Goal: Communication & Community: Answer question/provide support

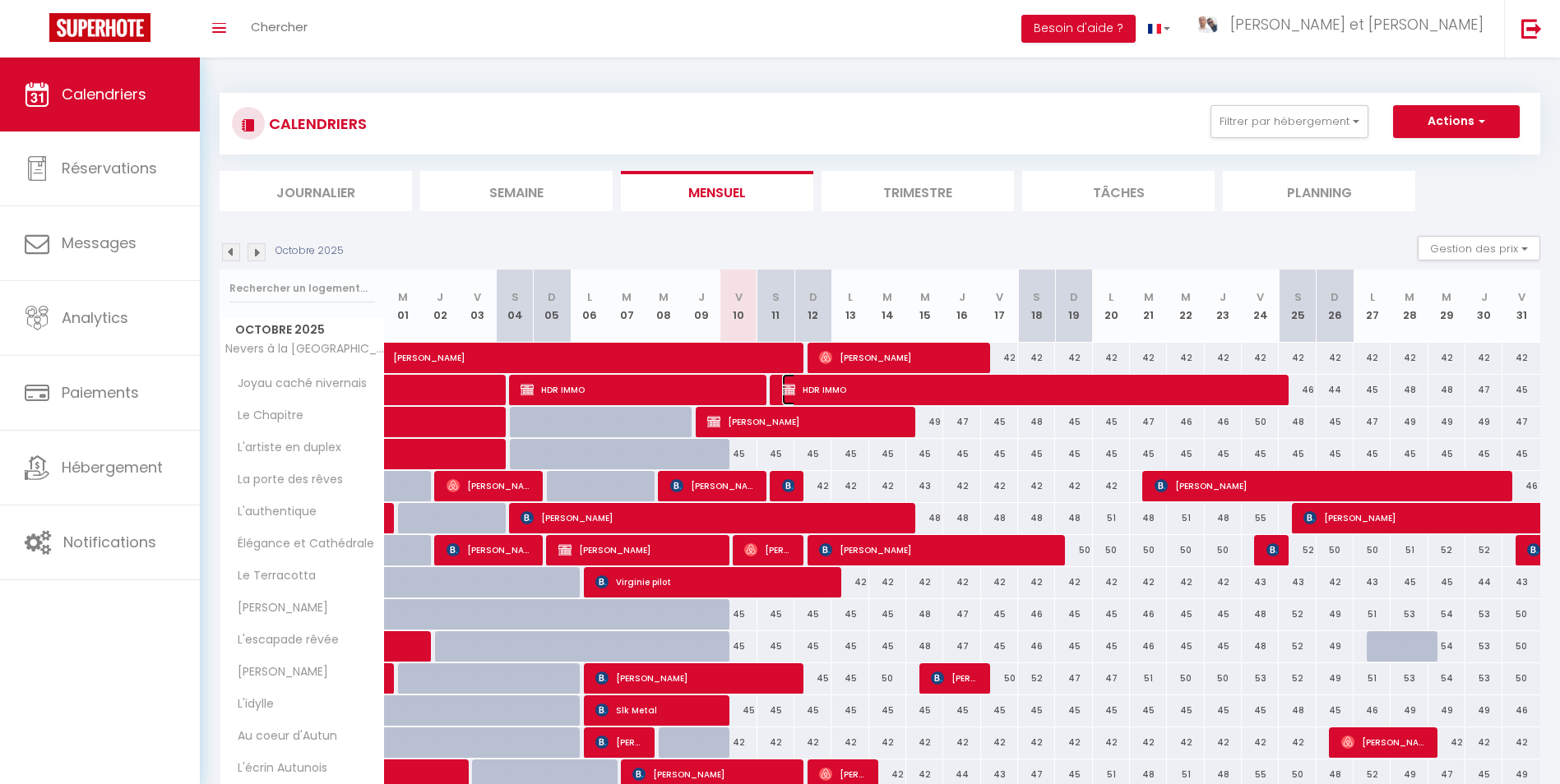
click at [884, 391] on span "HDR IMMO" at bounding box center [1028, 389] width 493 height 31
select select "KO"
select select "0"
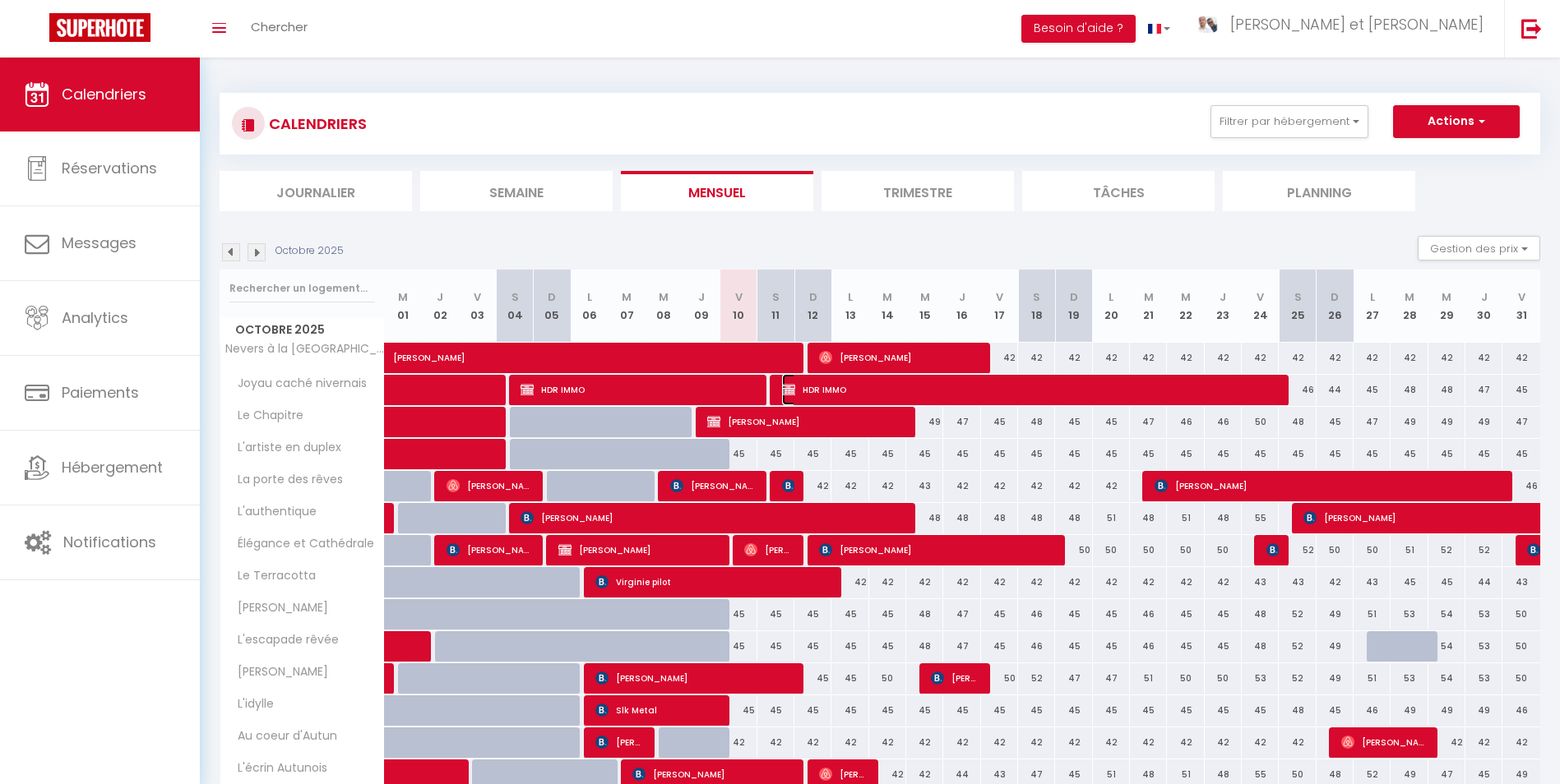
select select "0"
select select
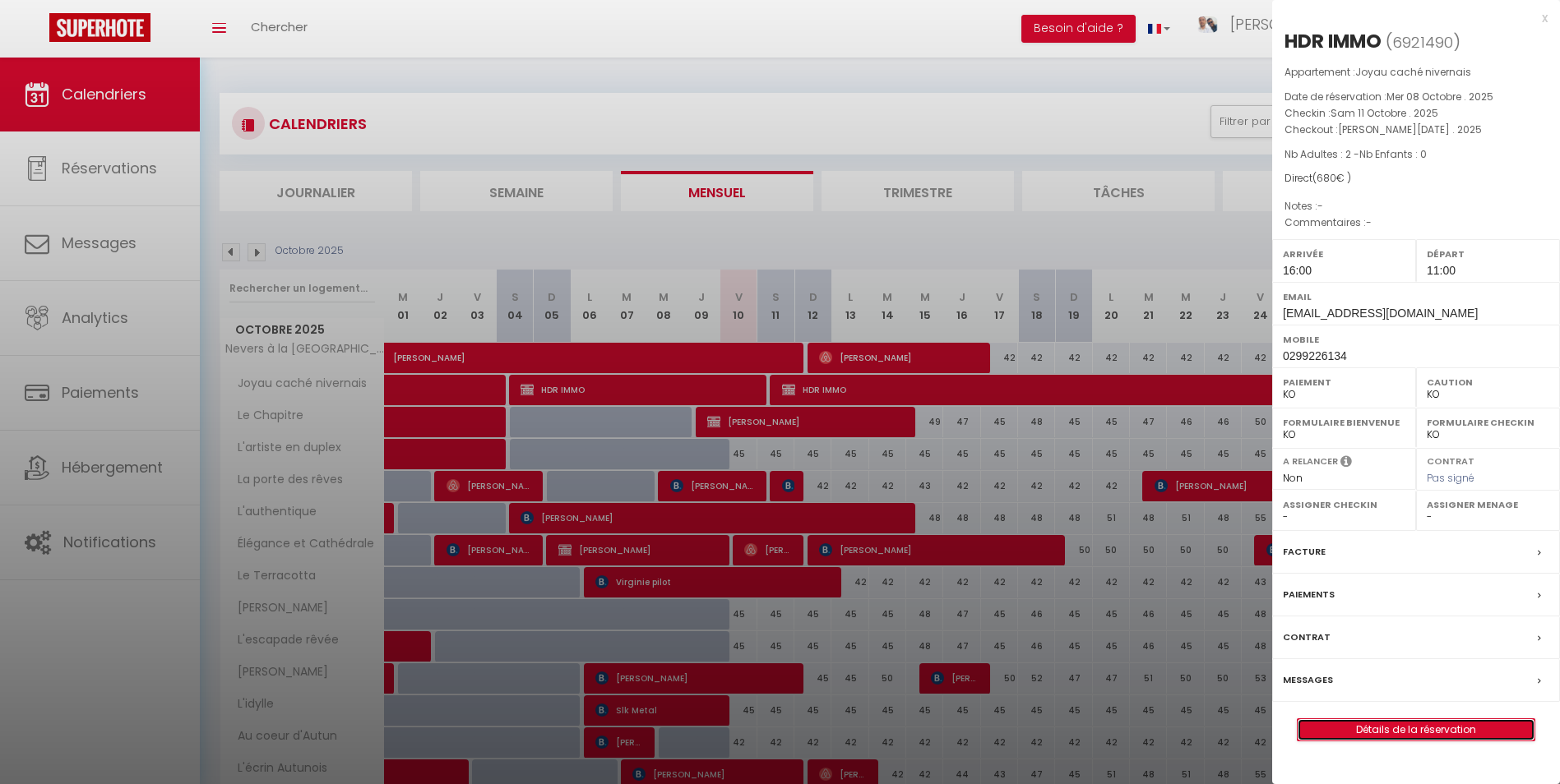
click at [1431, 735] on link "Détails de la réservation" at bounding box center [1416, 730] width 237 height 22
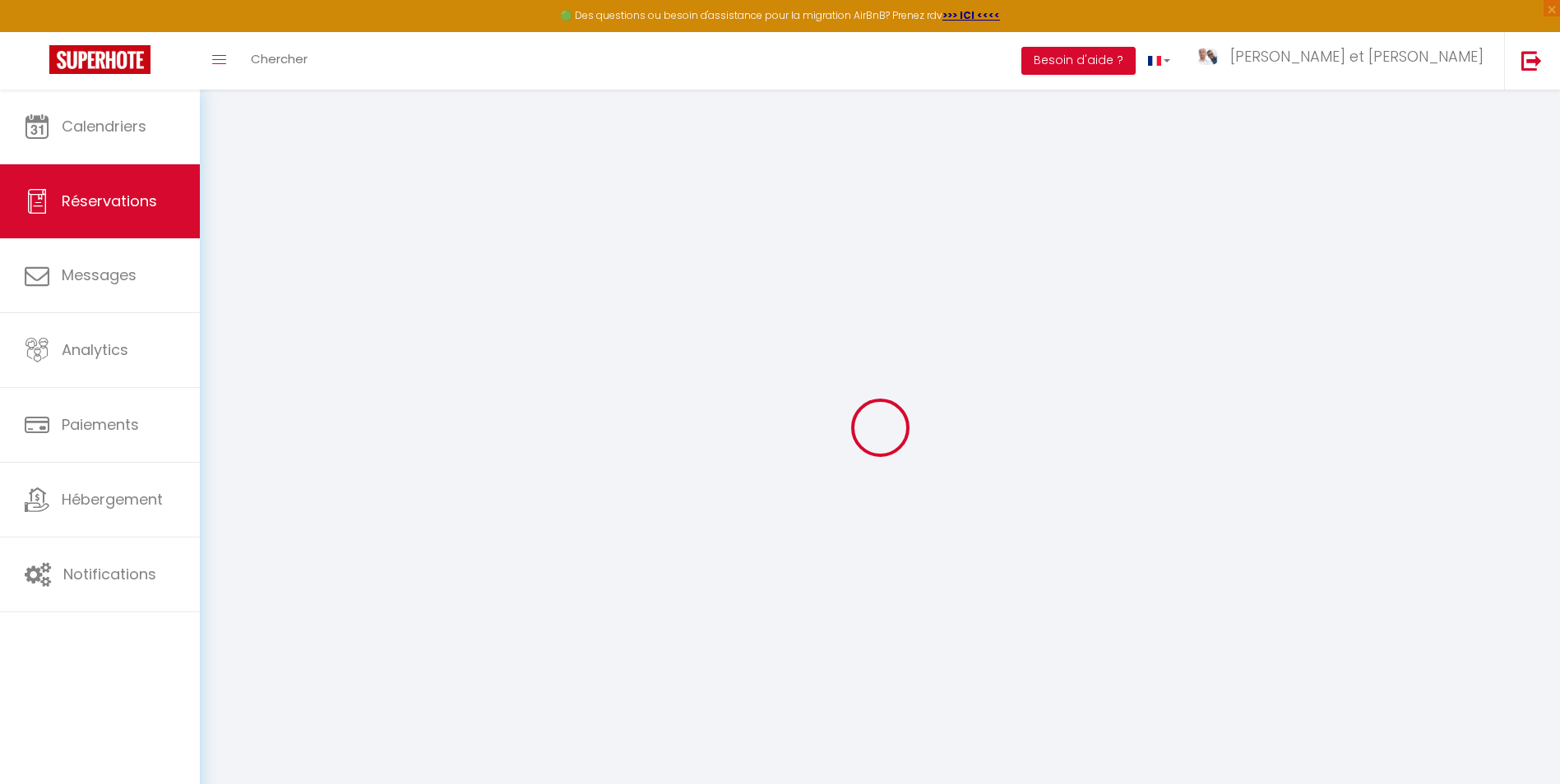
select select
checkbox input "false"
select select
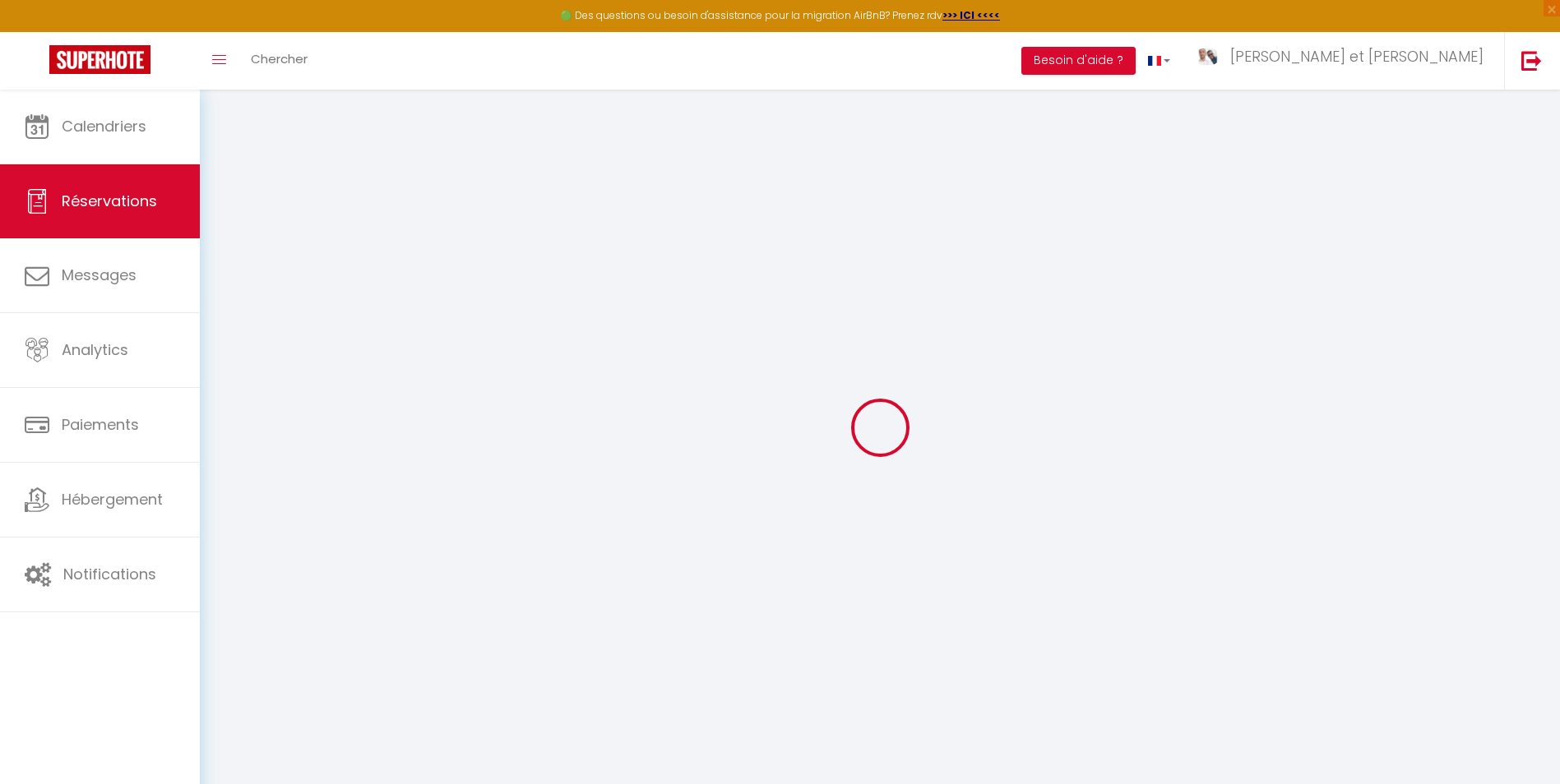
checkbox input "false"
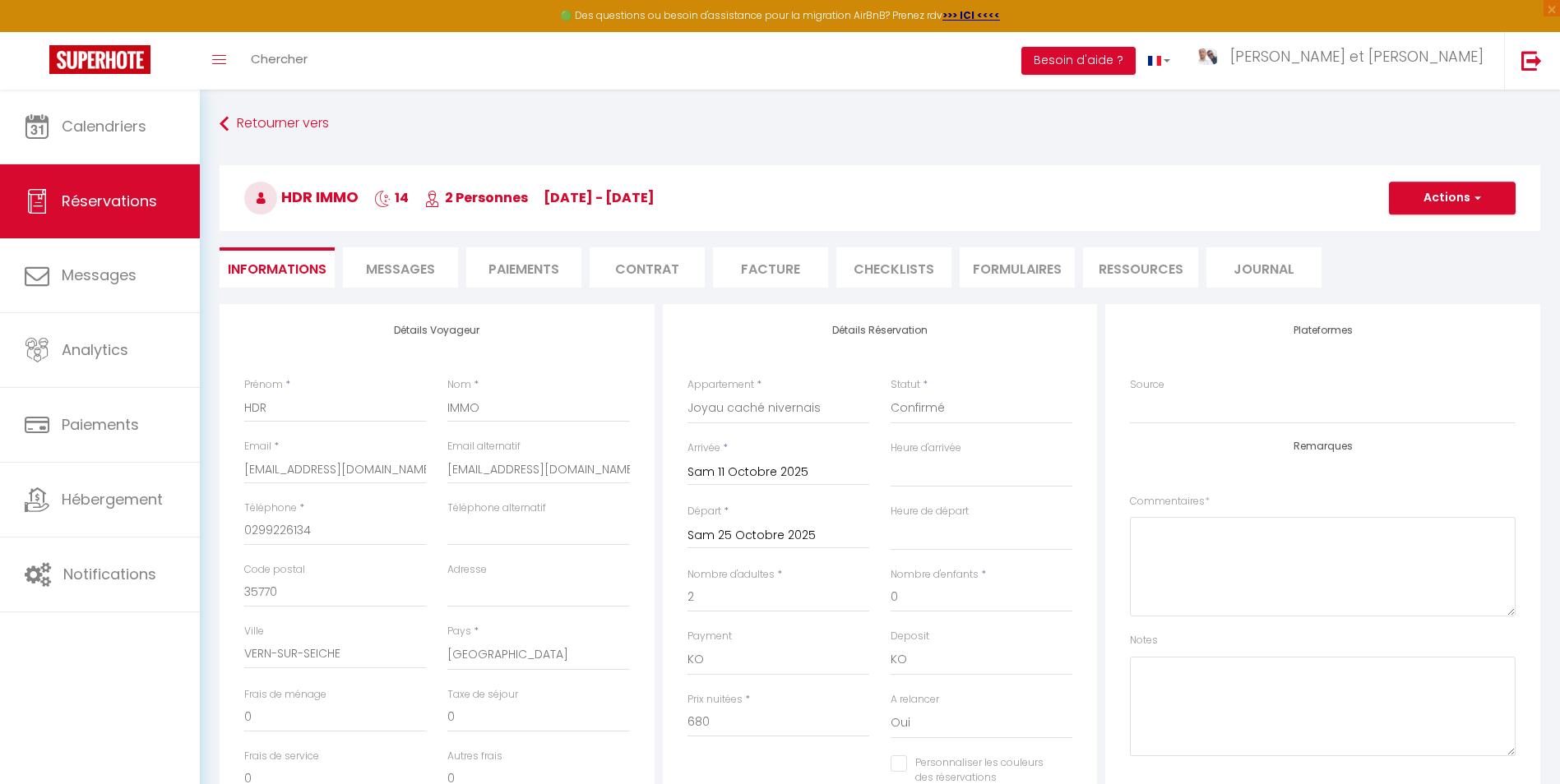
select select
checkbox input "false"
select select "16:00"
select select "11:00"
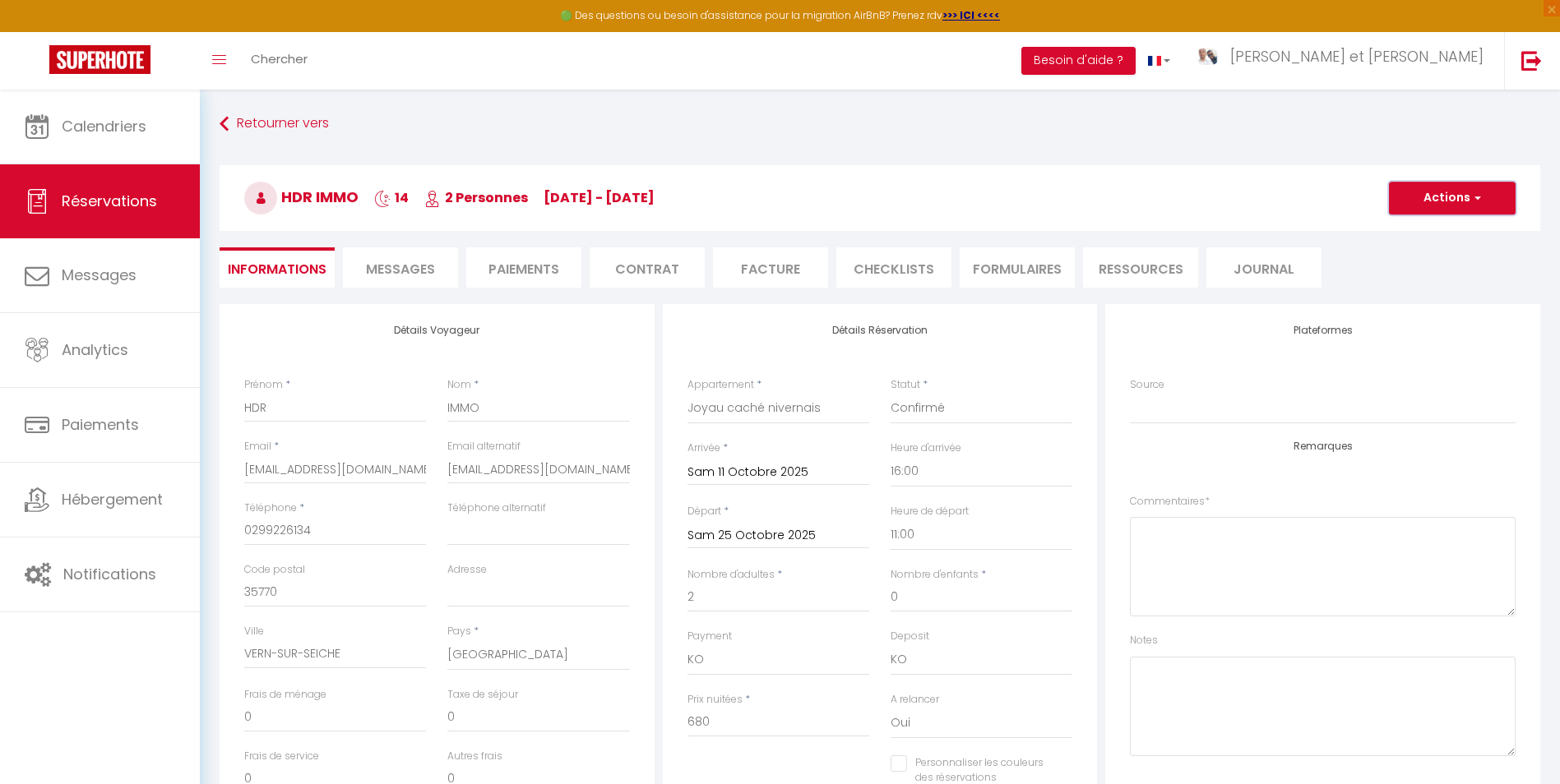
click at [1462, 195] on button "Actions" at bounding box center [1452, 198] width 127 height 33
click at [1431, 253] on link "Dupliquer" at bounding box center [1436, 256] width 130 height 22
select select
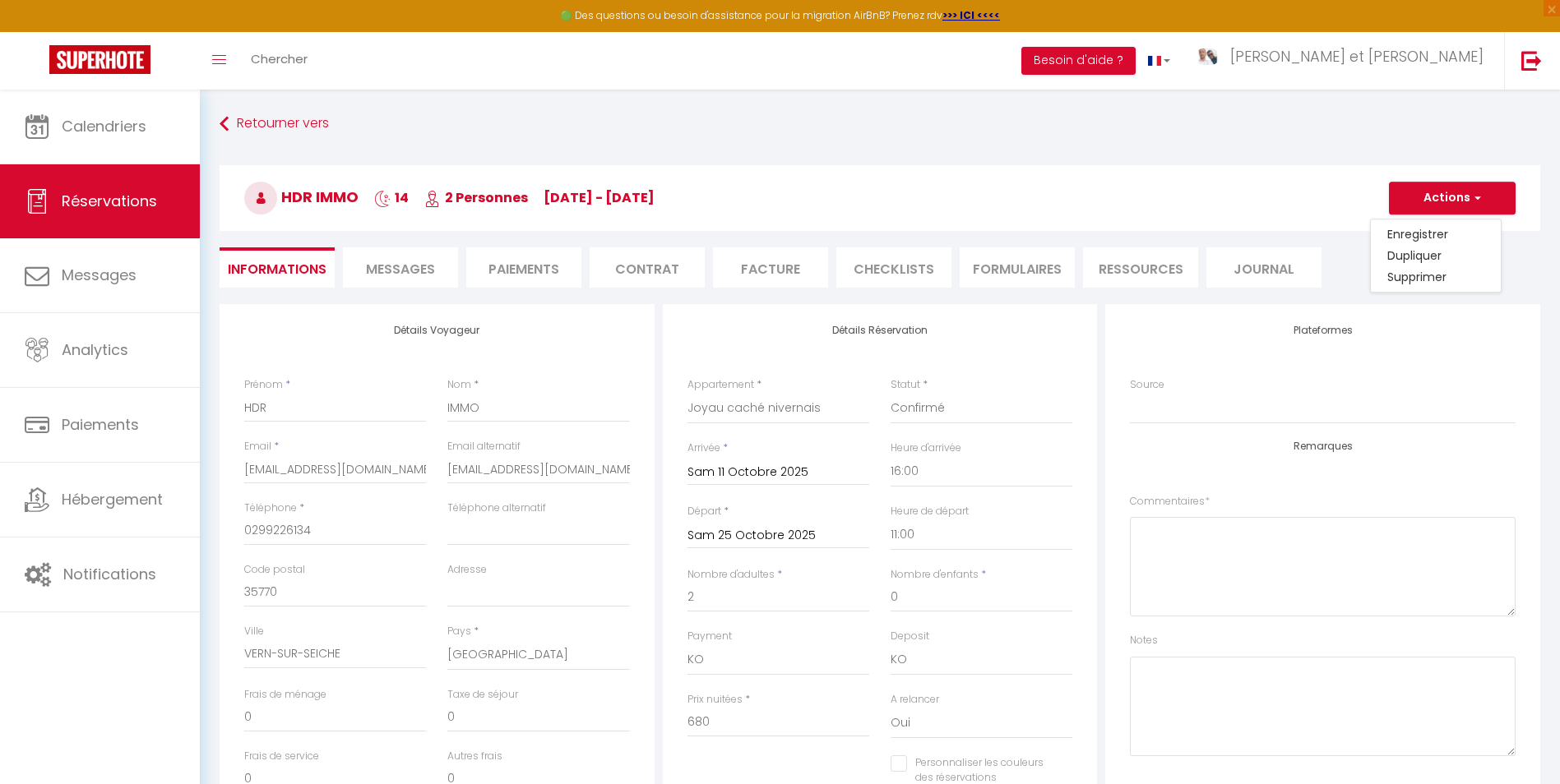
select select
checkbox input "false"
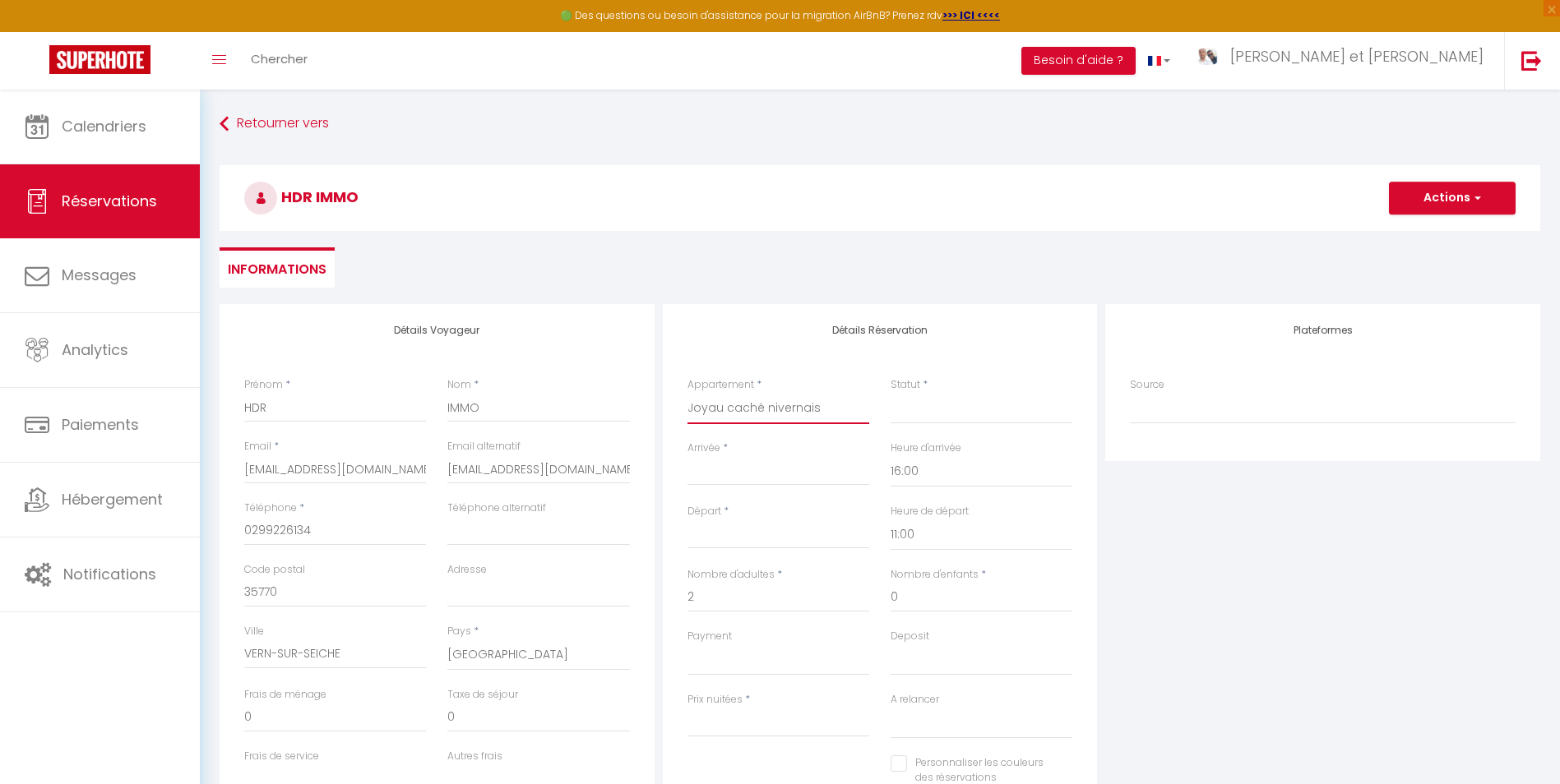
click at [787, 411] on select "L'escapade rêvée Le Terracotta Charlie Blue Envie de Nevers Le sillage de Balth…" at bounding box center [778, 408] width 181 height 31
select select "18350"
click at [688, 393] on select "L'escapade rêvée Le Terracotta Charlie Blue Envie de Nevers Le sillage de Balth…" at bounding box center [778, 408] width 181 height 31
select select
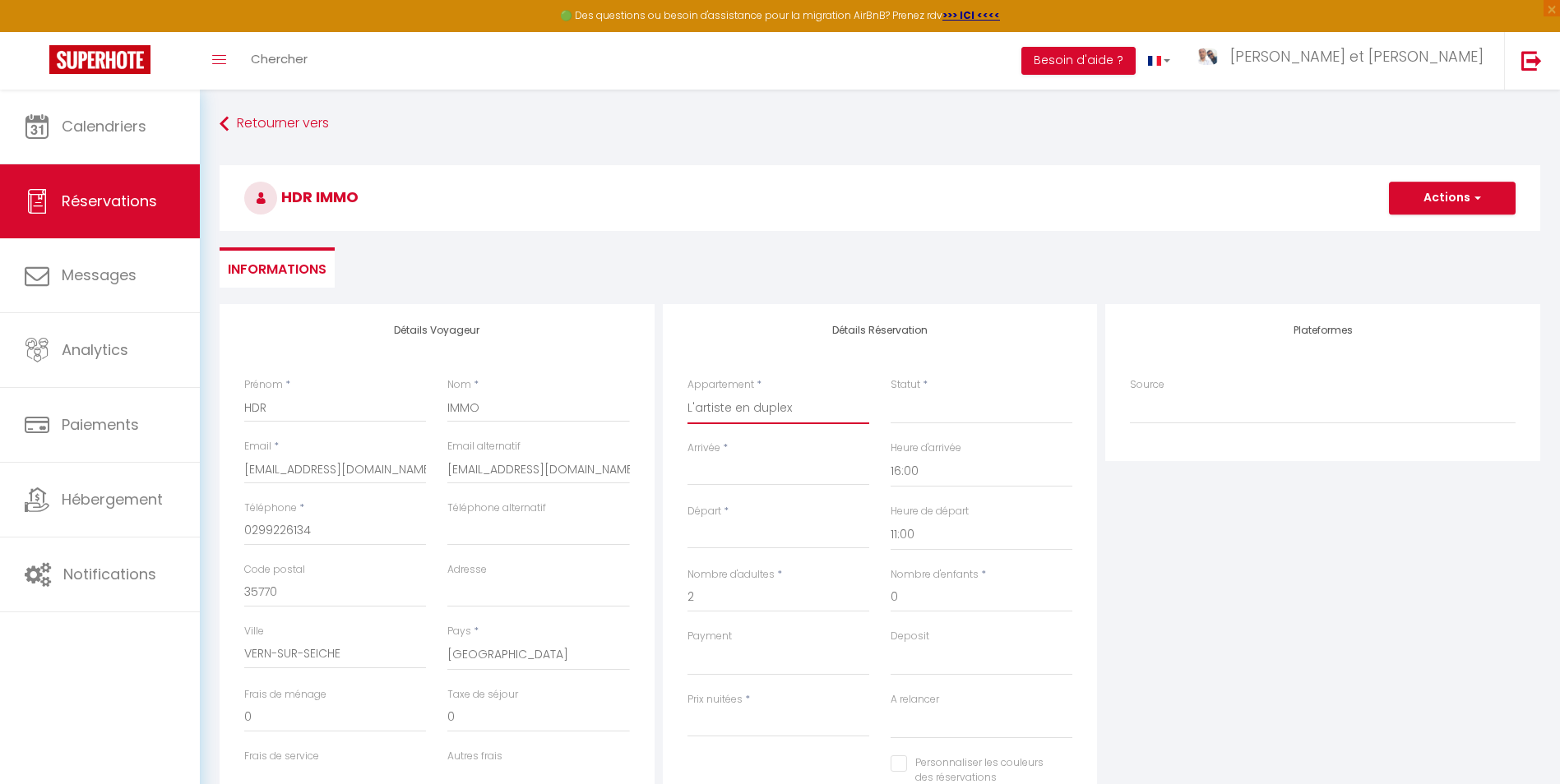
select select
type input "0"
select select
checkbox input "false"
click at [938, 408] on select "Confirmé Non Confirmé Annulé Annulé par le voyageur No Show Request" at bounding box center [981, 408] width 181 height 31
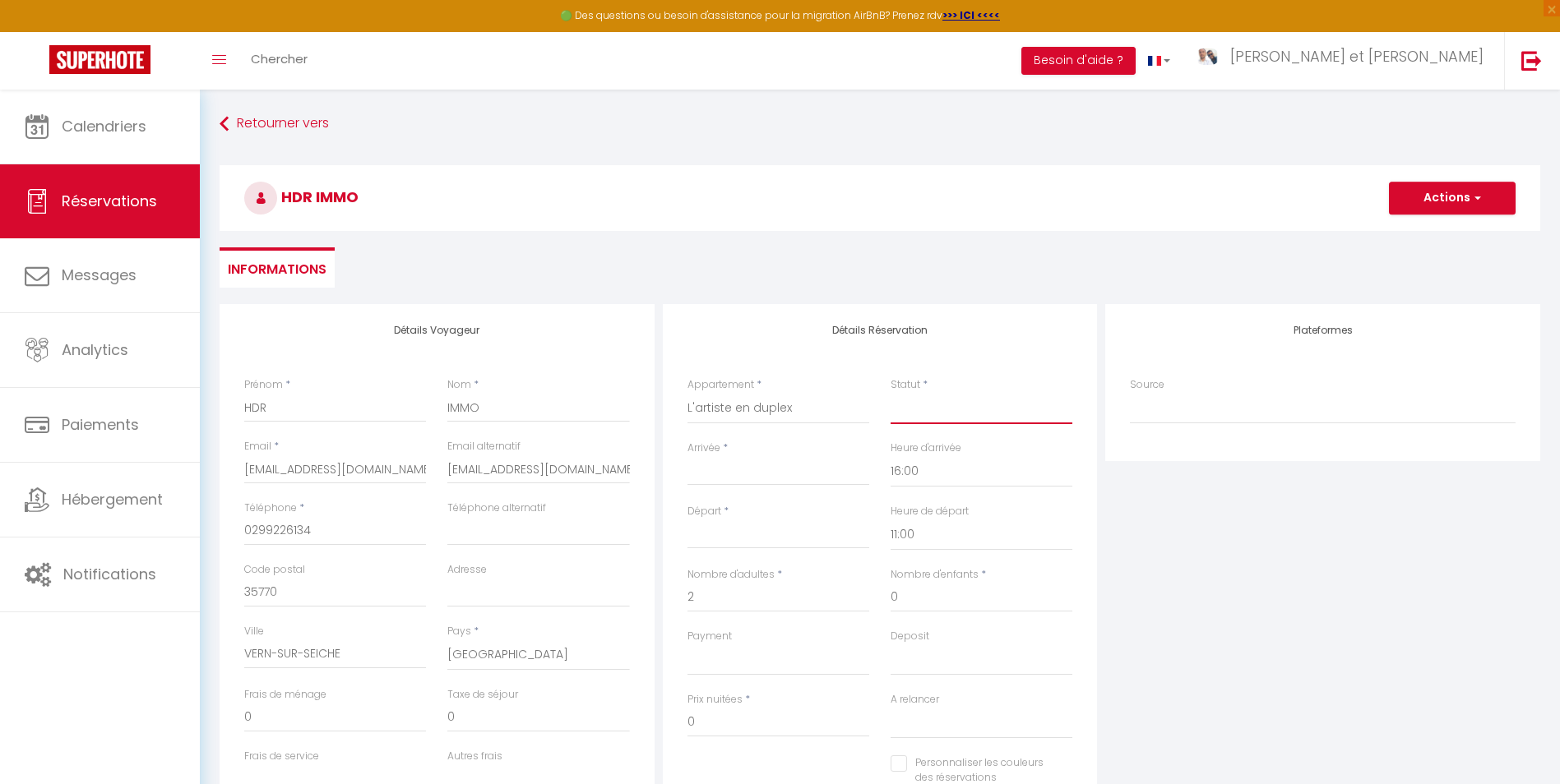
select select
checkbox input "false"
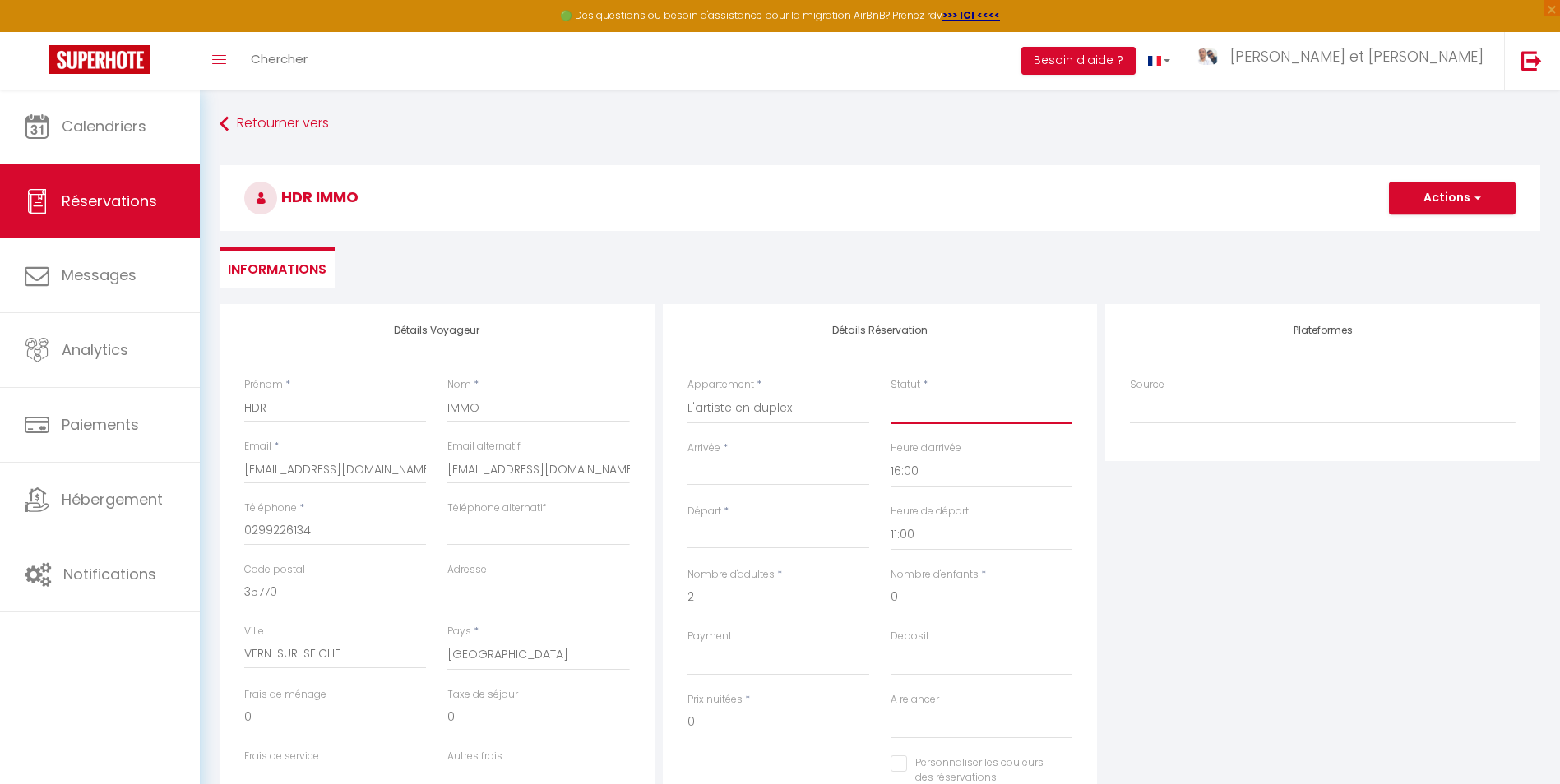
select select "1"
click at [891, 393] on select "Confirmé Non Confirmé Annulé Annulé par le voyageur No Show Request" at bounding box center [981, 408] width 181 height 31
select select
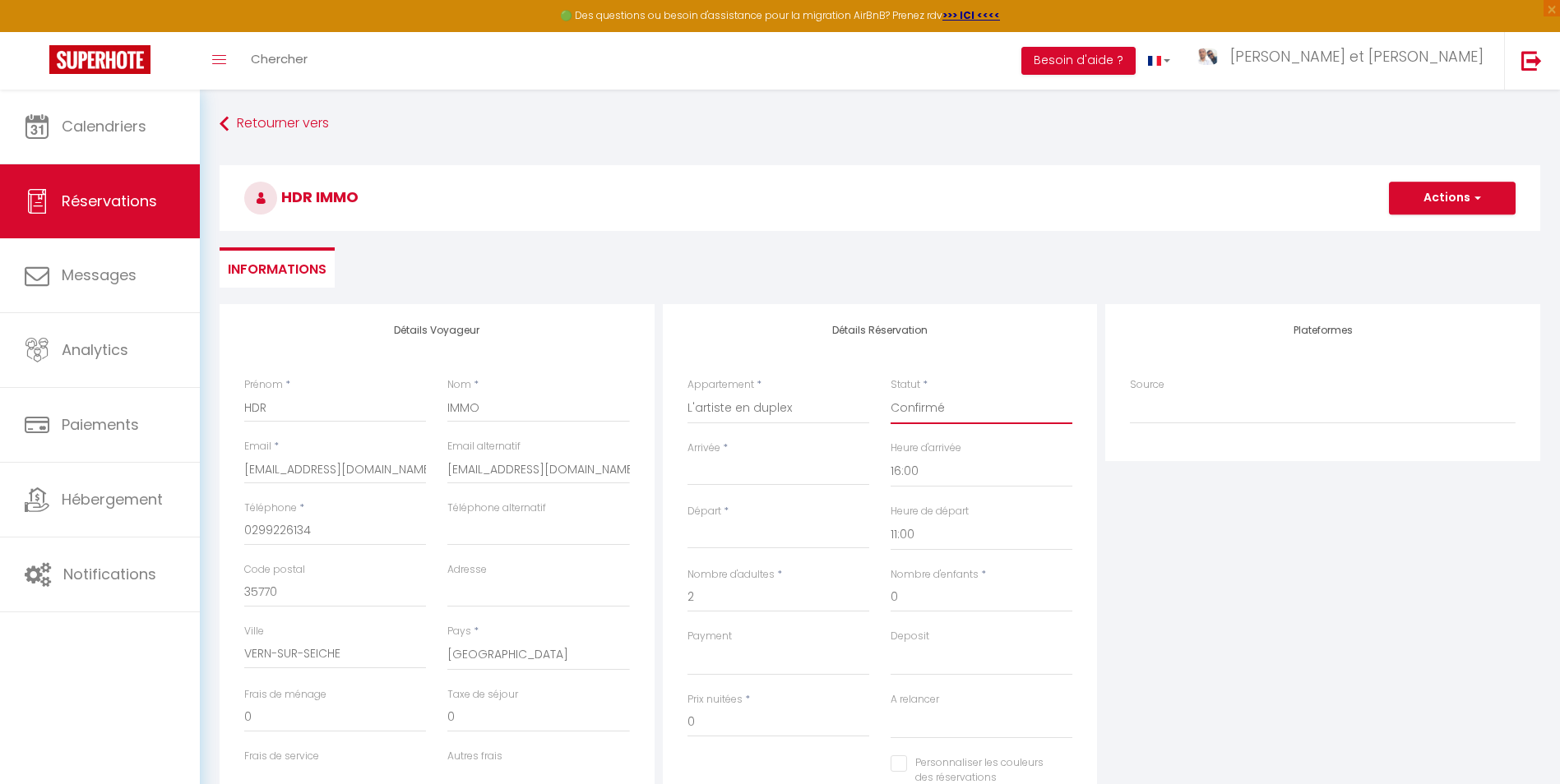
checkbox input "false"
click at [791, 470] on input "Arrivée" at bounding box center [778, 472] width 181 height 22
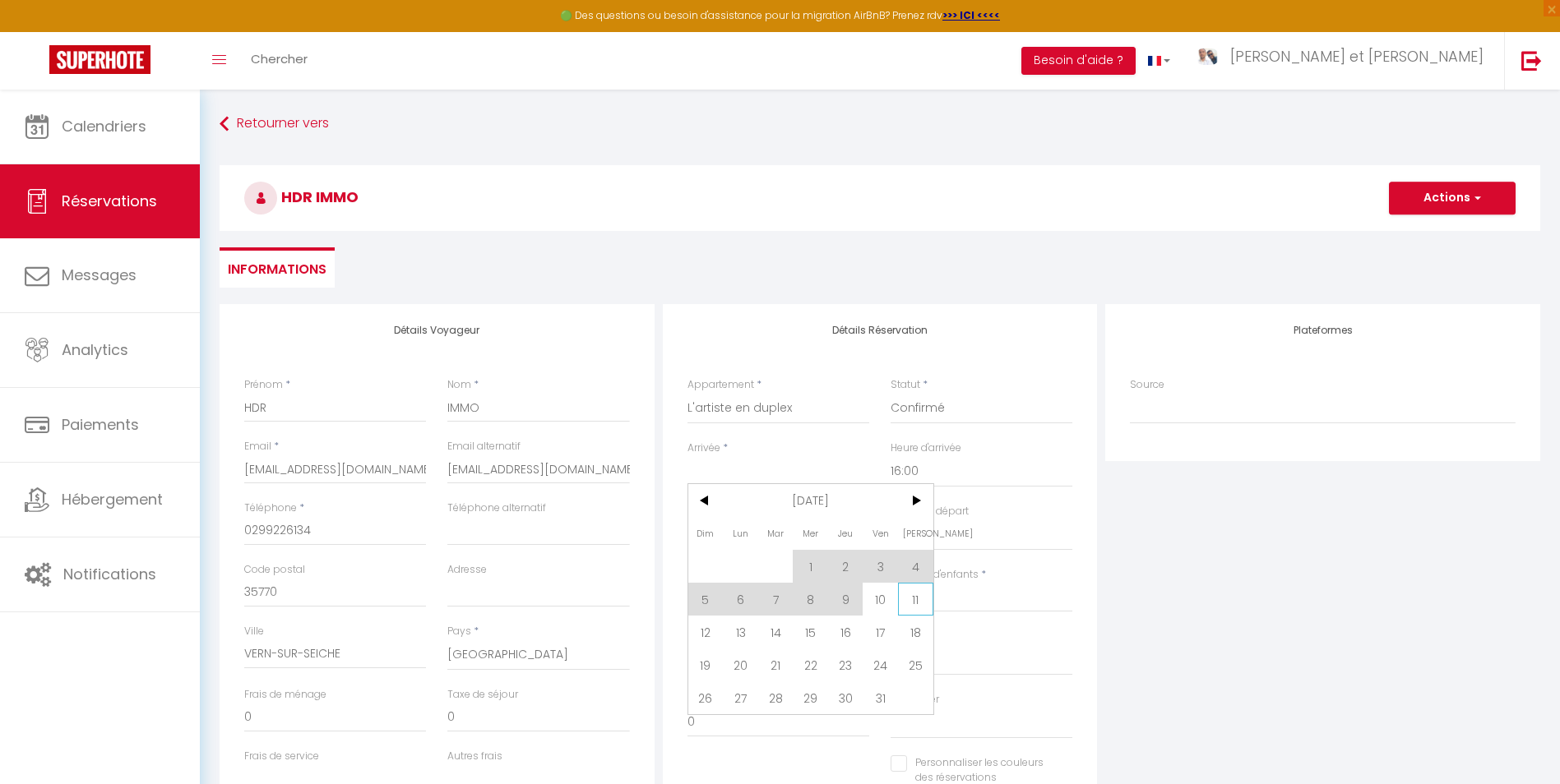
click at [913, 599] on span "11" at bounding box center [915, 599] width 35 height 33
type input "Sam 11 Octobre 2025"
type input "Dim 12 Octobre 2025"
select select
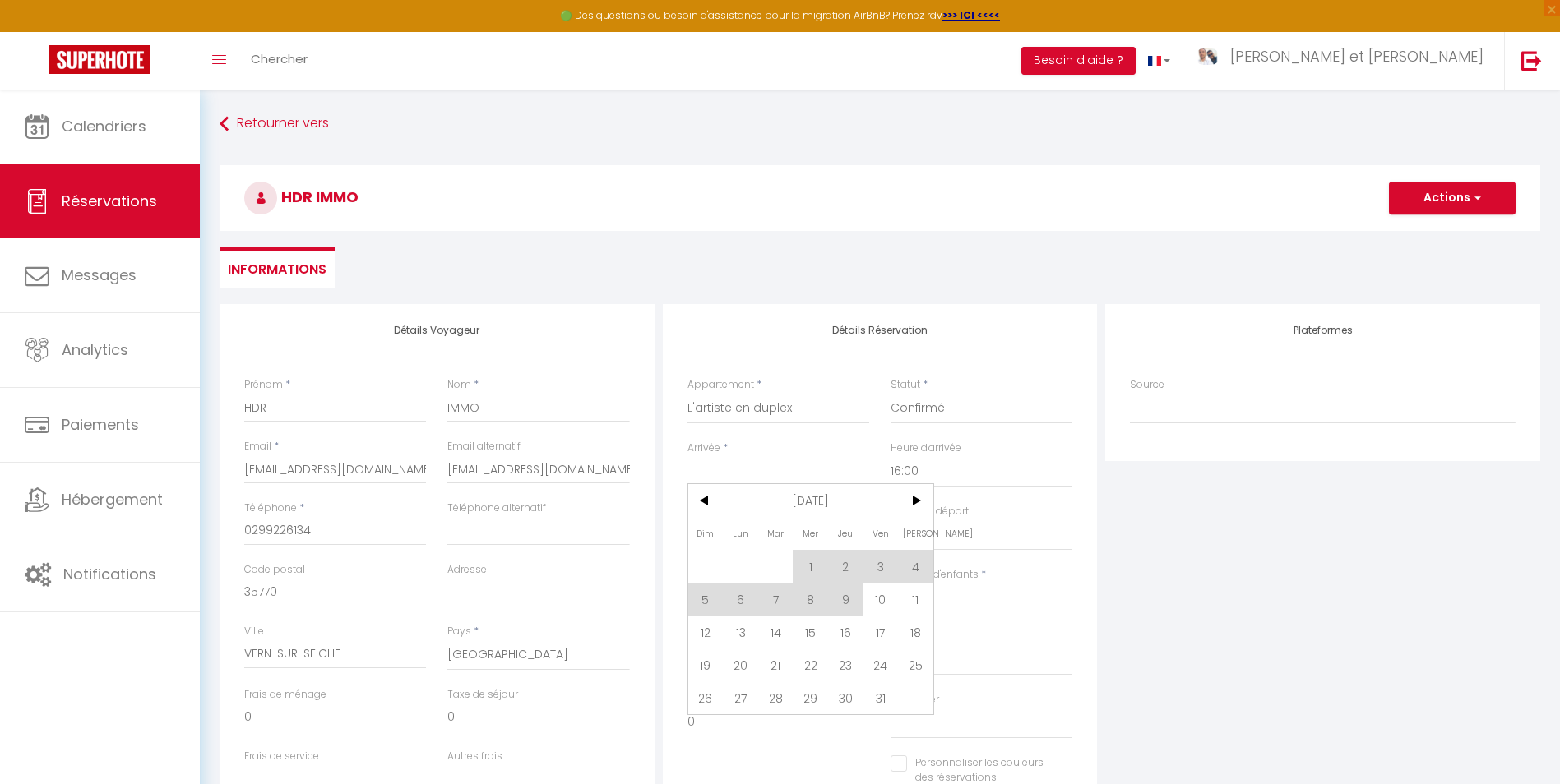
select select
checkbox input "false"
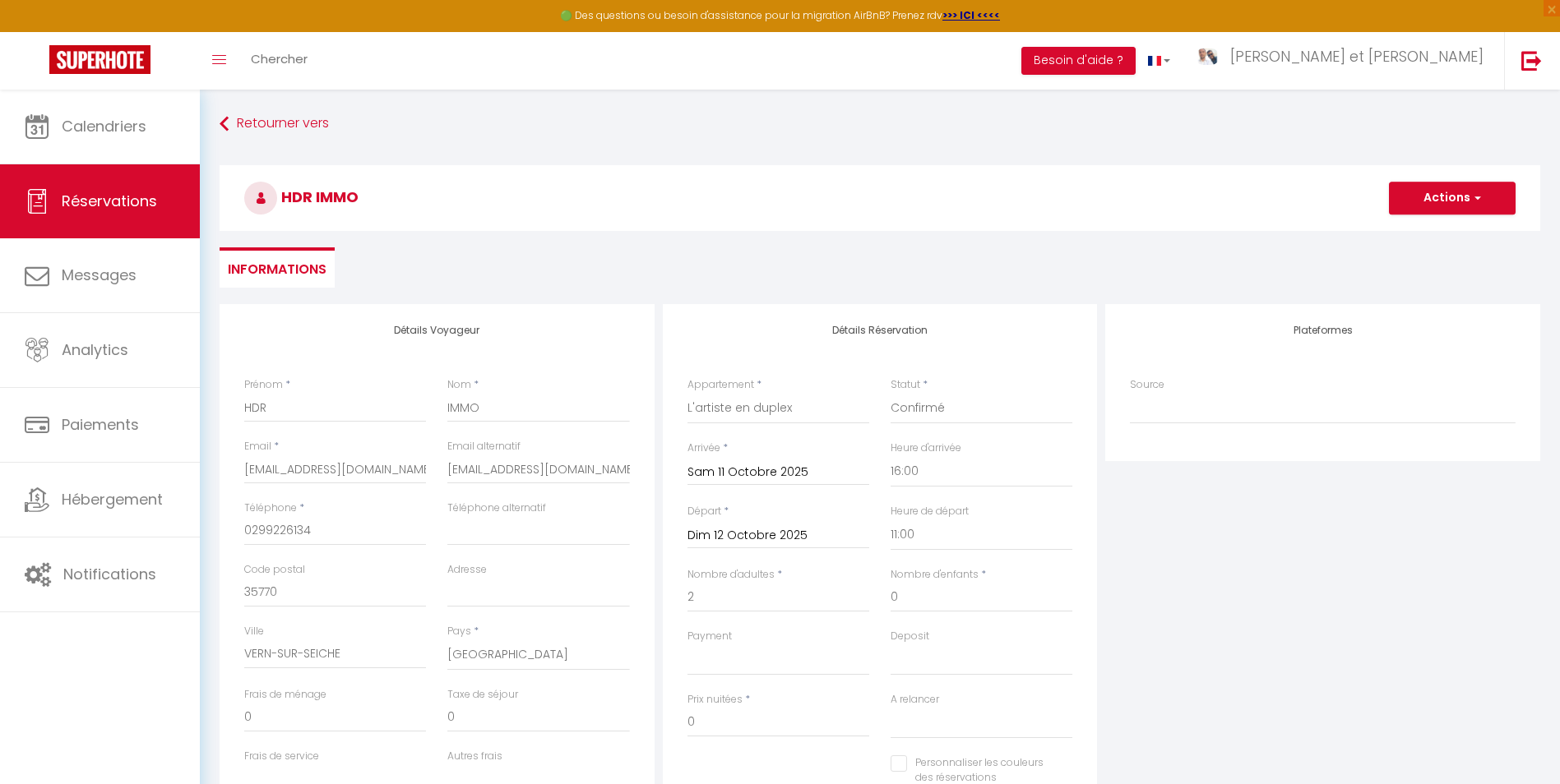
type input "35"
type input "0.9"
select select
type input "45"
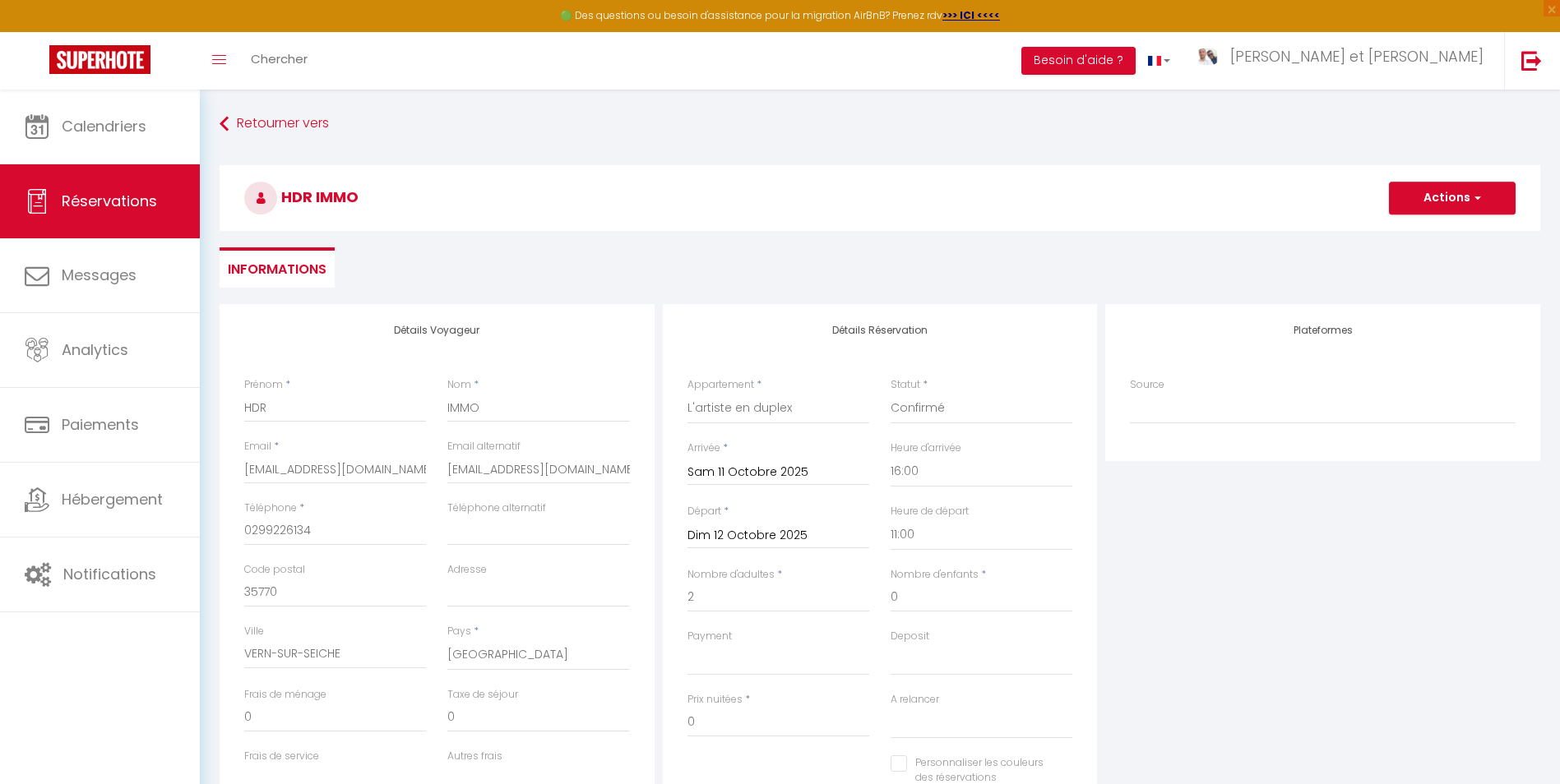
select select
checkbox input "false"
click at [745, 532] on input "Dim 12 Octobre 2025" at bounding box center [778, 535] width 181 height 22
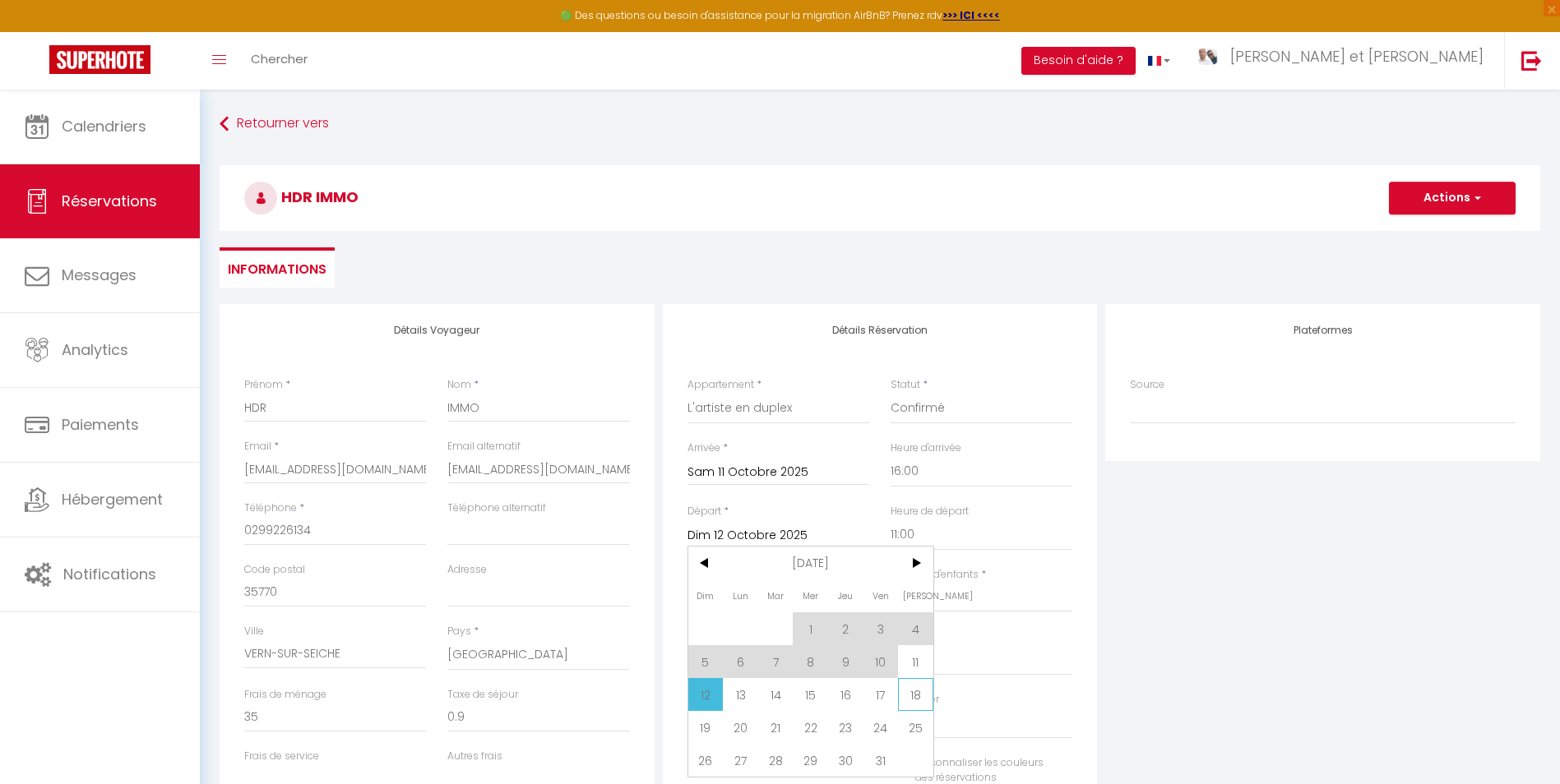
click at [916, 698] on span "18" at bounding box center [915, 694] width 35 height 33
type input "Sam 18 Octobre 2025"
select select
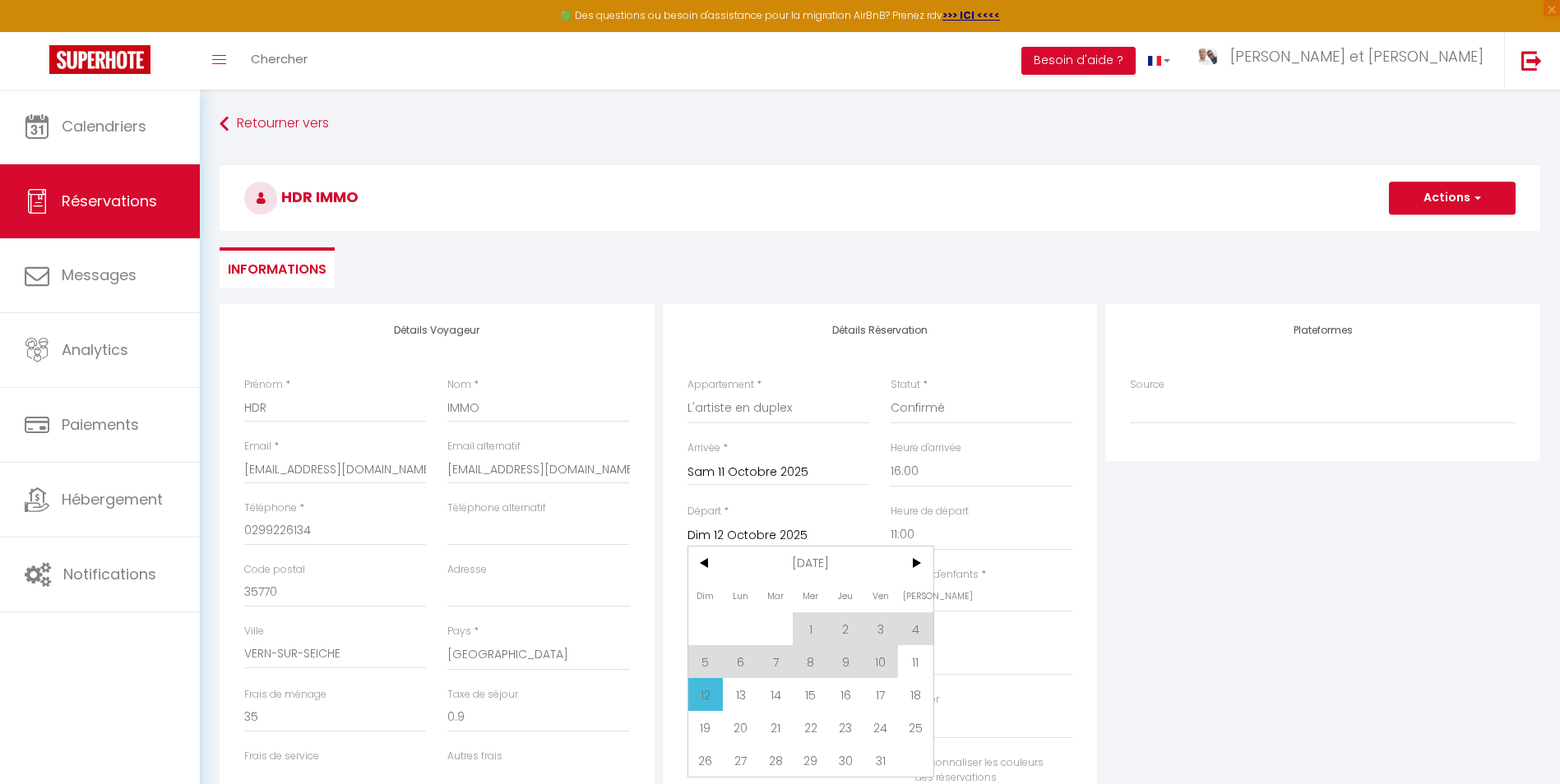
checkbox input "false"
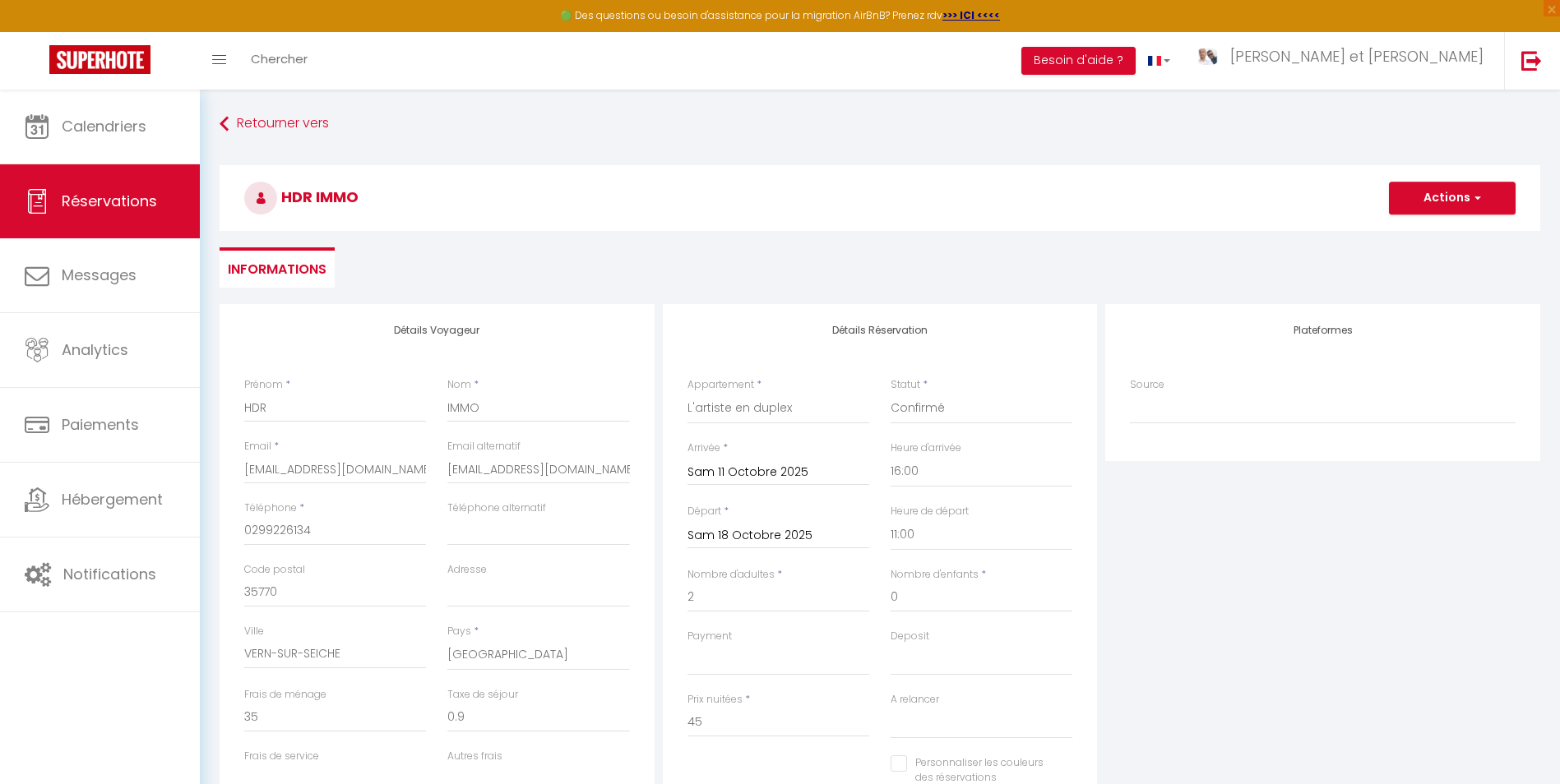
type input "6.3"
select select
type input "315"
select select
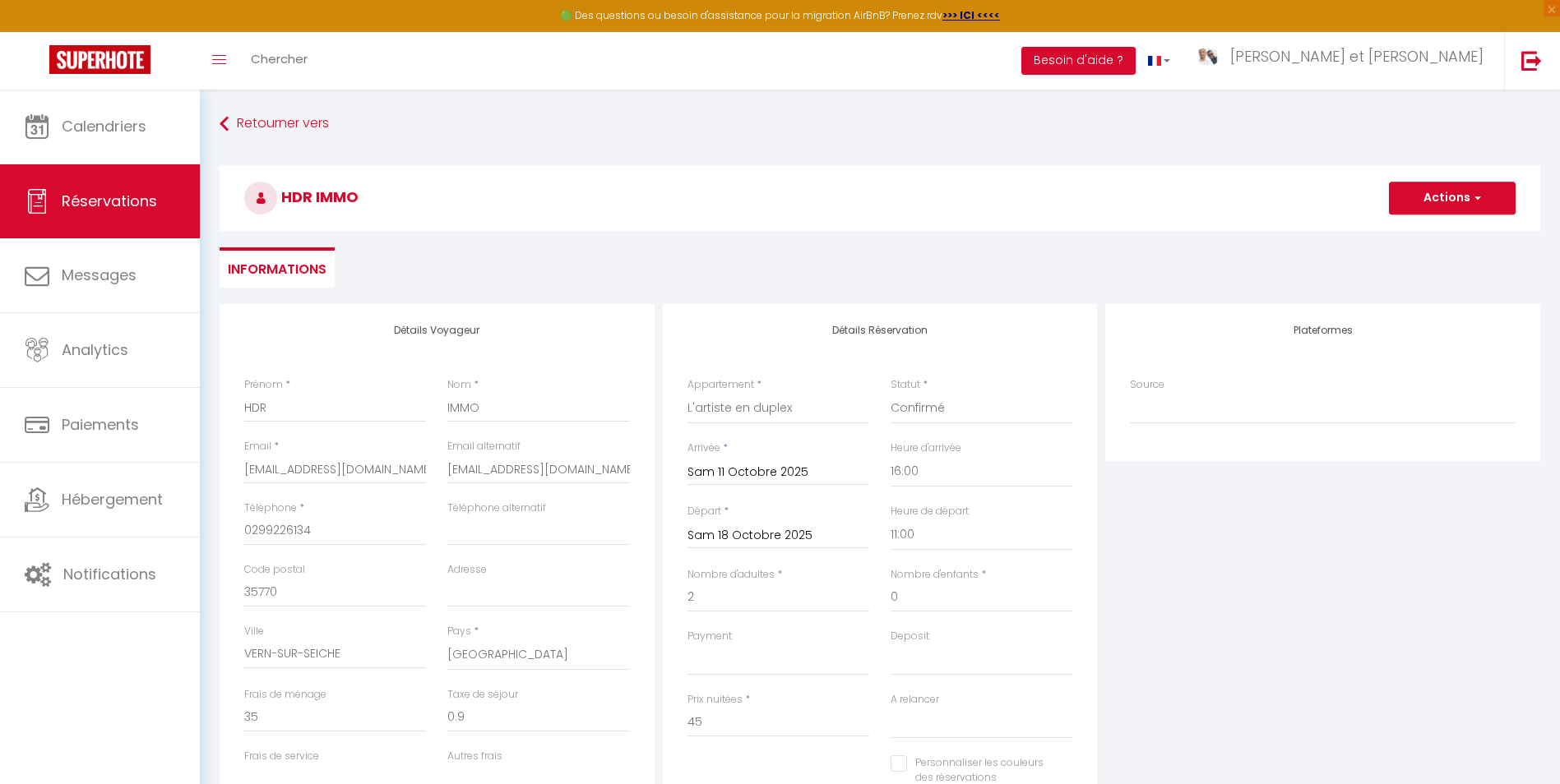
checkbox input "false"
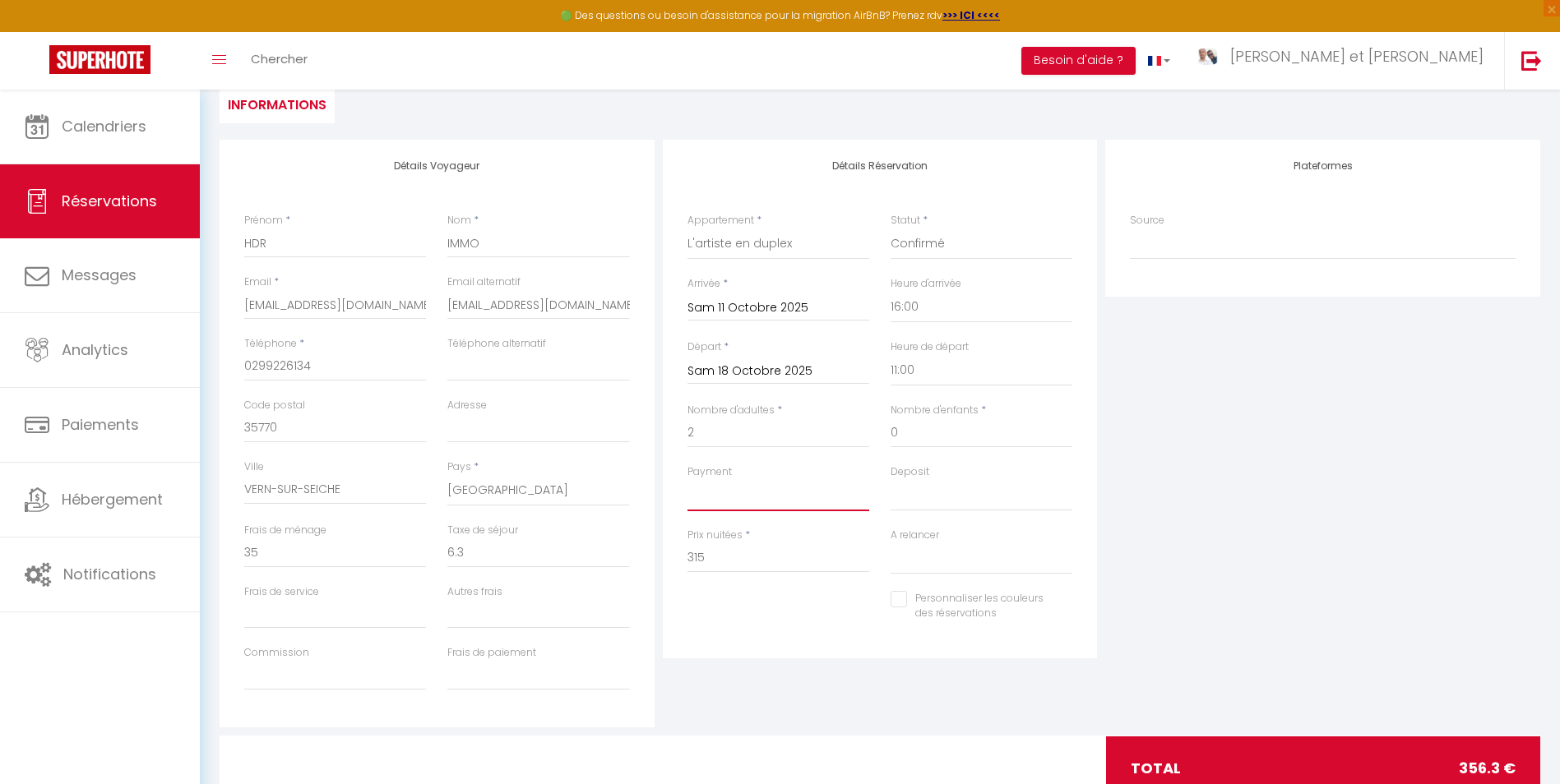
click at [724, 496] on select "OK KO" at bounding box center [778, 496] width 181 height 31
select select "10"
click at [688, 480] on select "OK KO" at bounding box center [778, 496] width 181 height 31
select select
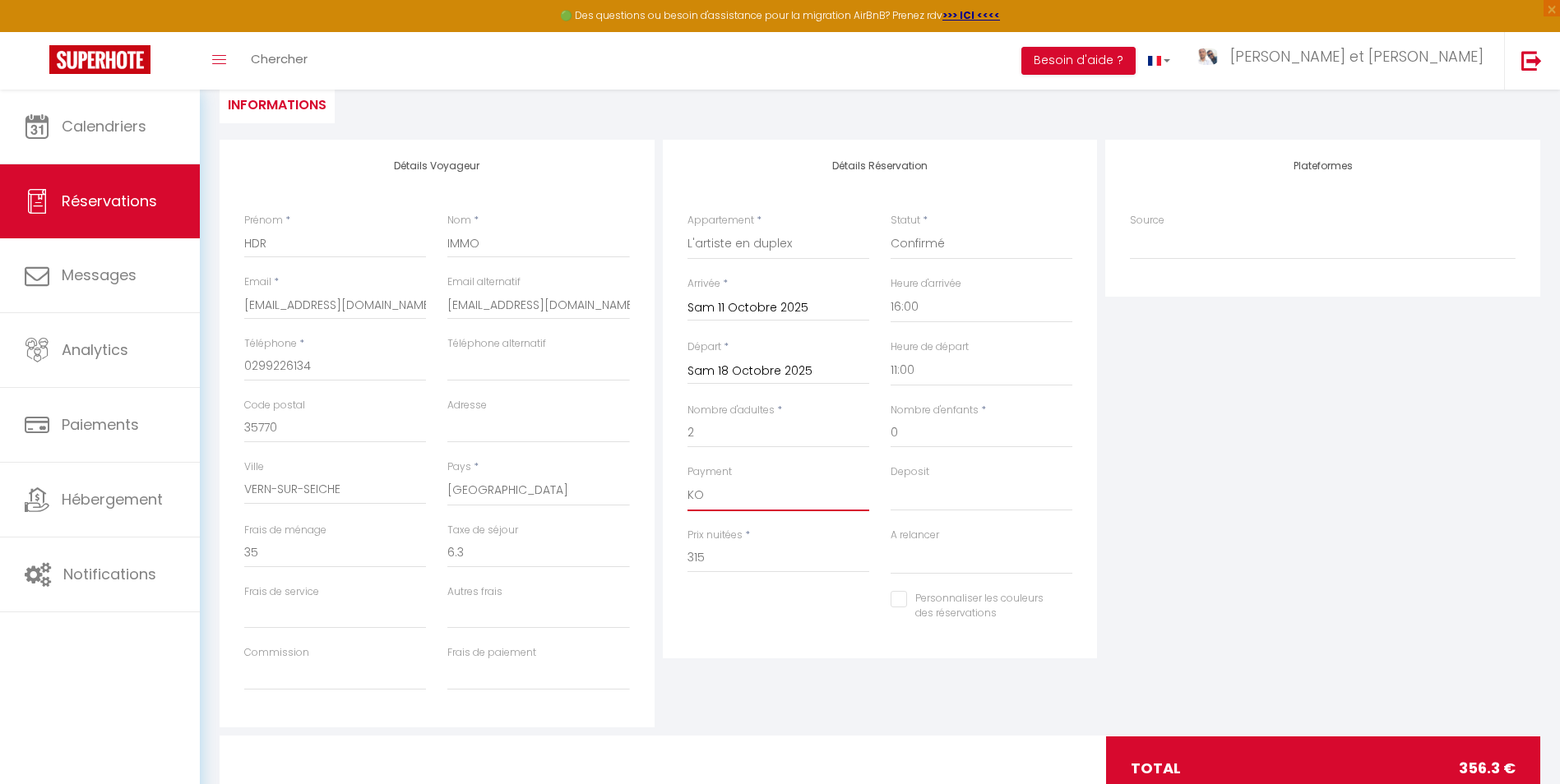
checkbox input "false"
click at [966, 486] on select "OK KO" at bounding box center [981, 496] width 181 height 31
select select "14"
click at [891, 480] on select "OK KO" at bounding box center [981, 496] width 181 height 31
select select
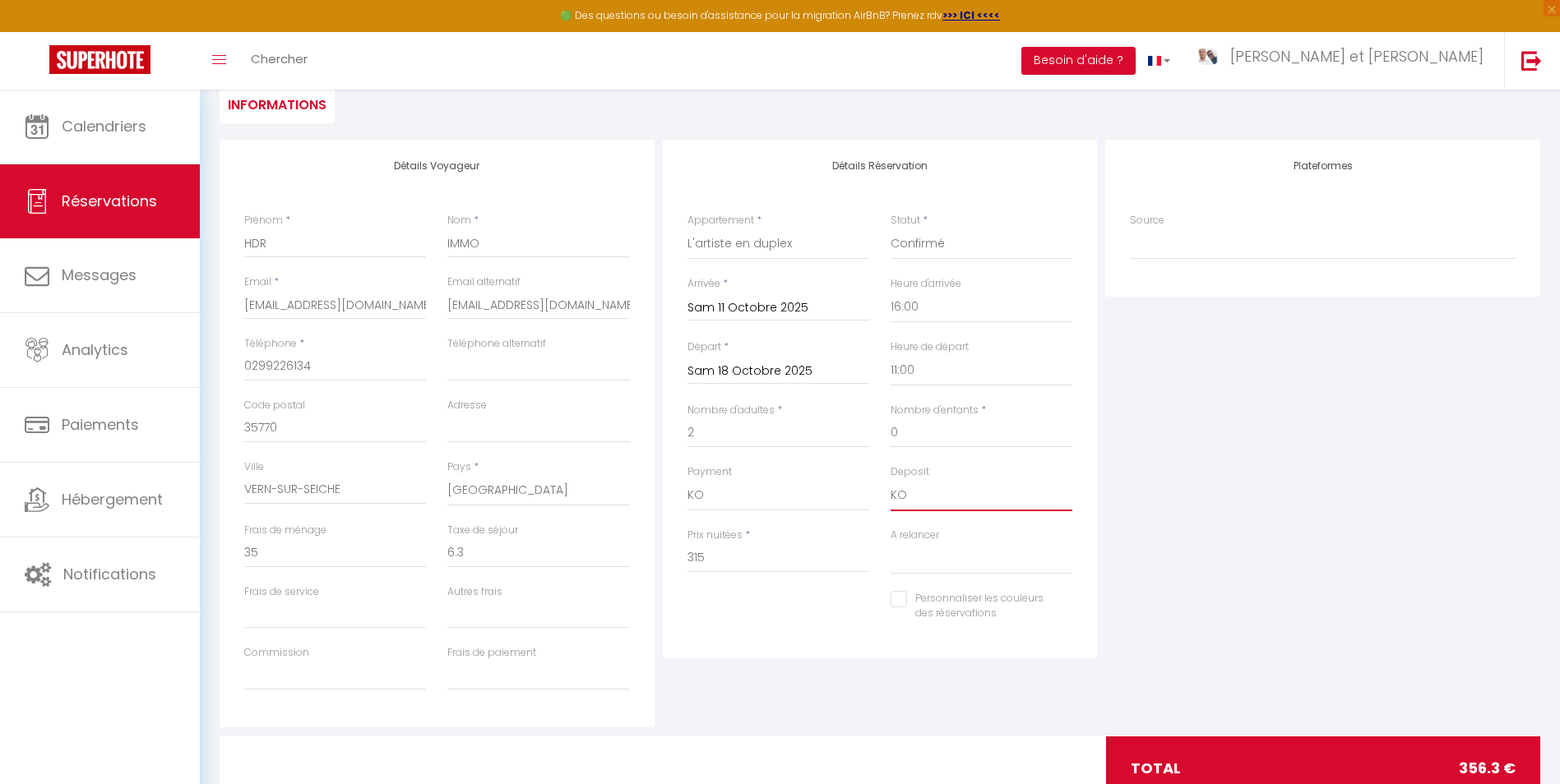
checkbox input "false"
drag, startPoint x: 726, startPoint y: 560, endPoint x: 667, endPoint y: 557, distance: 59.1
click at [667, 557] on div "Détails Réservation Appartement * L'escapade rêvée Le Terracotta Charlie Blue E…" at bounding box center [880, 399] width 435 height 519
type input "340"
type input "0"
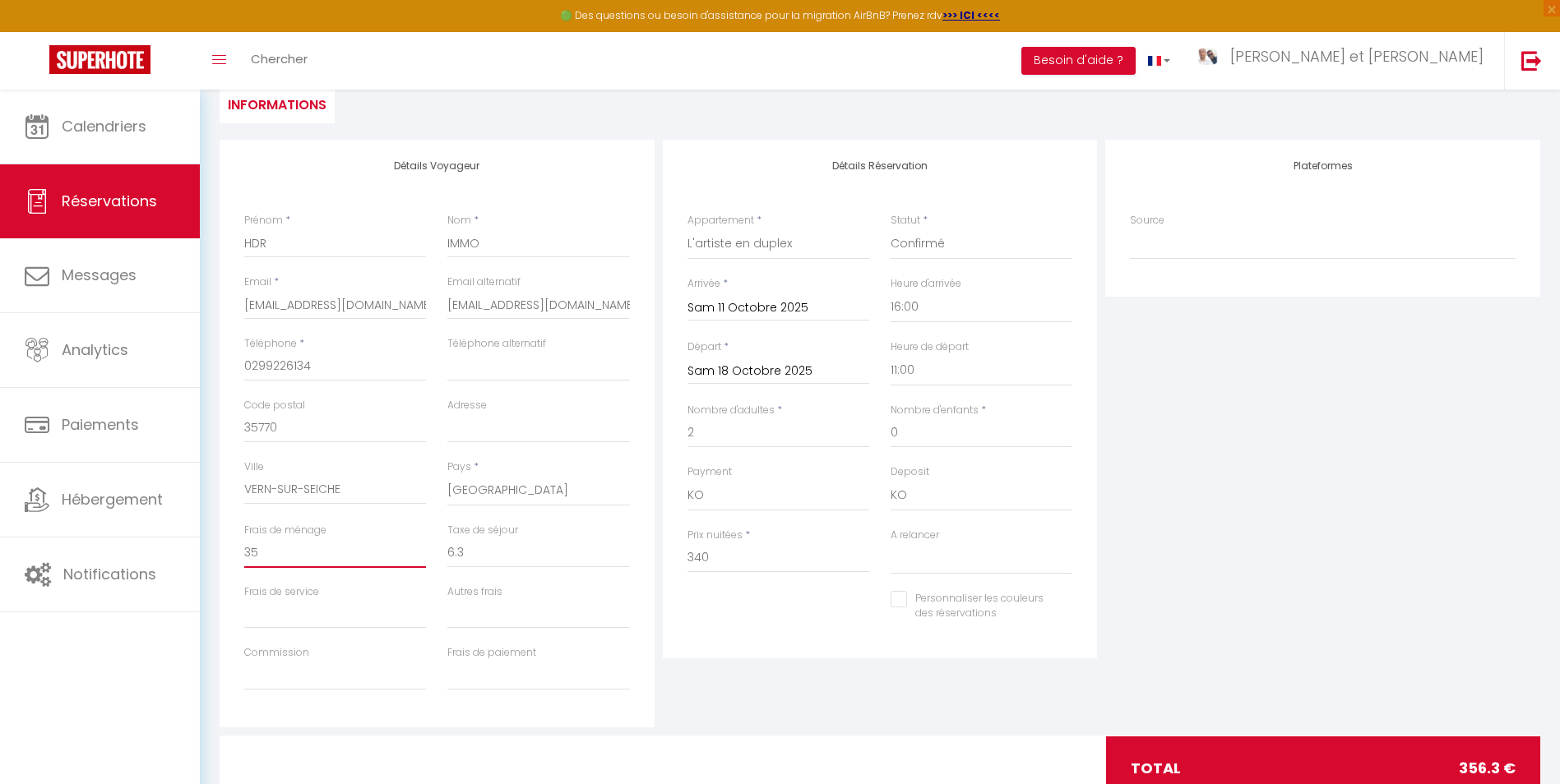
type input "0"
select select
checkbox input "false"
click at [389, 553] on input "0" at bounding box center [335, 553] width 181 height 29
click at [775, 571] on input "340" at bounding box center [778, 558] width 181 height 29
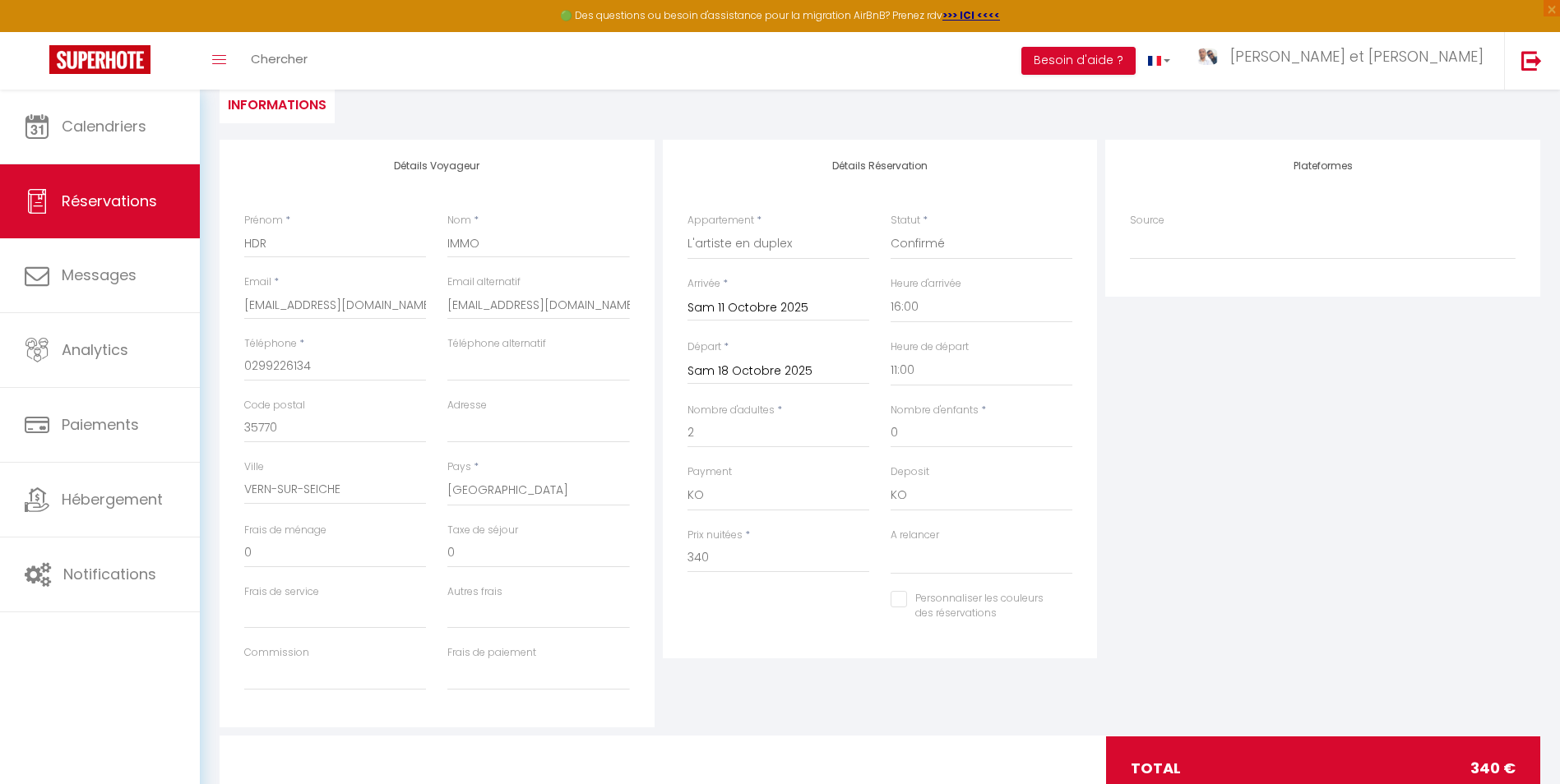
click at [779, 609] on div "Personnaliser les couleurs des réservations #D7092E" at bounding box center [879, 614] width 407 height 47
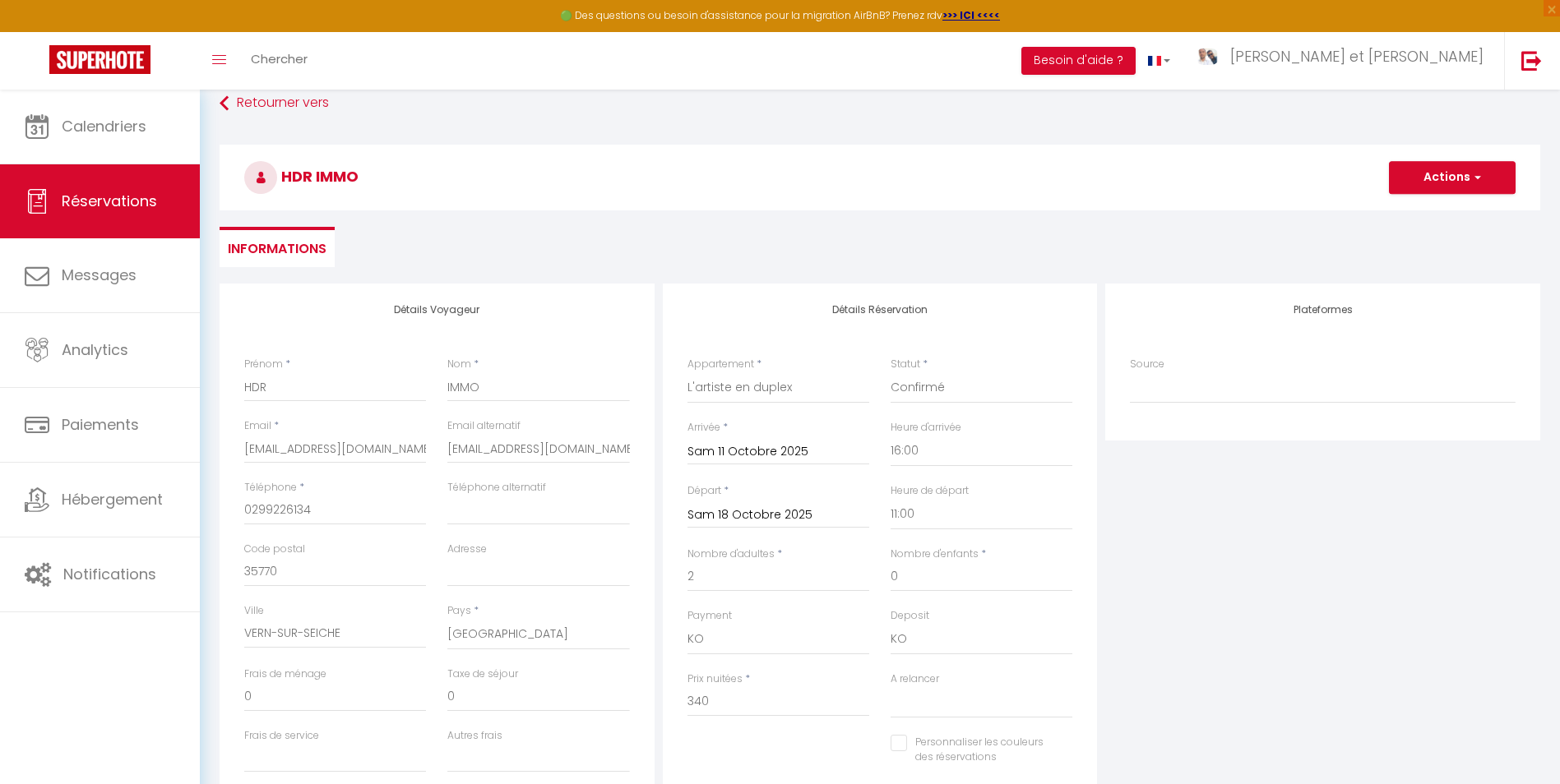
scroll to position [0, 0]
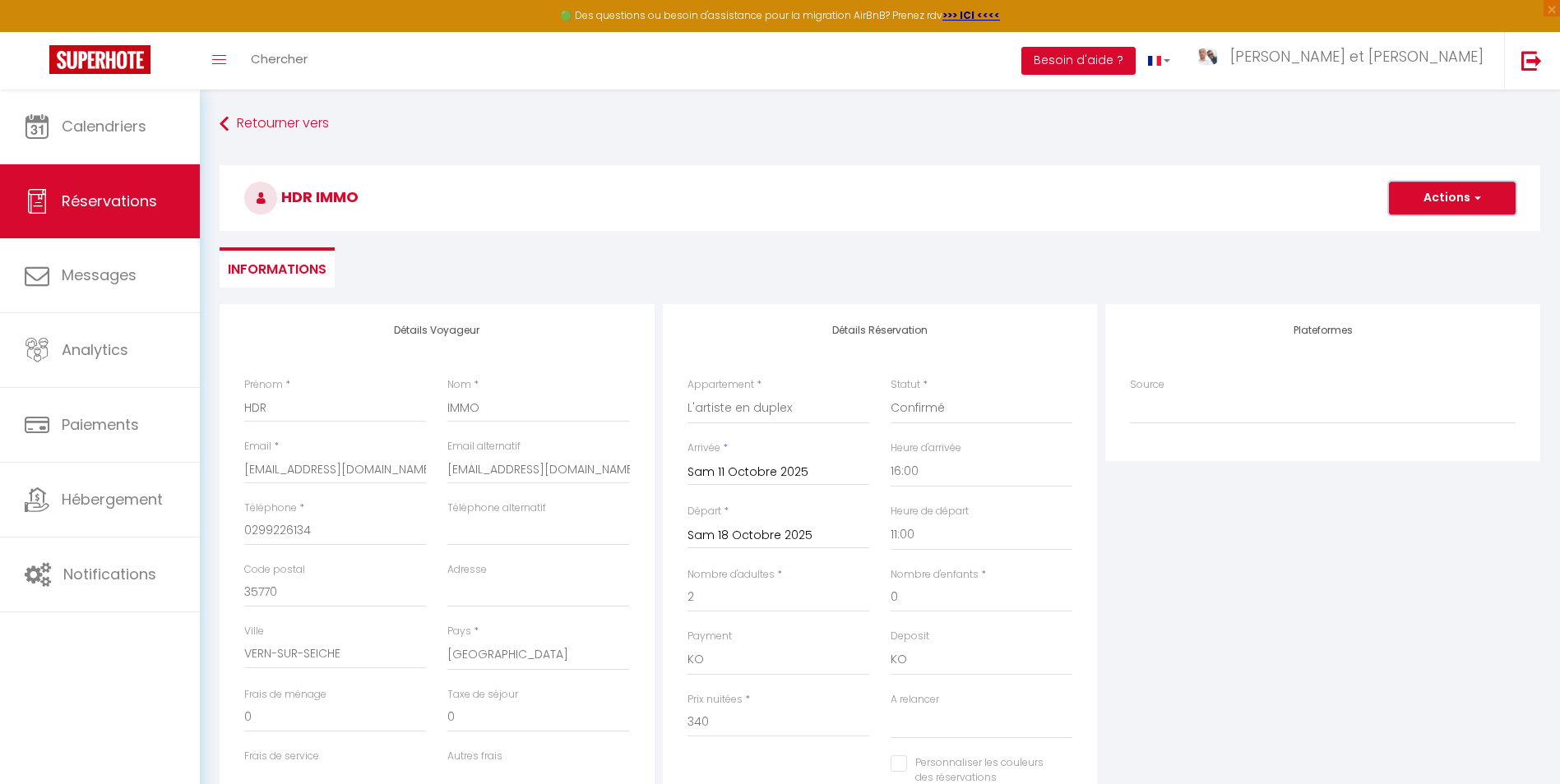
click at [1426, 197] on button "Actions" at bounding box center [1452, 198] width 127 height 33
click at [1429, 228] on link "Enregistrer" at bounding box center [1436, 234] width 130 height 22
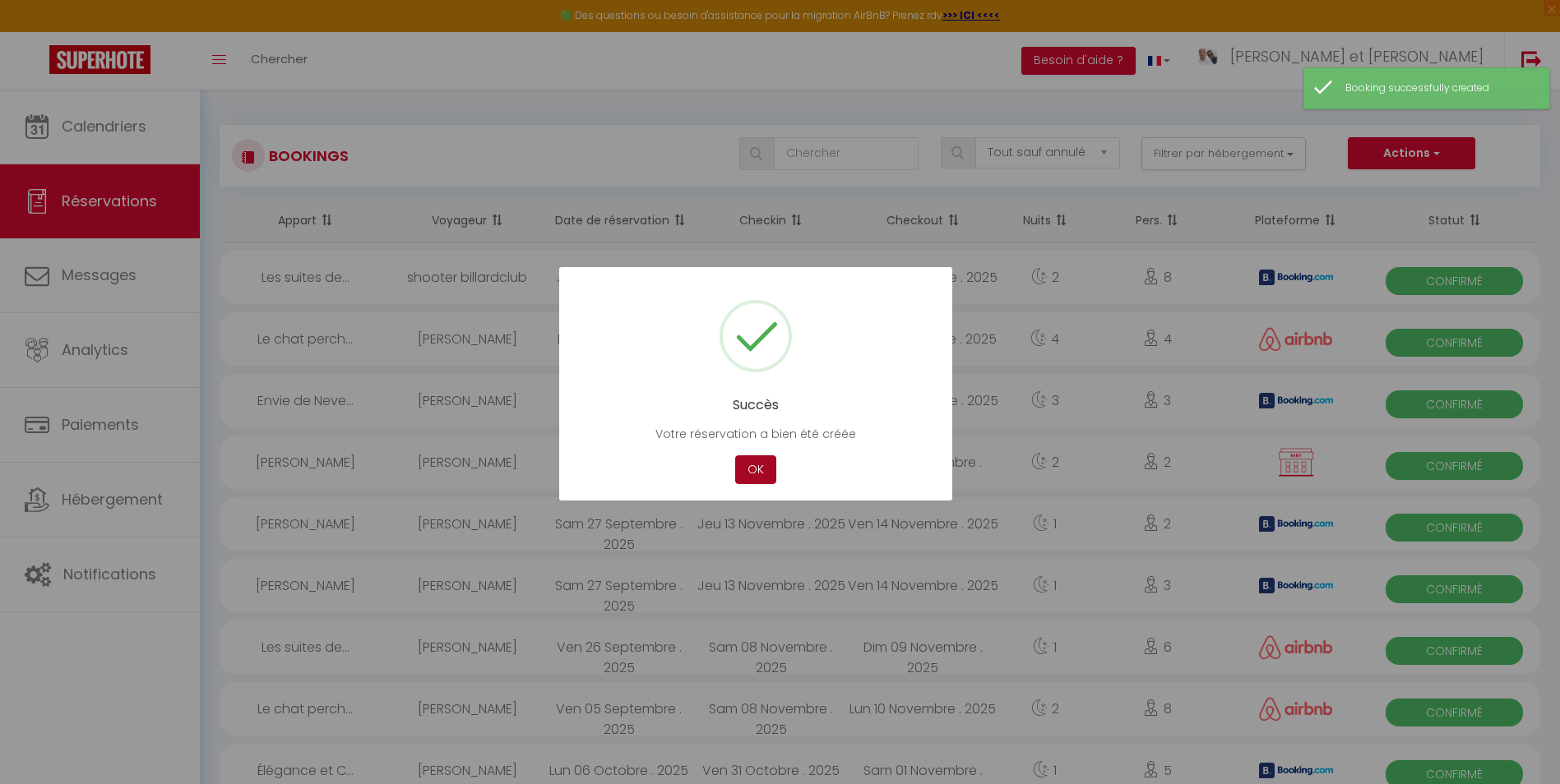
click at [749, 468] on button "OK" at bounding box center [756, 469] width 41 height 28
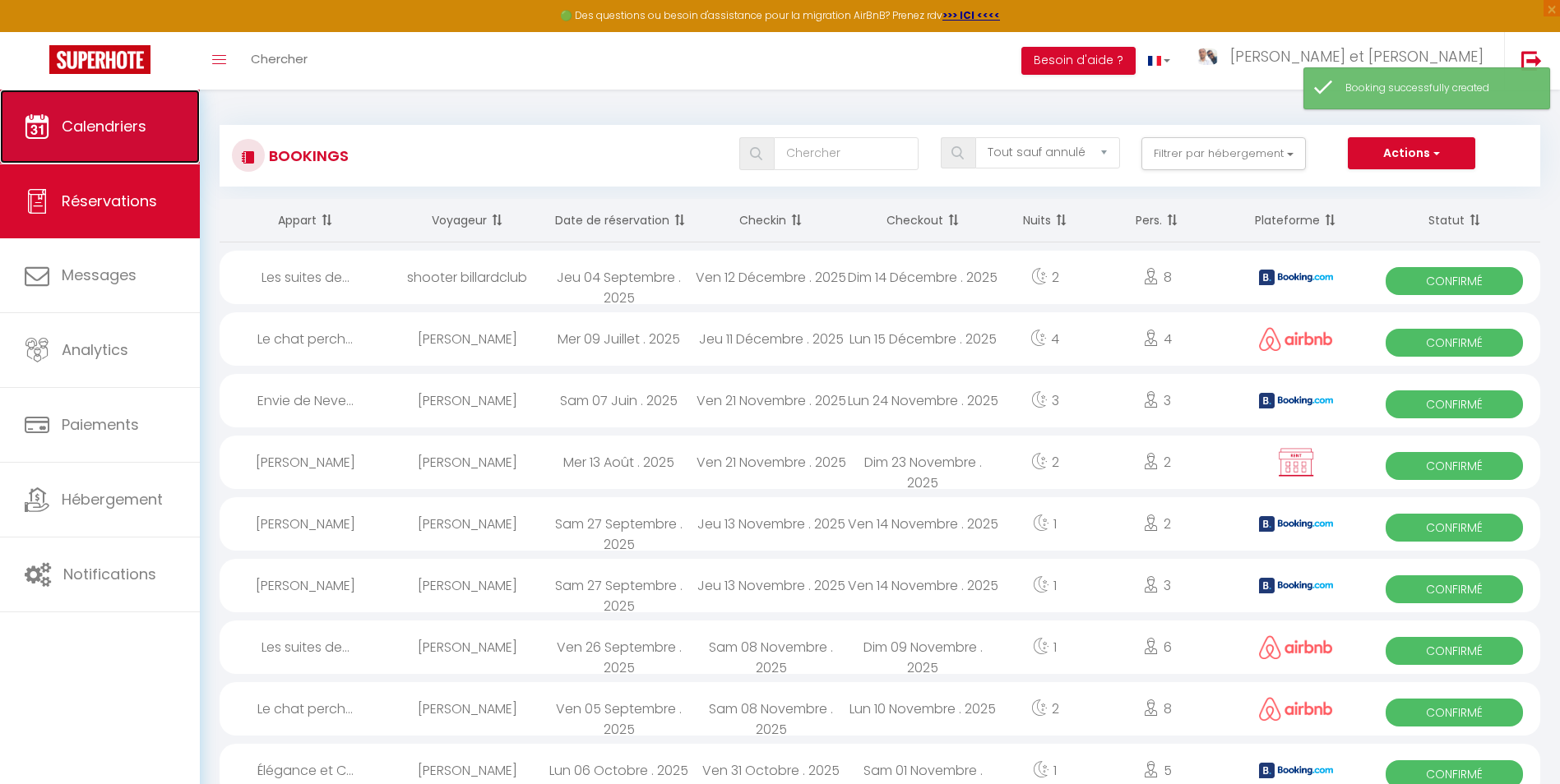
click at [64, 135] on span "Calendriers" at bounding box center [104, 126] width 85 height 21
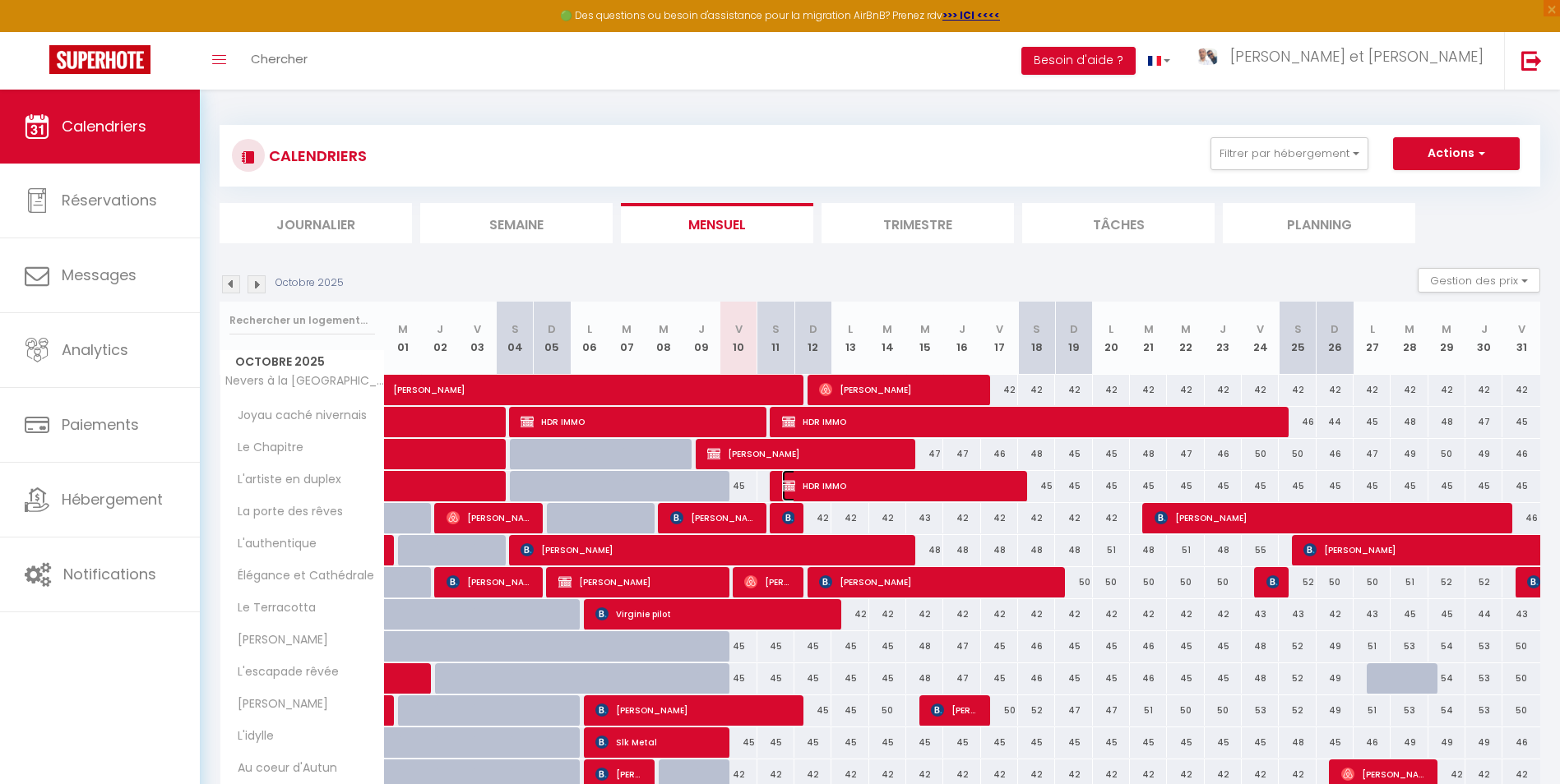
click at [853, 481] on span "HDR IMMO" at bounding box center [898, 485] width 234 height 31
select select "OK"
select select "KO"
select select "0"
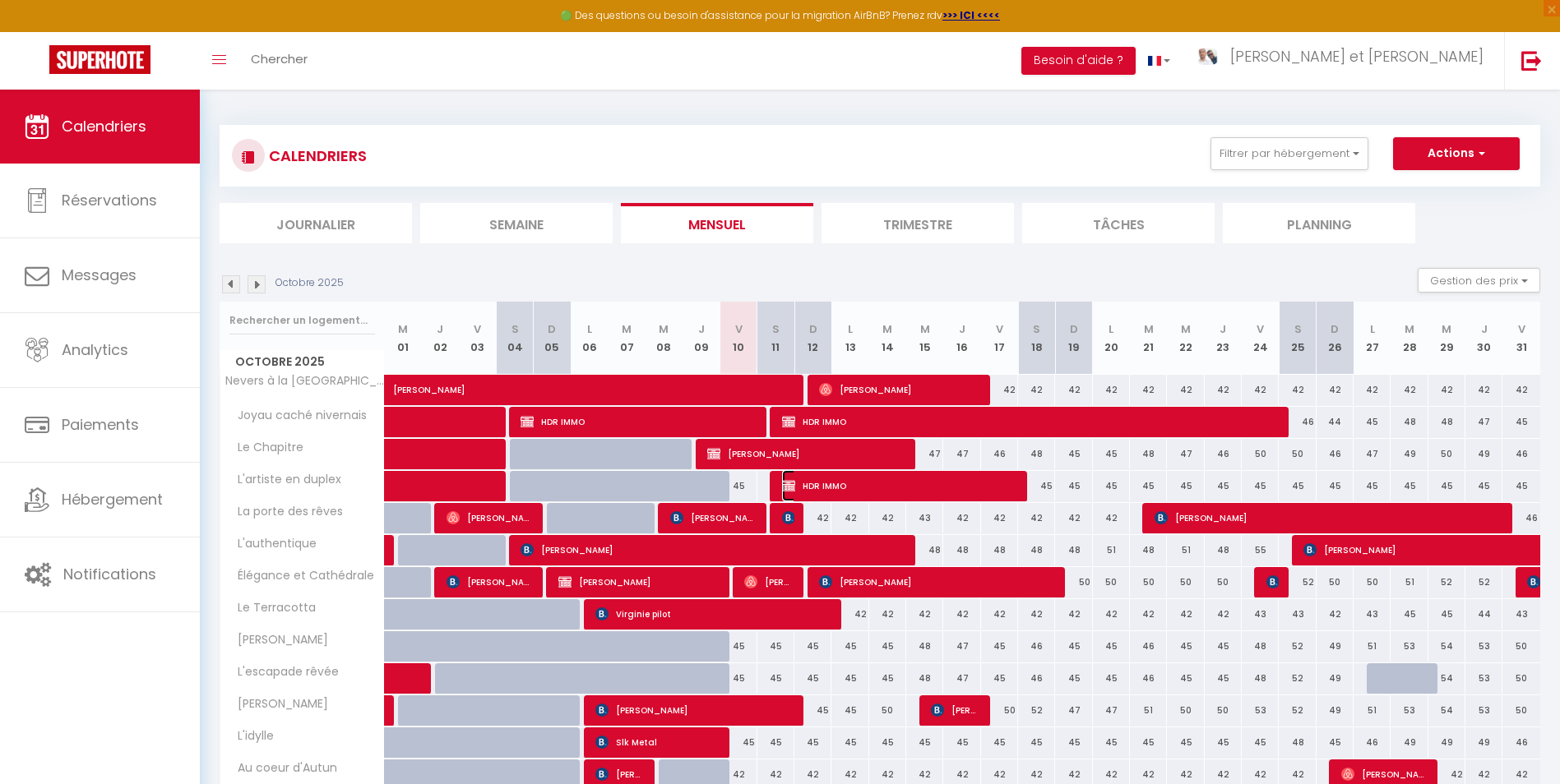
select select "1"
select select
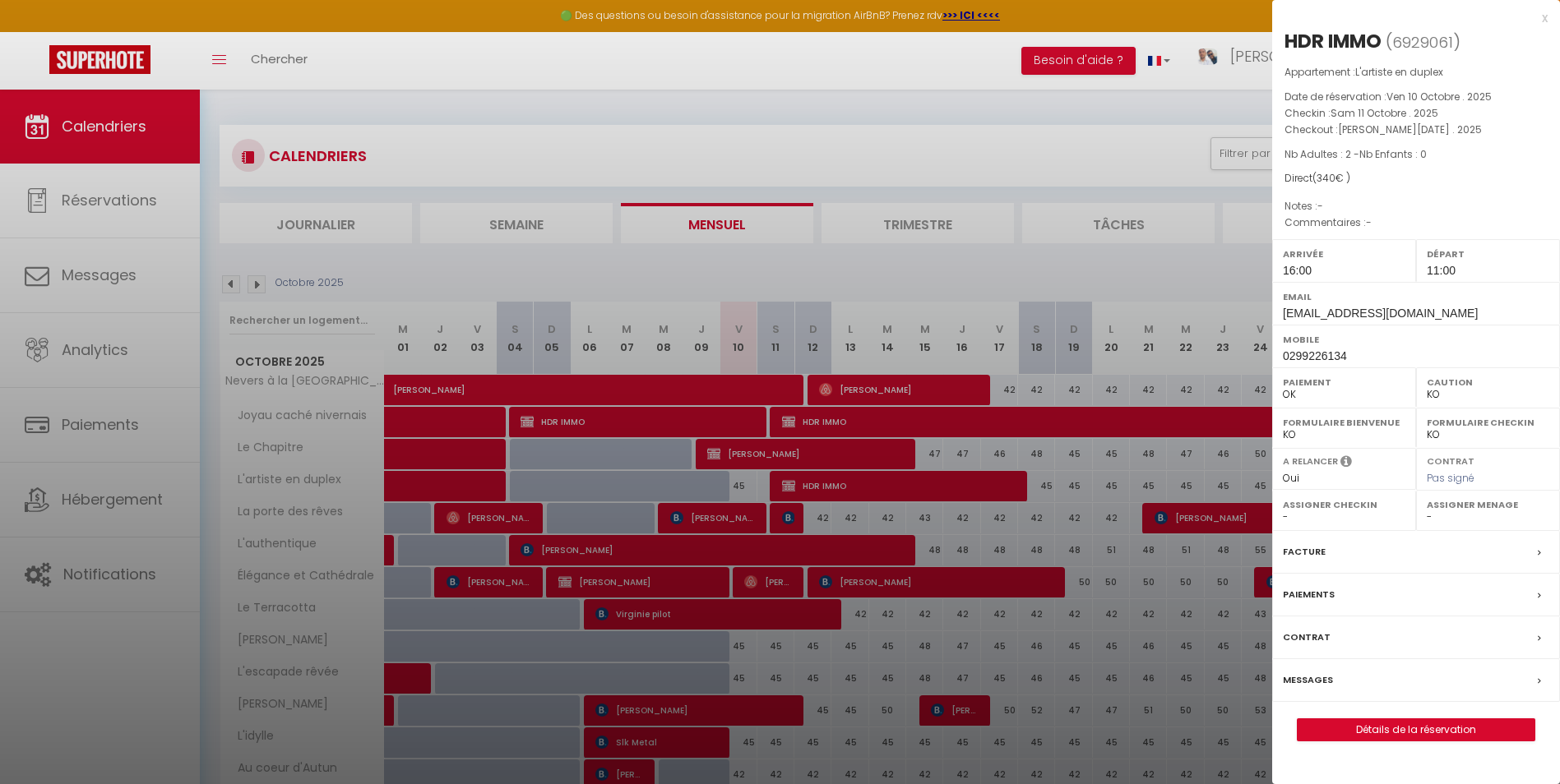
click at [1309, 552] on label "Facture" at bounding box center [1303, 552] width 42 height 17
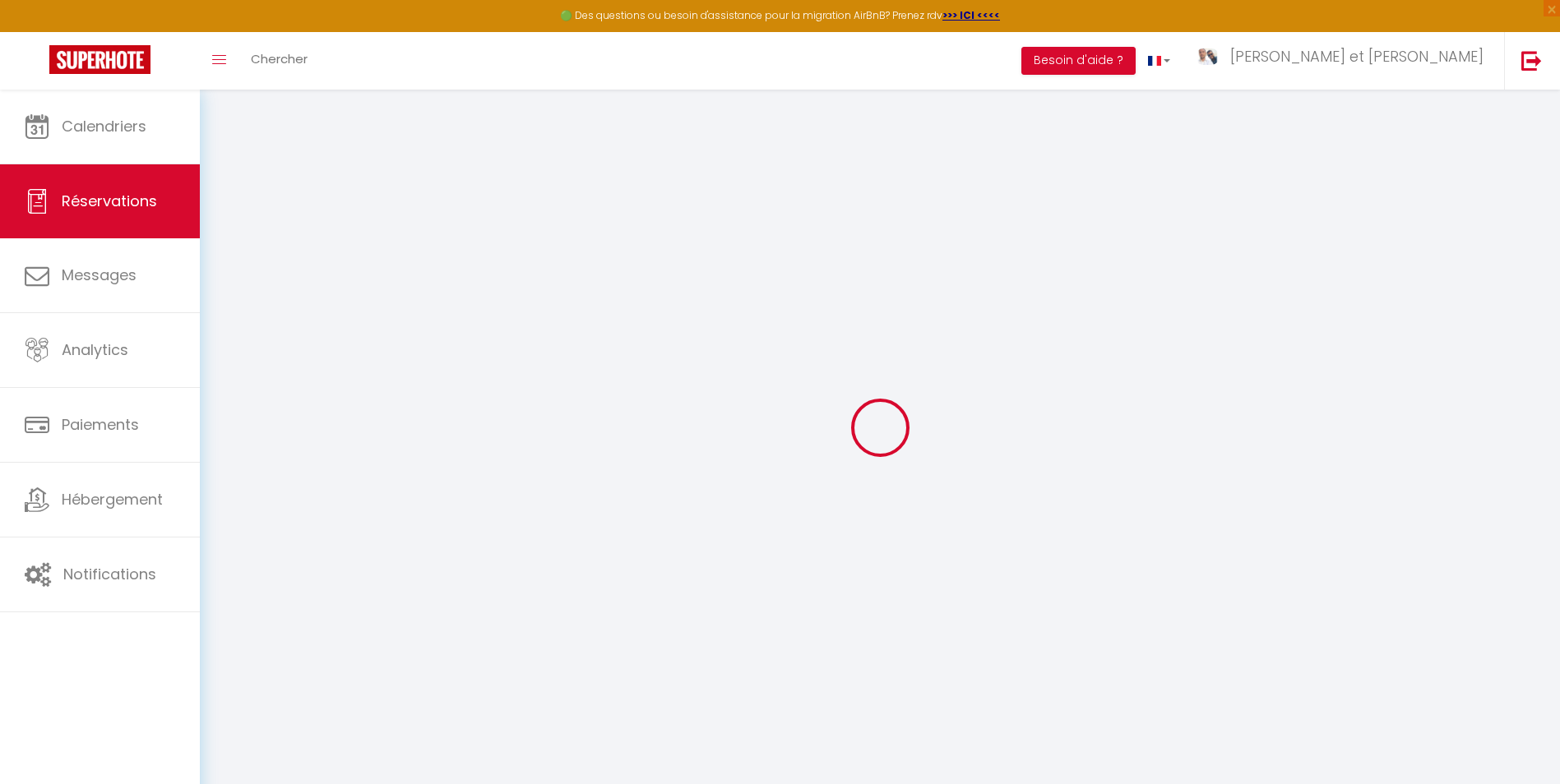
select select
checkbox input "false"
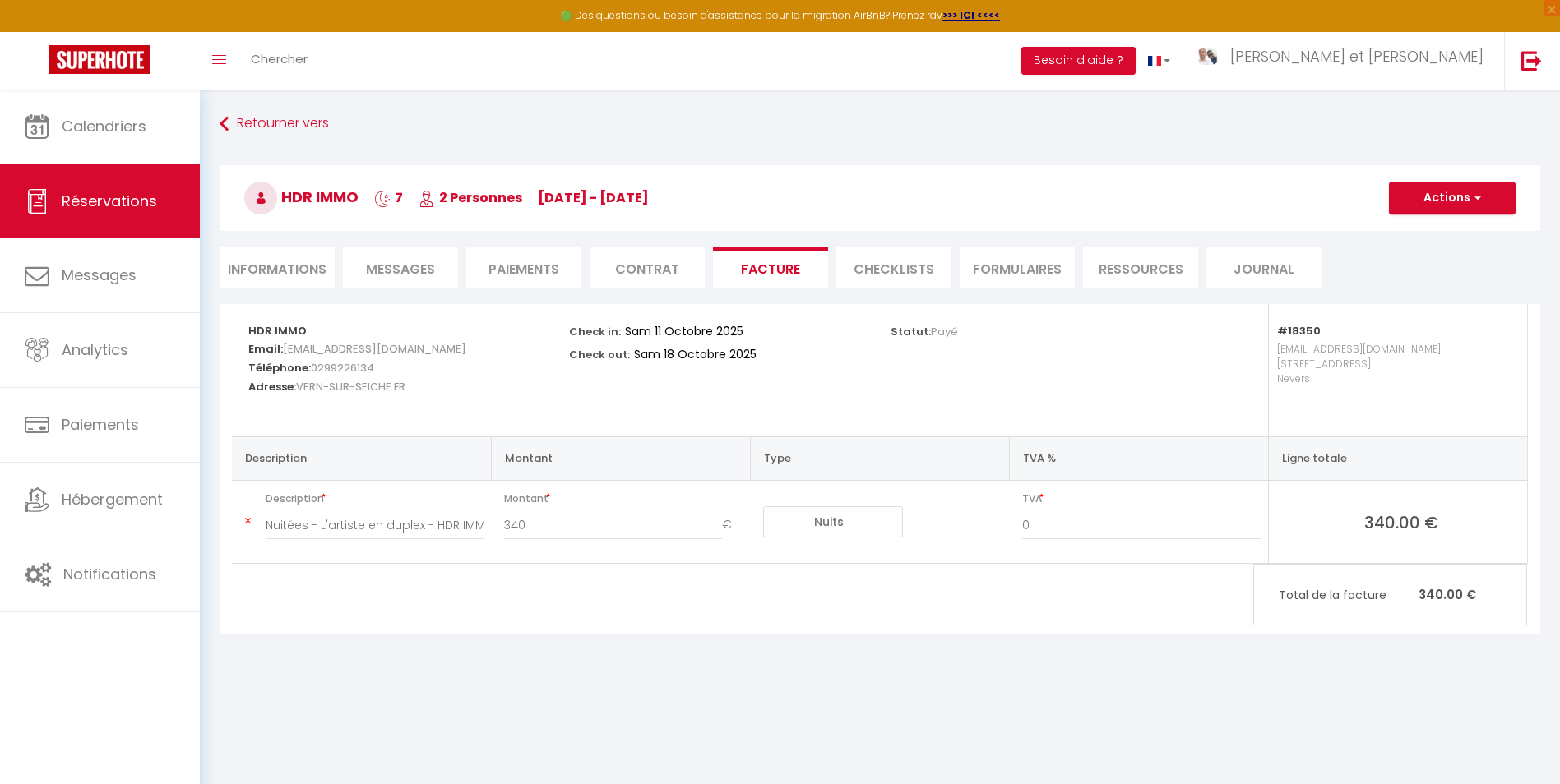
click at [280, 252] on li "Informations" at bounding box center [276, 268] width 115 height 41
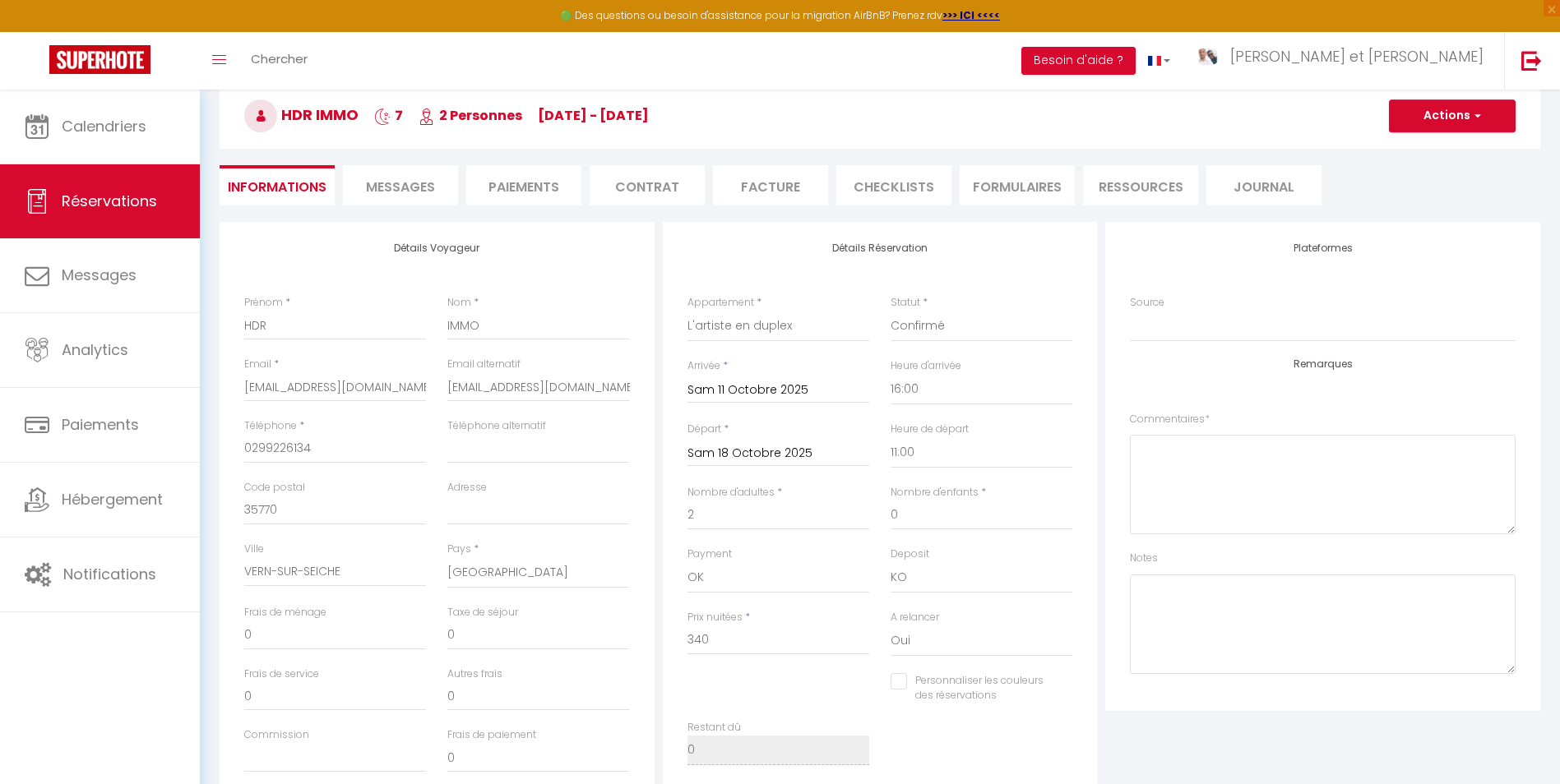
scroll to position [329, 0]
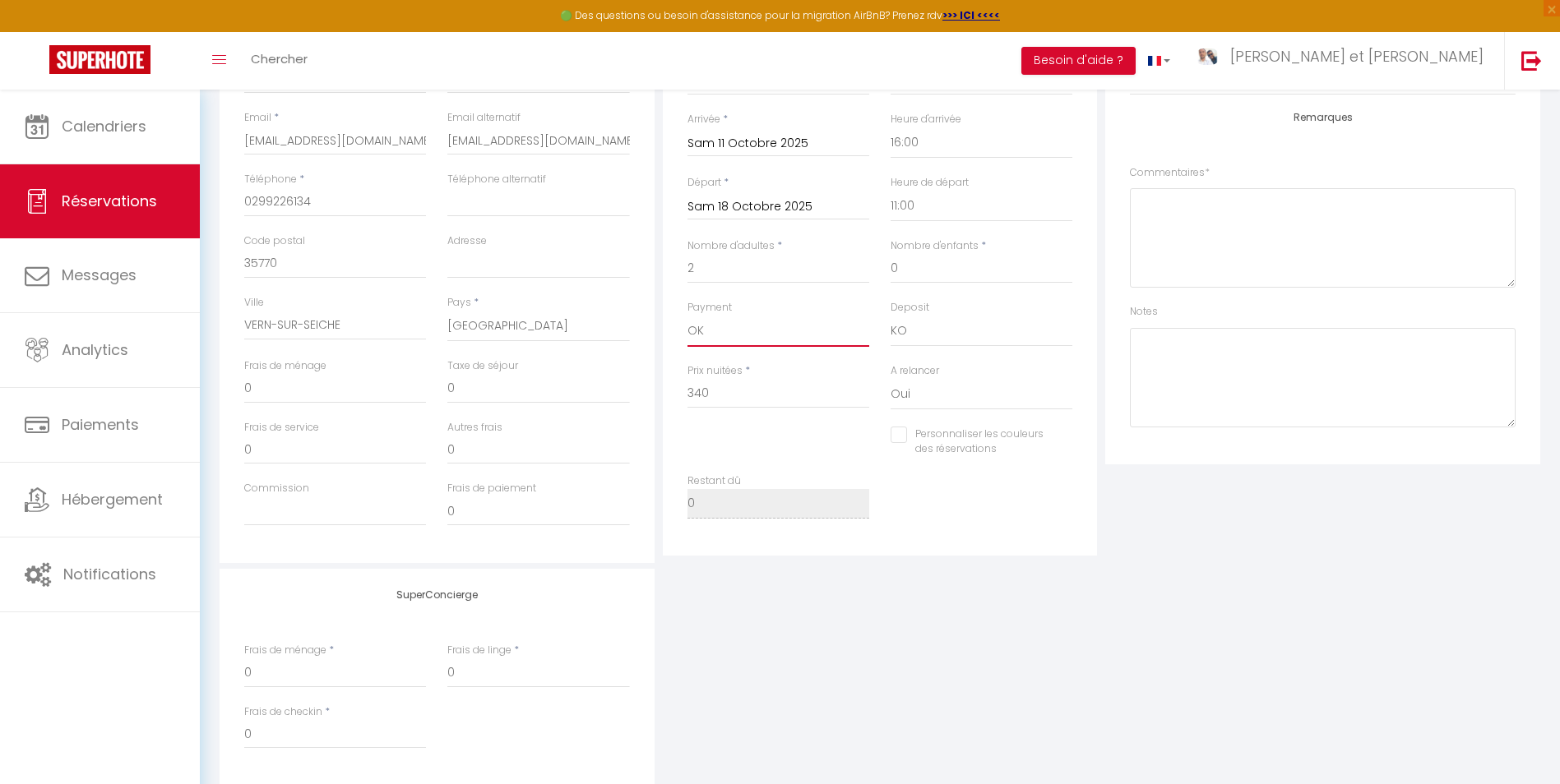
click at [726, 339] on select "OK KO" at bounding box center [778, 332] width 181 height 31
select select "10"
click at [688, 316] on select "OK KO" at bounding box center [778, 332] width 181 height 31
checkbox input "false"
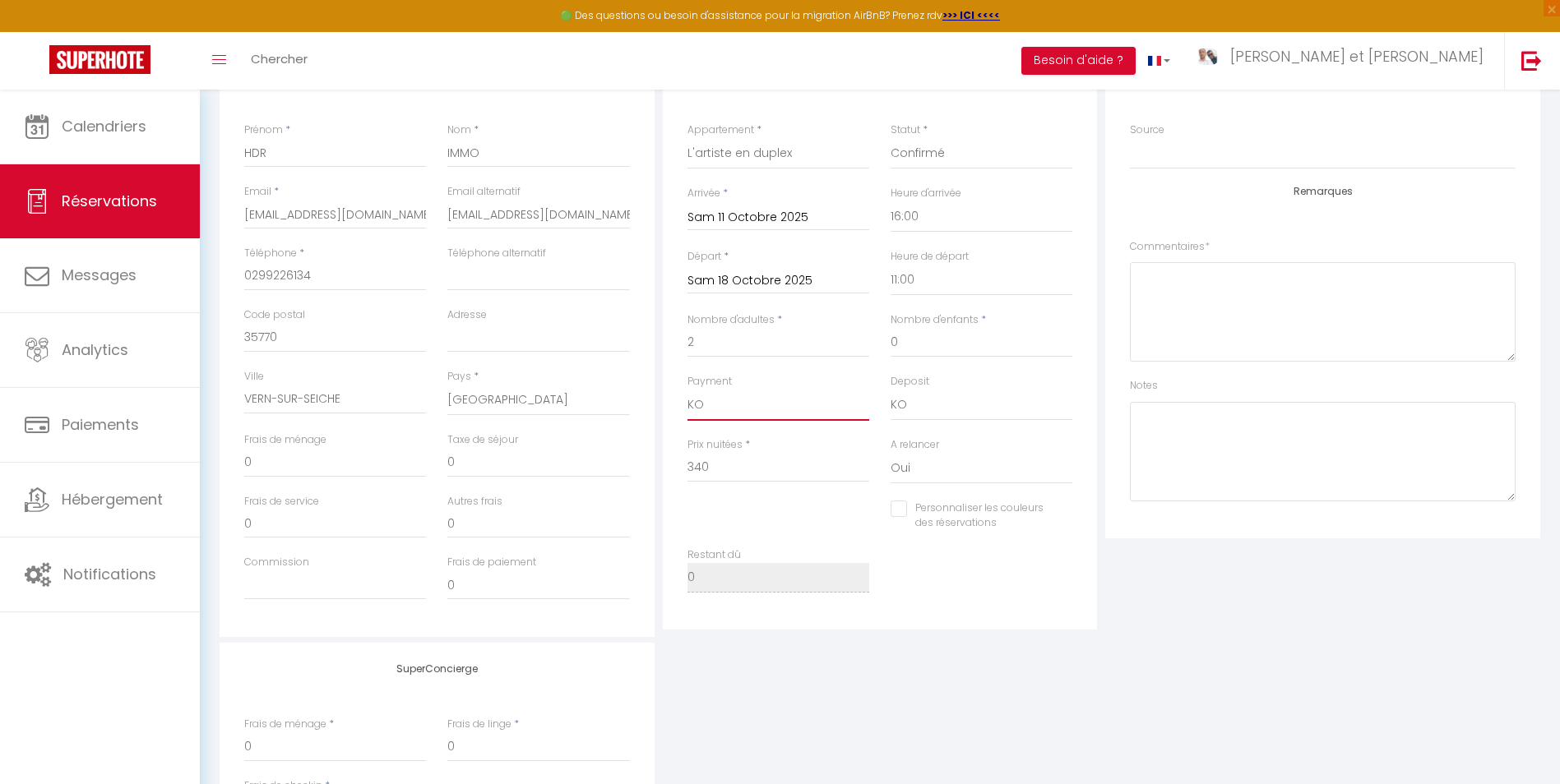
scroll to position [0, 0]
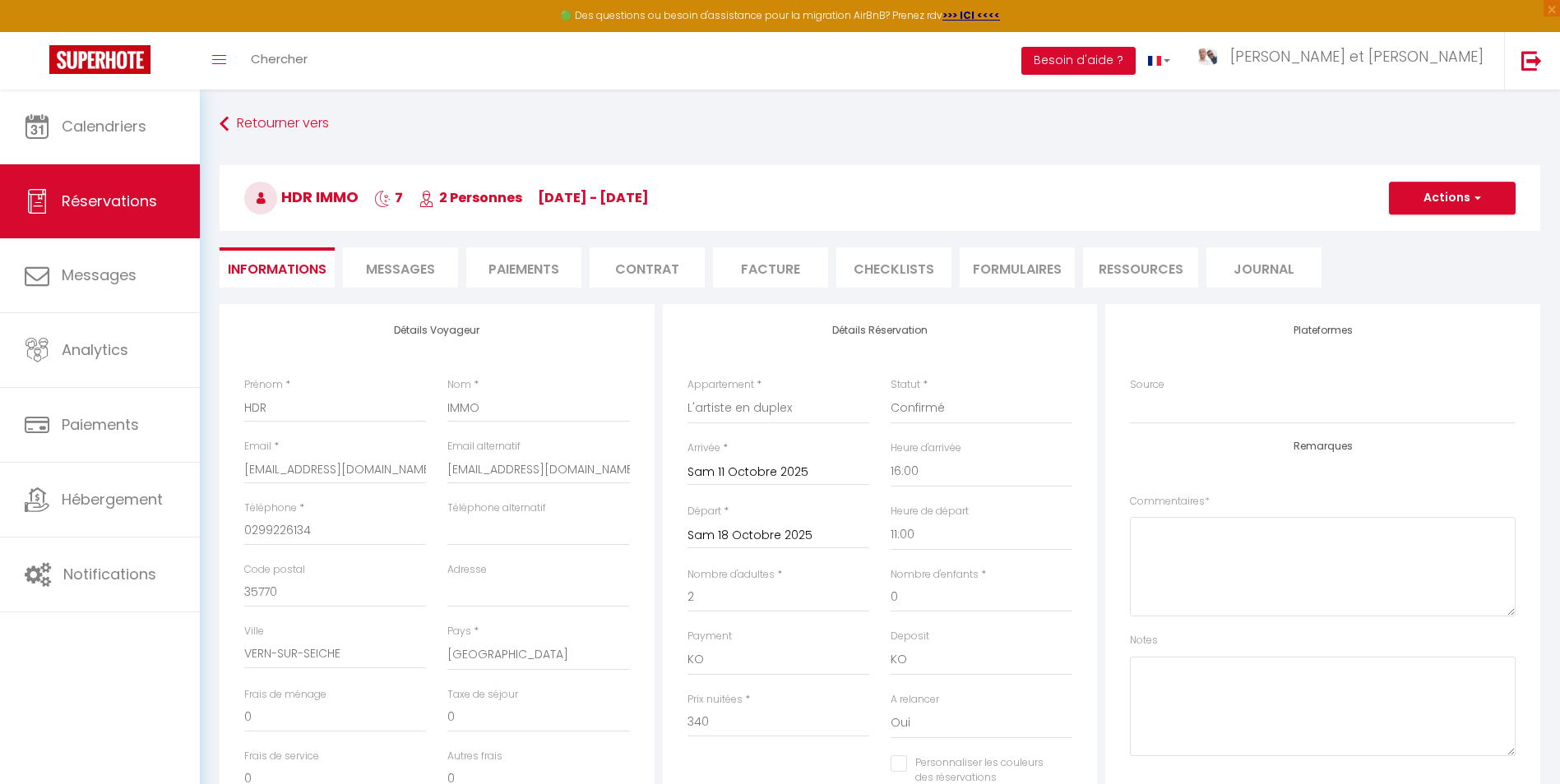
click at [860, 251] on li "CHECKLISTS" at bounding box center [893, 268] width 115 height 41
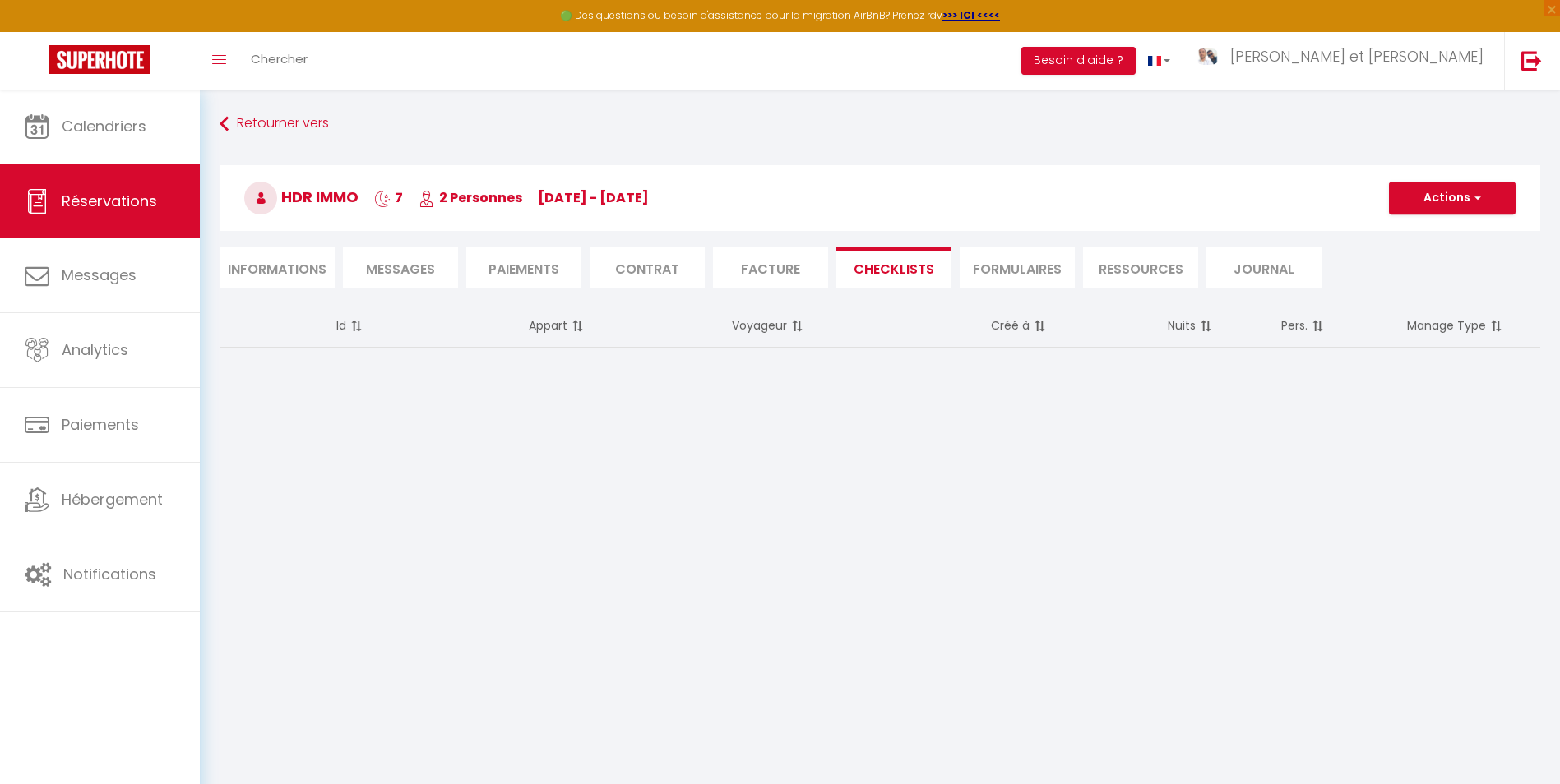
click at [769, 269] on li "Facture" at bounding box center [770, 268] width 115 height 41
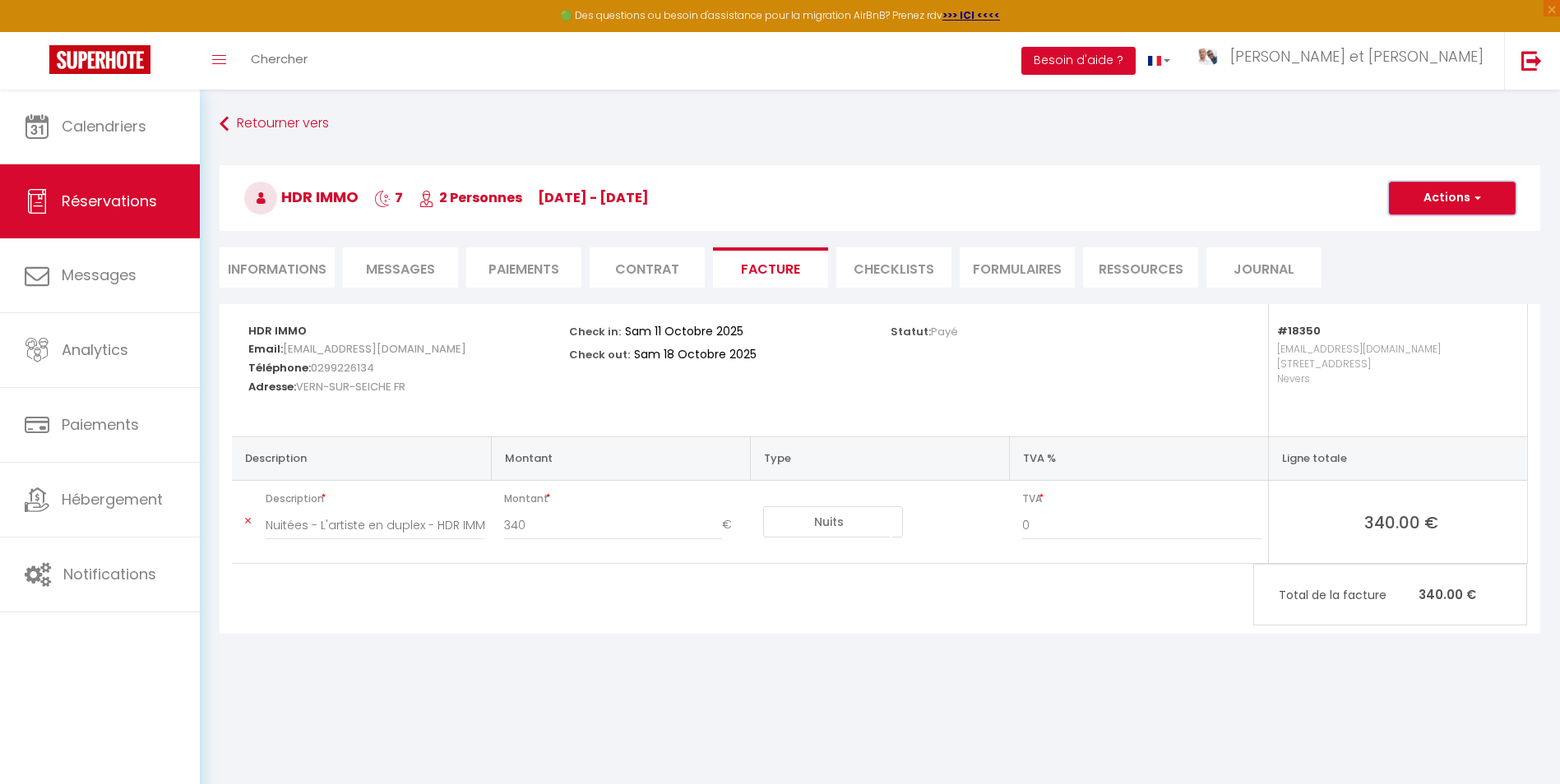
click at [1455, 211] on button "Actions" at bounding box center [1452, 198] width 127 height 33
click at [1419, 254] on link "Aperçu et éditer" at bounding box center [1440, 256] width 138 height 22
drag, startPoint x: 1470, startPoint y: 201, endPoint x: 1435, endPoint y: 219, distance: 39.4
click at [1470, 201] on span "button" at bounding box center [1474, 198] width 10 height 15
click at [1421, 232] on link "Enregistrer" at bounding box center [1440, 234] width 138 height 22
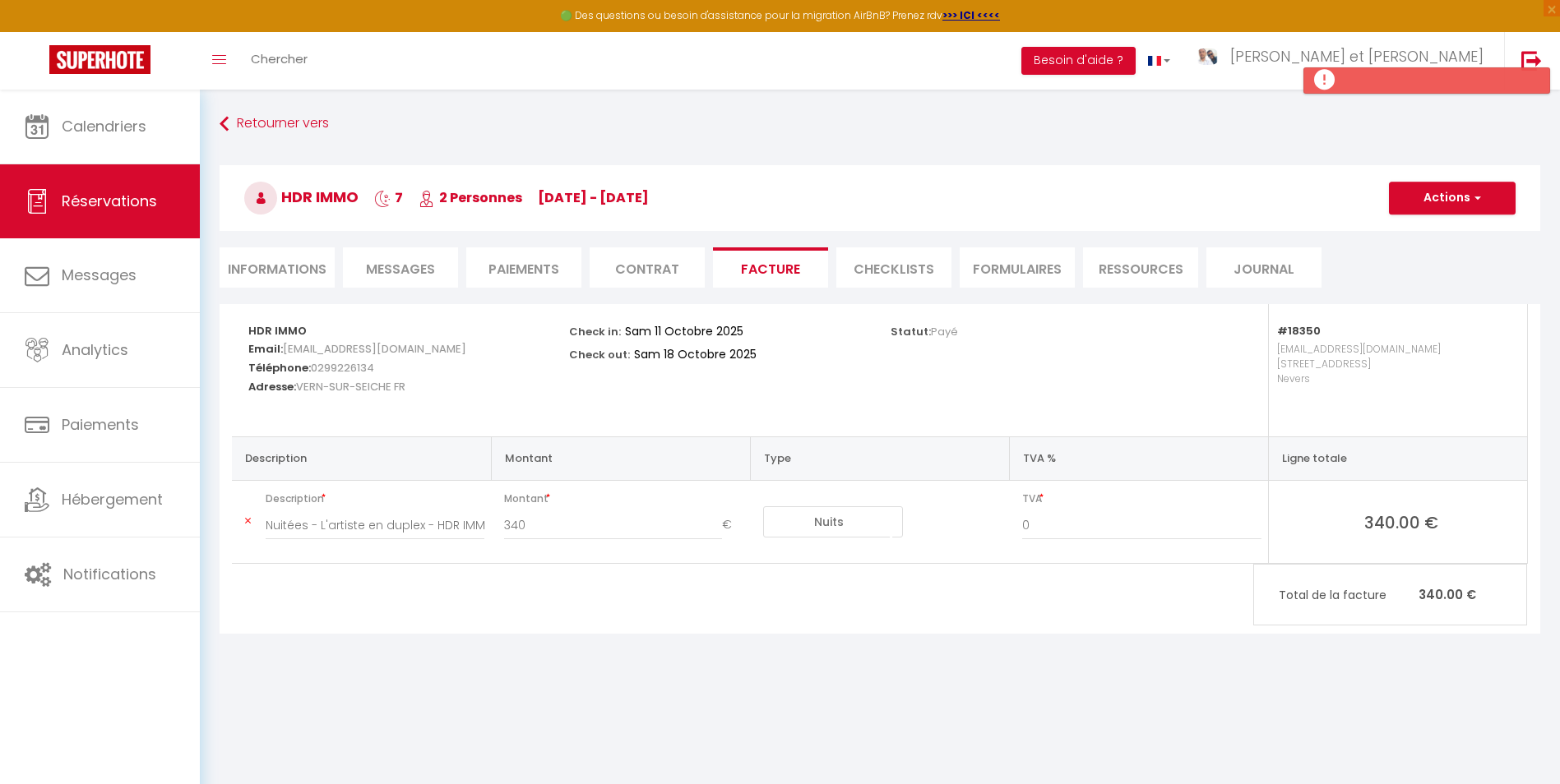
click at [282, 270] on li "Informations" at bounding box center [276, 268] width 115 height 41
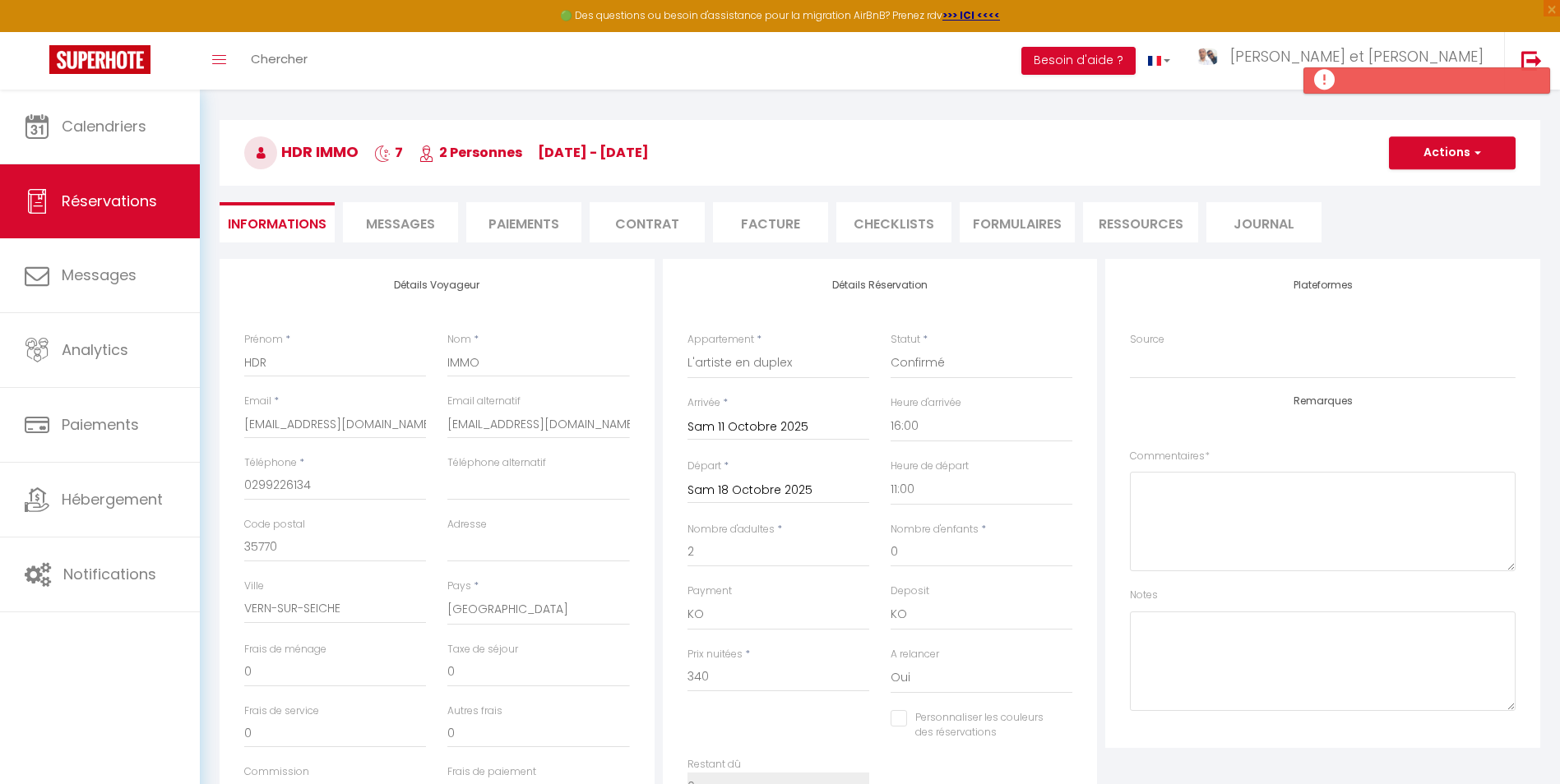
scroll to position [82, 0]
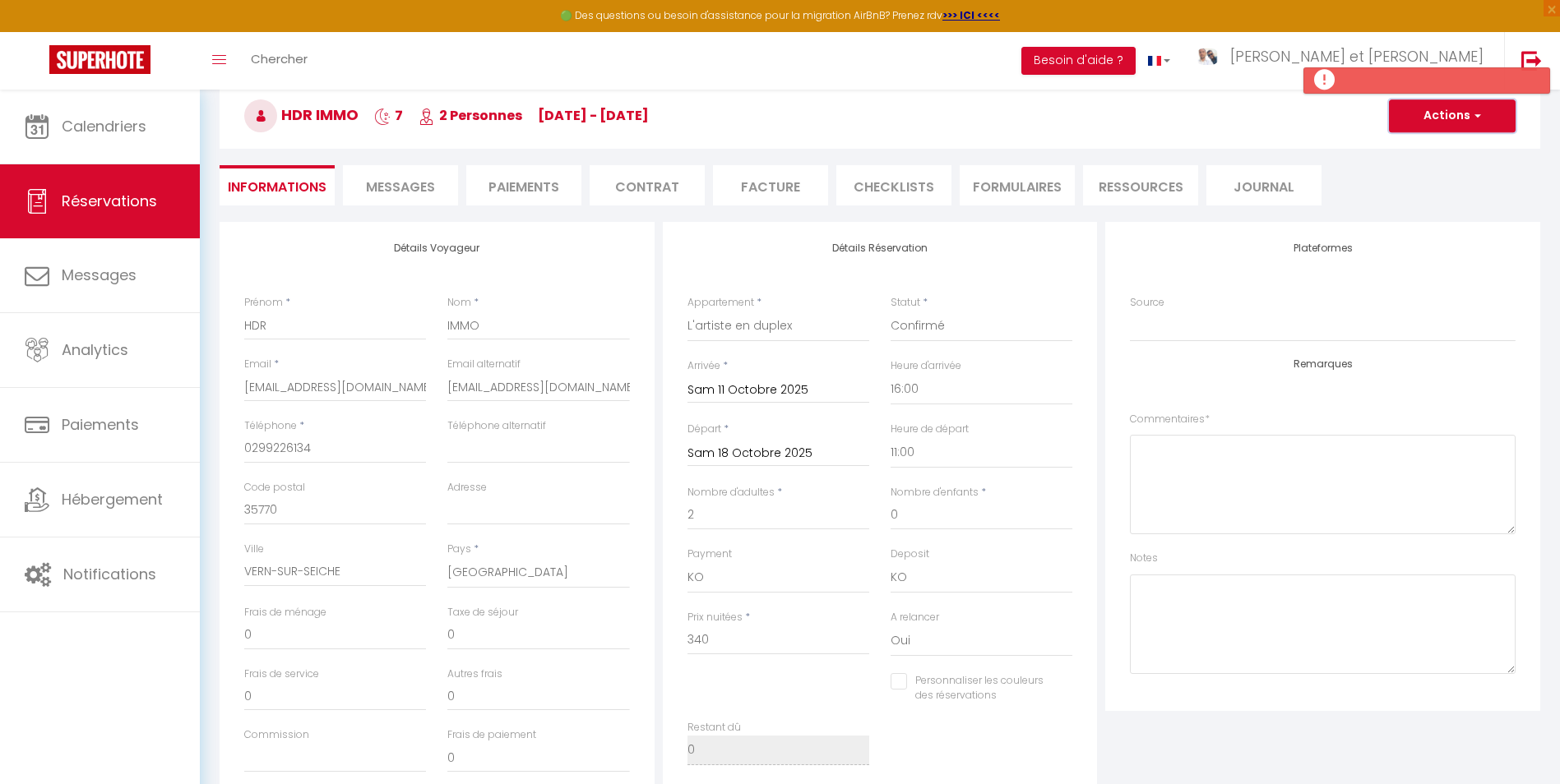
click at [1423, 121] on button "Actions" at bounding box center [1452, 116] width 127 height 33
click at [1422, 155] on link "Enregistrer" at bounding box center [1436, 152] width 130 height 22
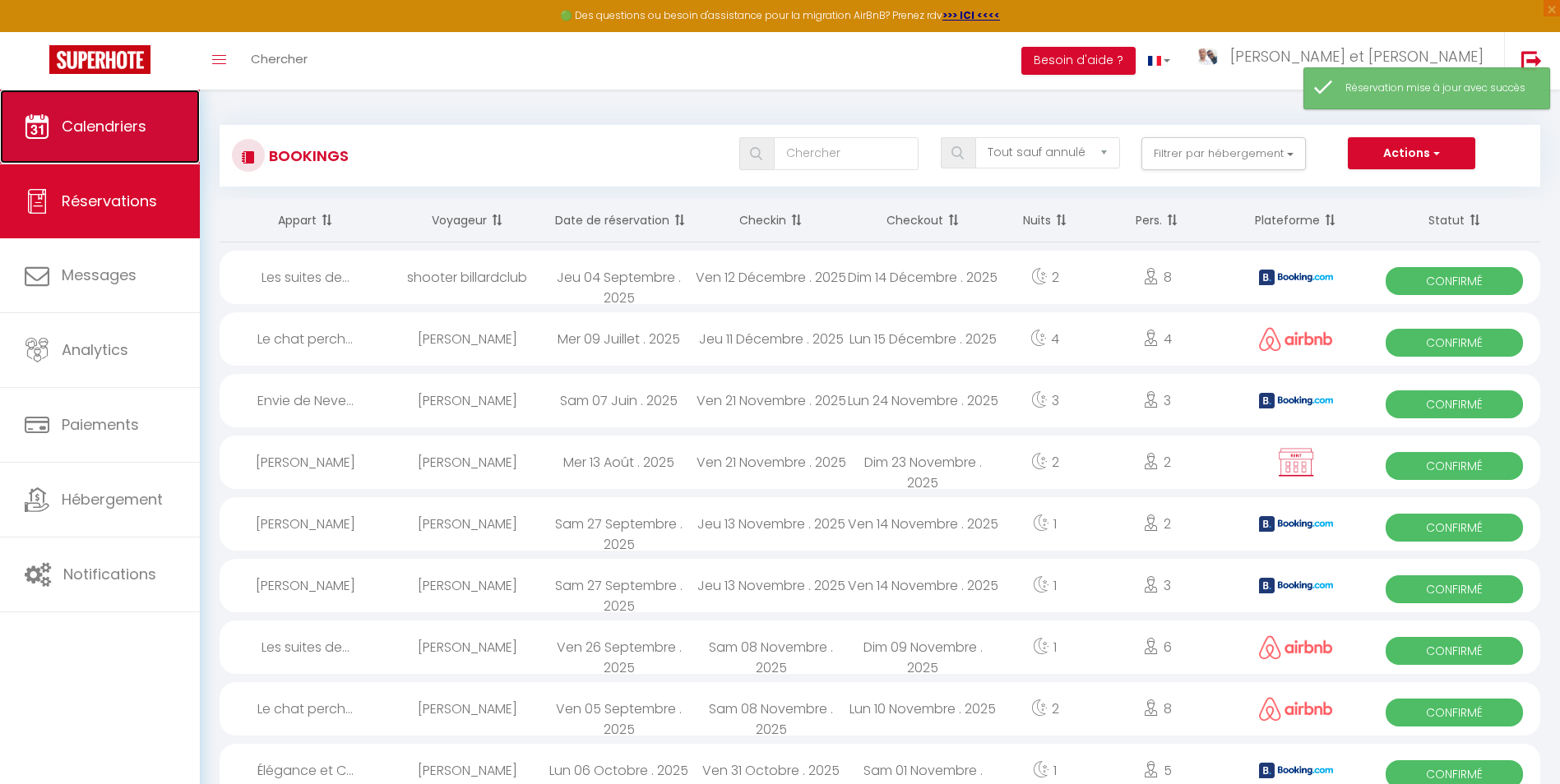
click at [124, 149] on link "Calendriers" at bounding box center [99, 127] width 200 height 74
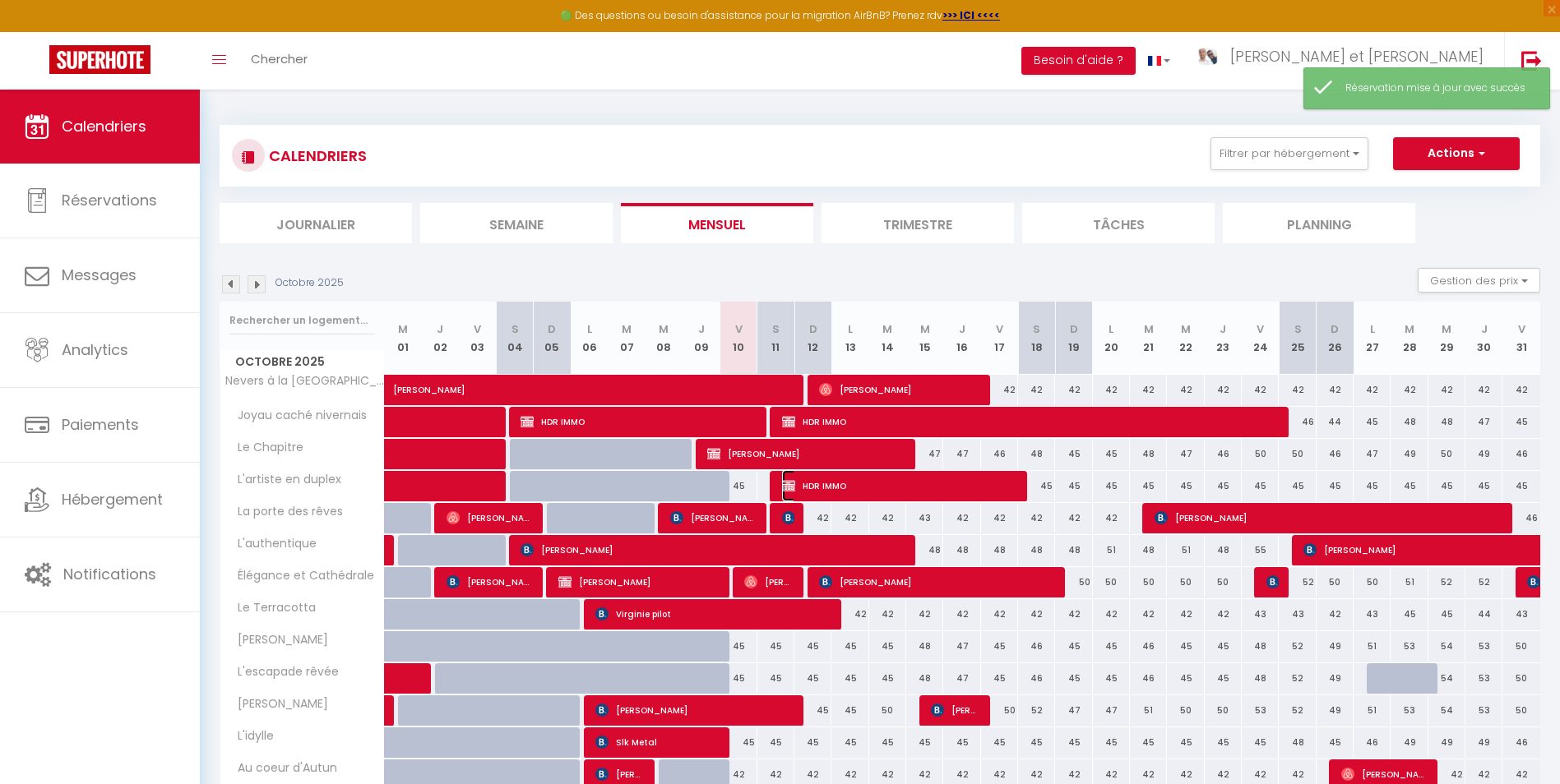
click at [828, 481] on span "HDR IMMO" at bounding box center [898, 485] width 234 height 31
select select "KO"
select select "0"
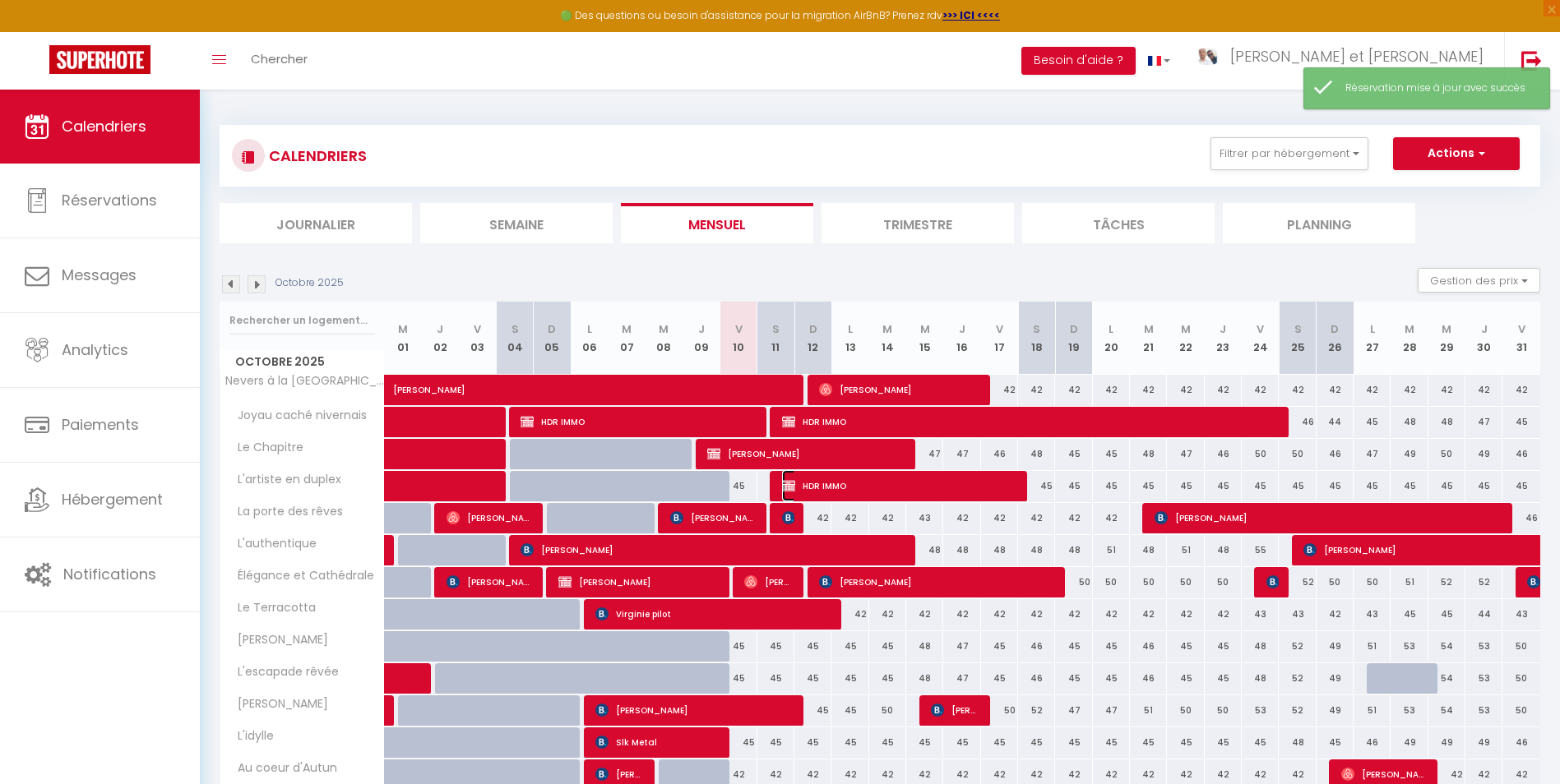
select select "1"
select select
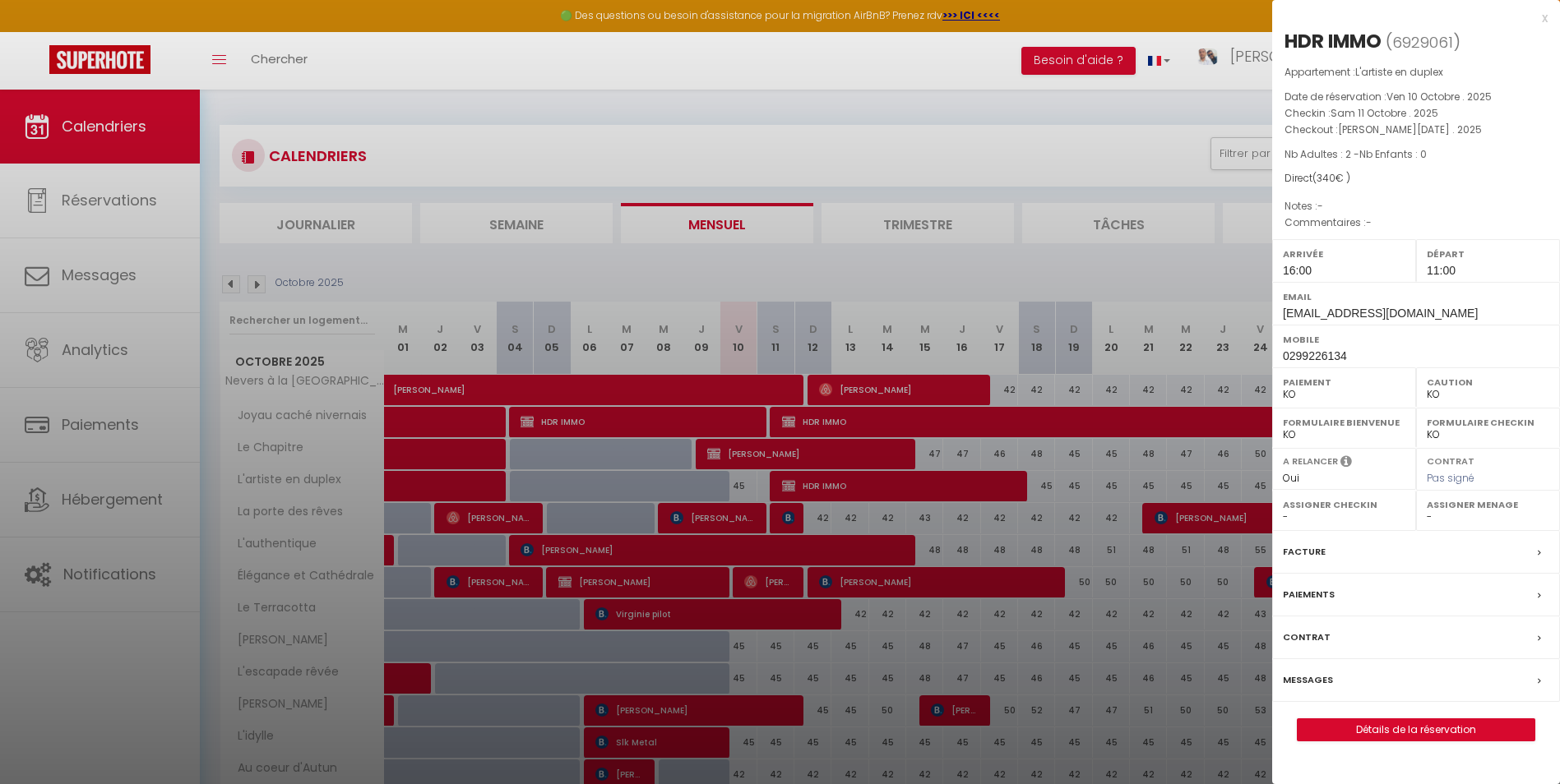
click at [1310, 559] on label "Facture" at bounding box center [1303, 552] width 42 height 17
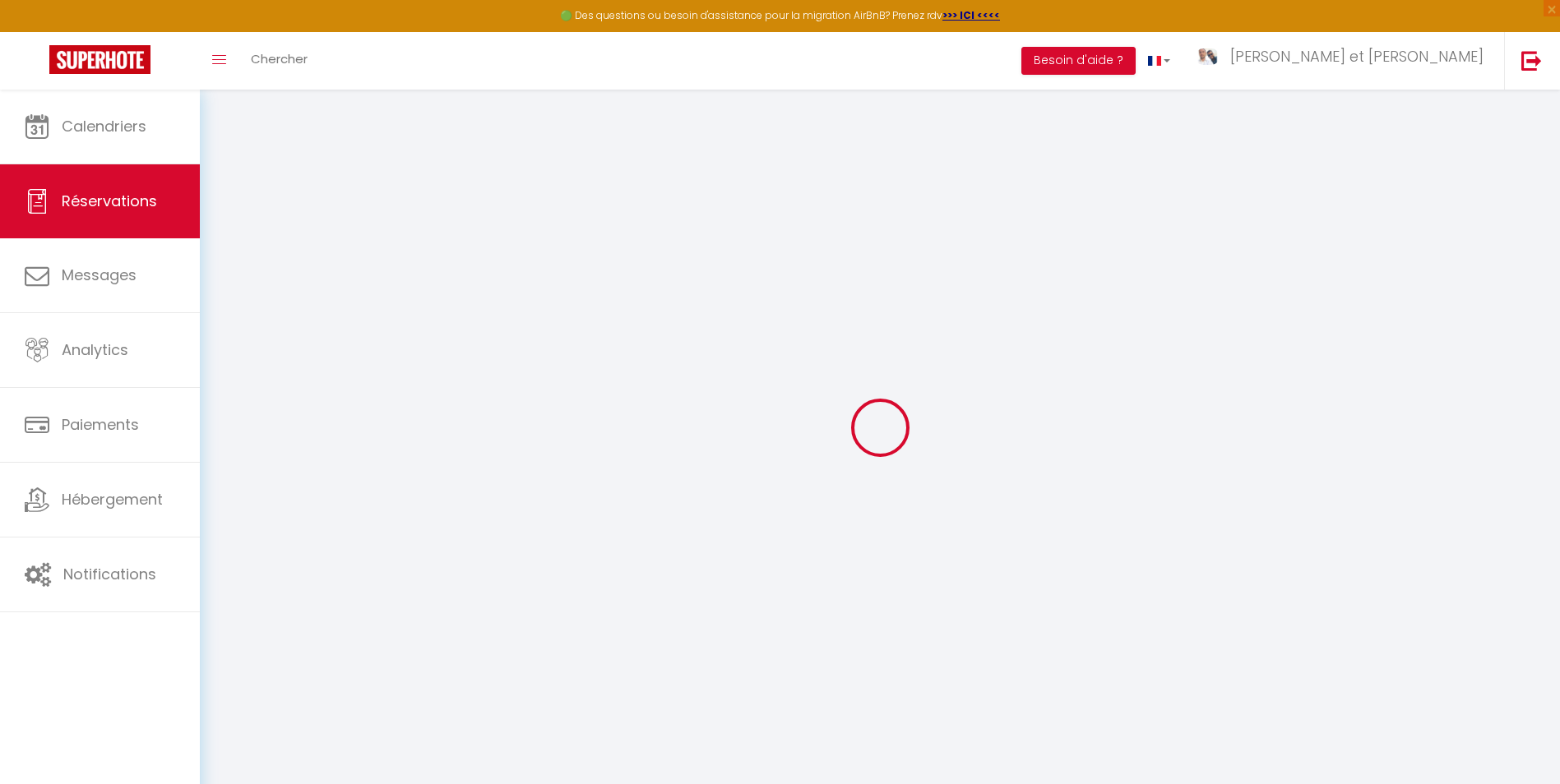
select select
checkbox input "false"
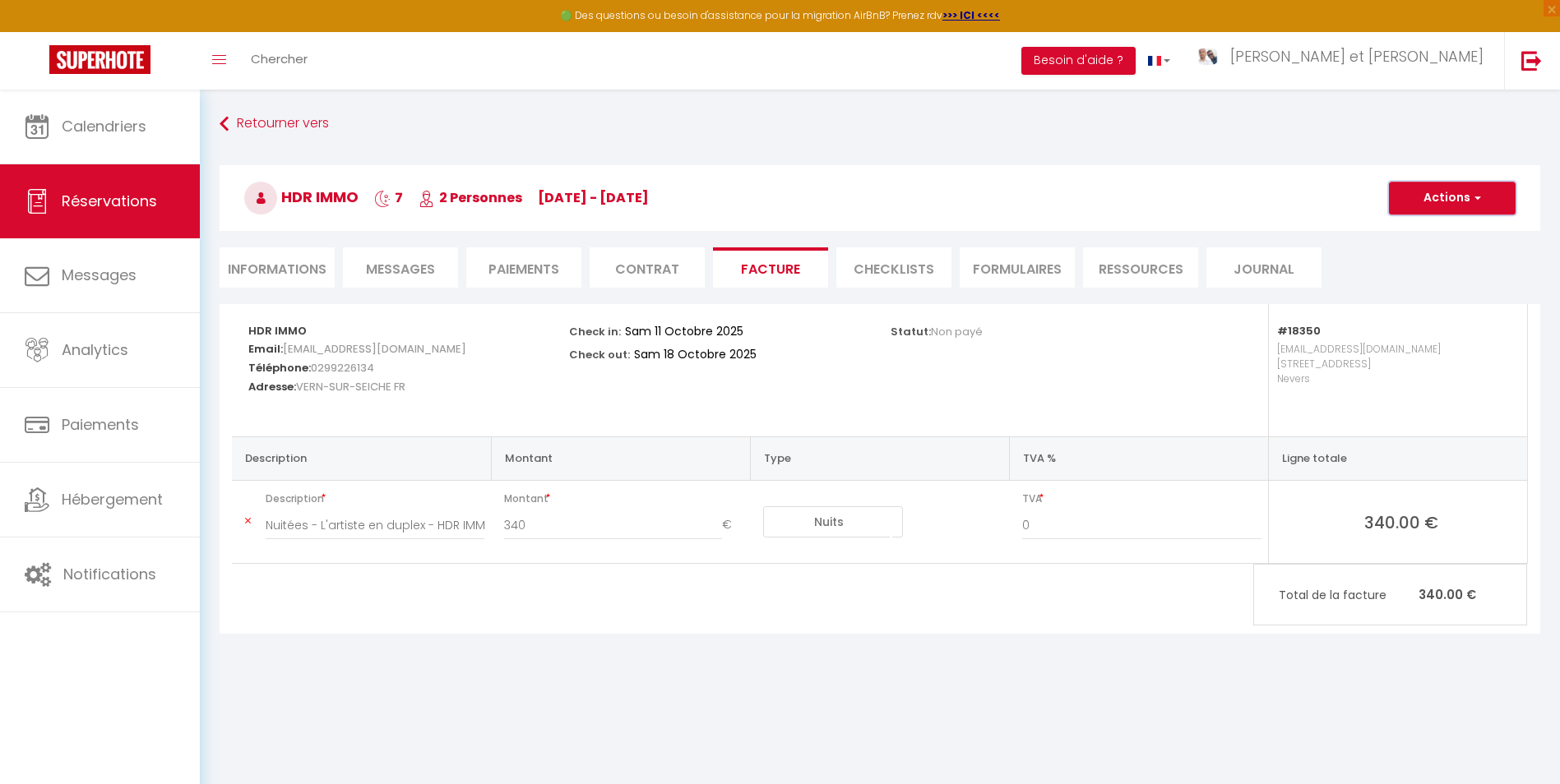
click at [1448, 205] on button "Actions" at bounding box center [1452, 198] width 127 height 33
click at [1424, 259] on link "Aperçu et éditer" at bounding box center [1440, 256] width 138 height 22
click at [274, 250] on li "Informations" at bounding box center [276, 268] width 115 height 41
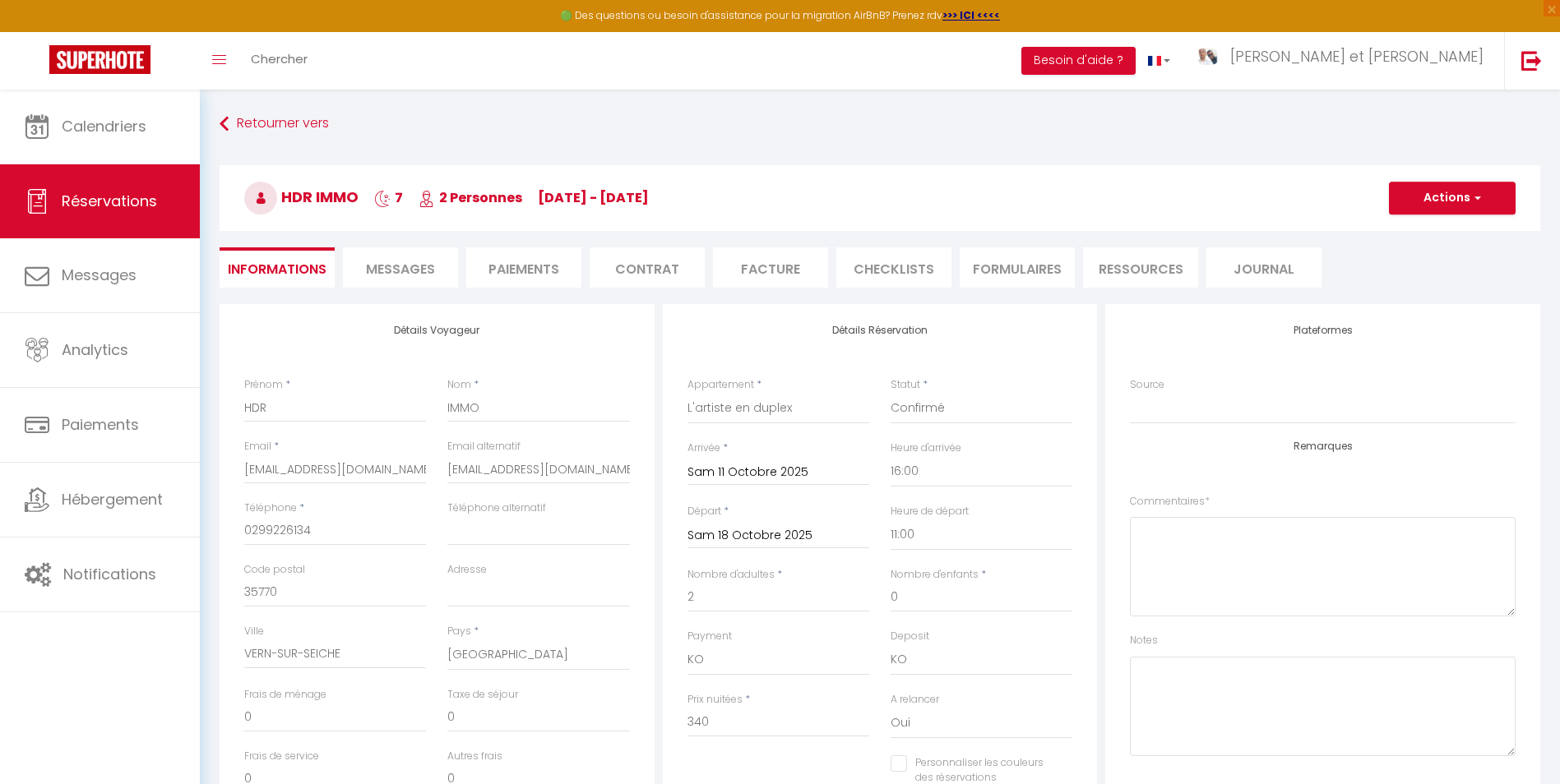
click at [428, 279] on li "Messages" at bounding box center [400, 268] width 115 height 41
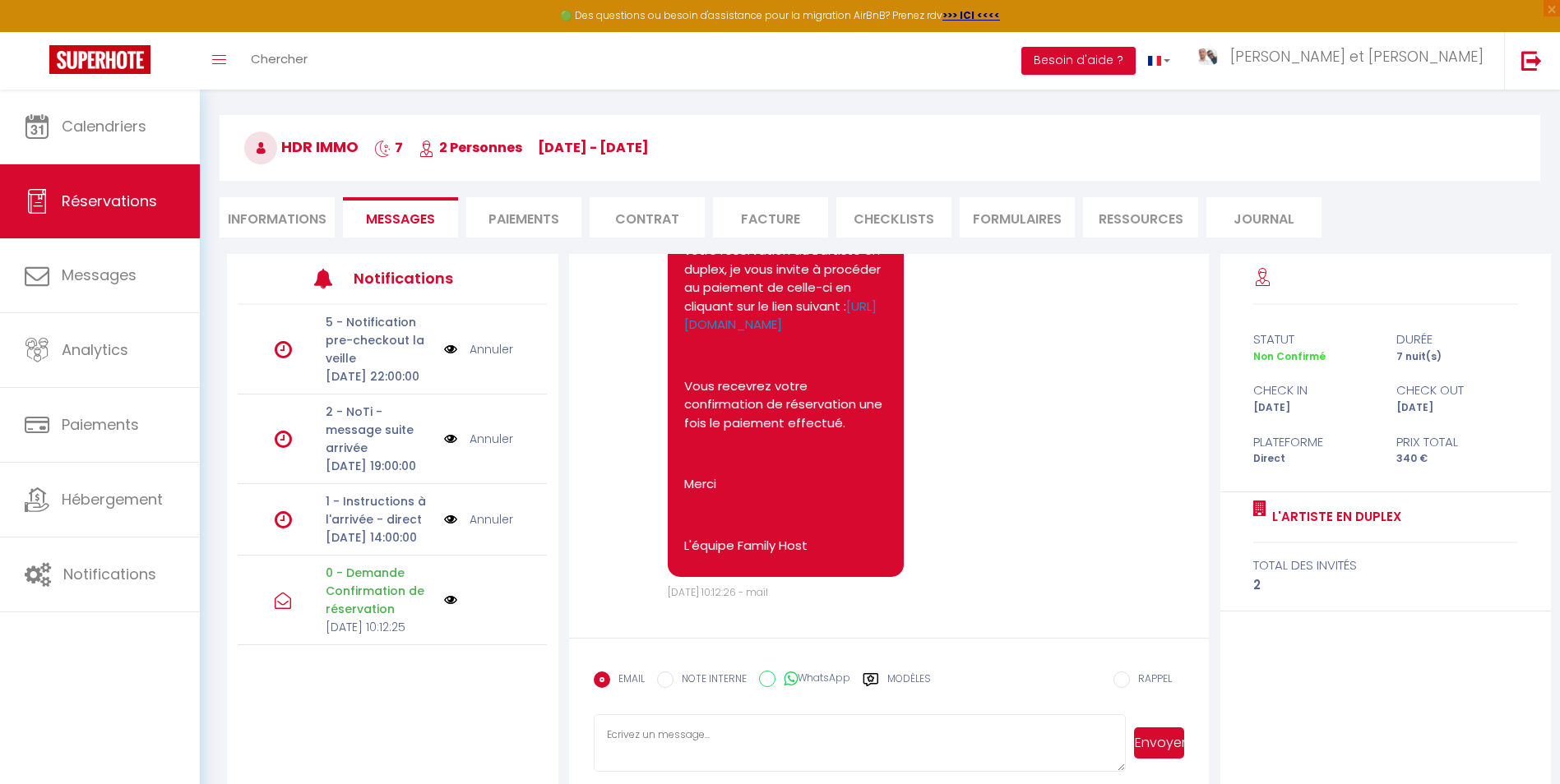
scroll to position [90, 0]
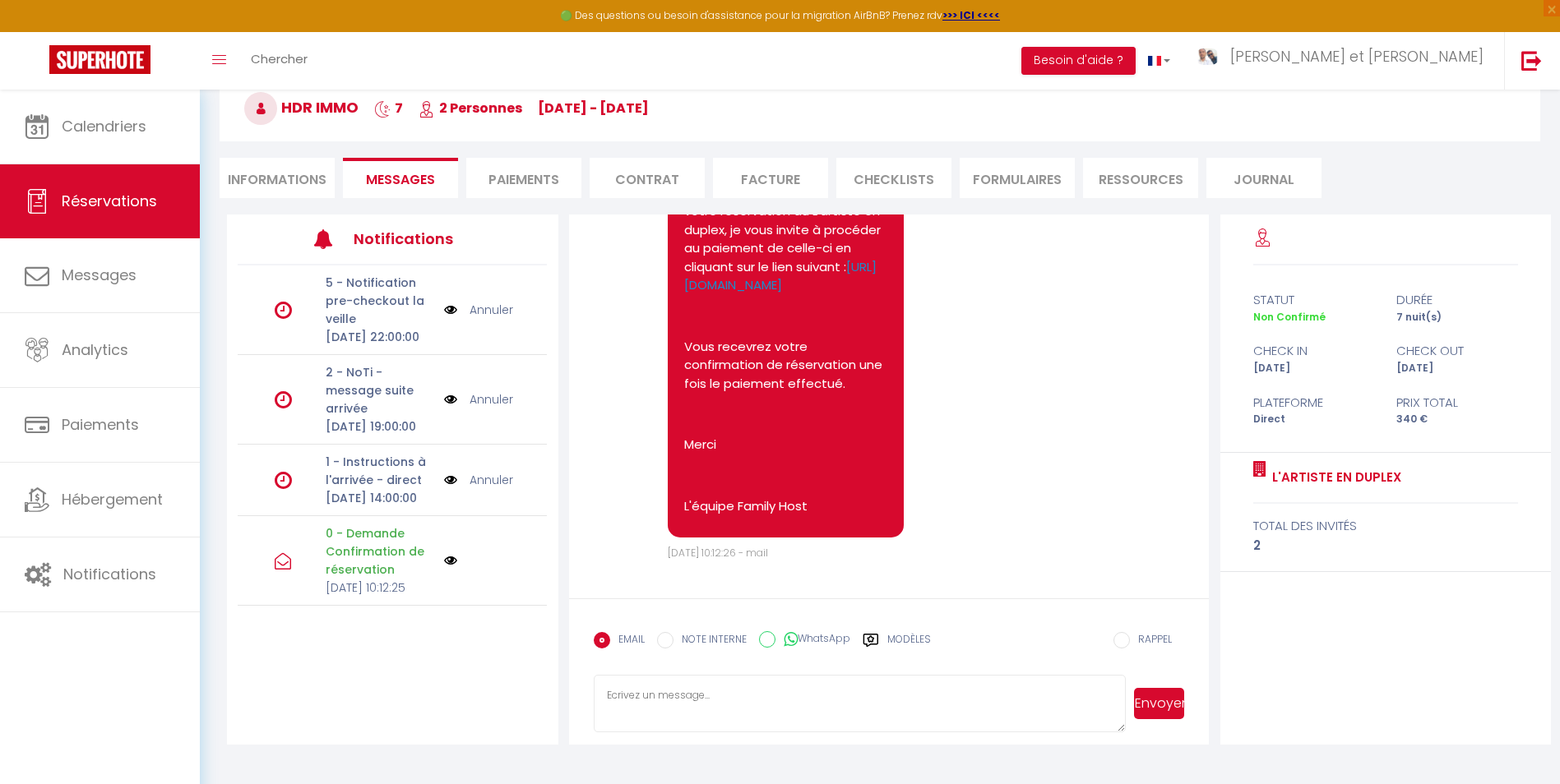
click at [903, 642] on label "Modèles" at bounding box center [909, 646] width 43 height 28
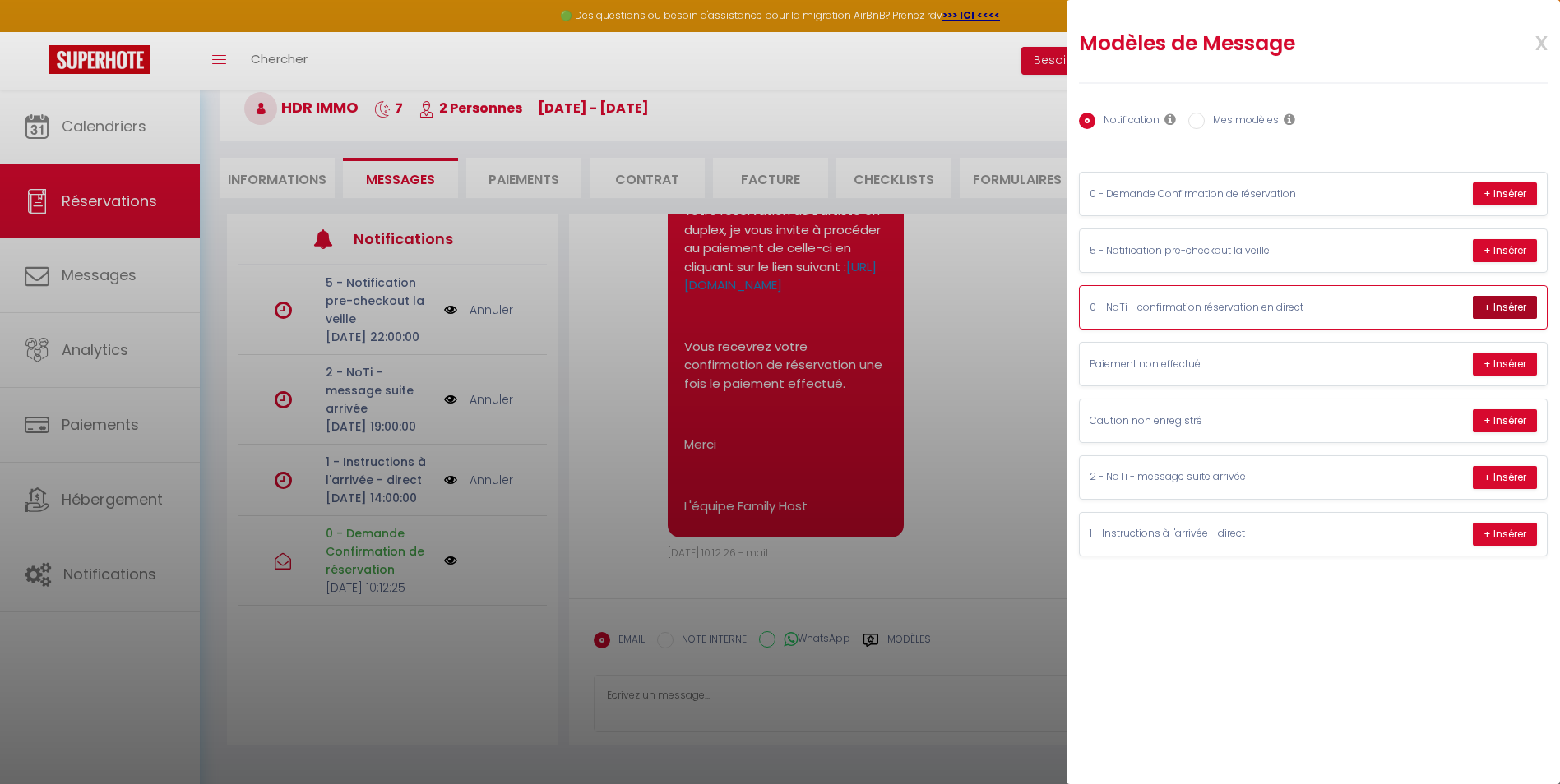
click at [1500, 307] on button "+ Insérer" at bounding box center [1505, 307] width 64 height 23
type textarea "Bonjour HDR, Merci d'avoir choisi de réserver votre séjour au sein de notre log…"
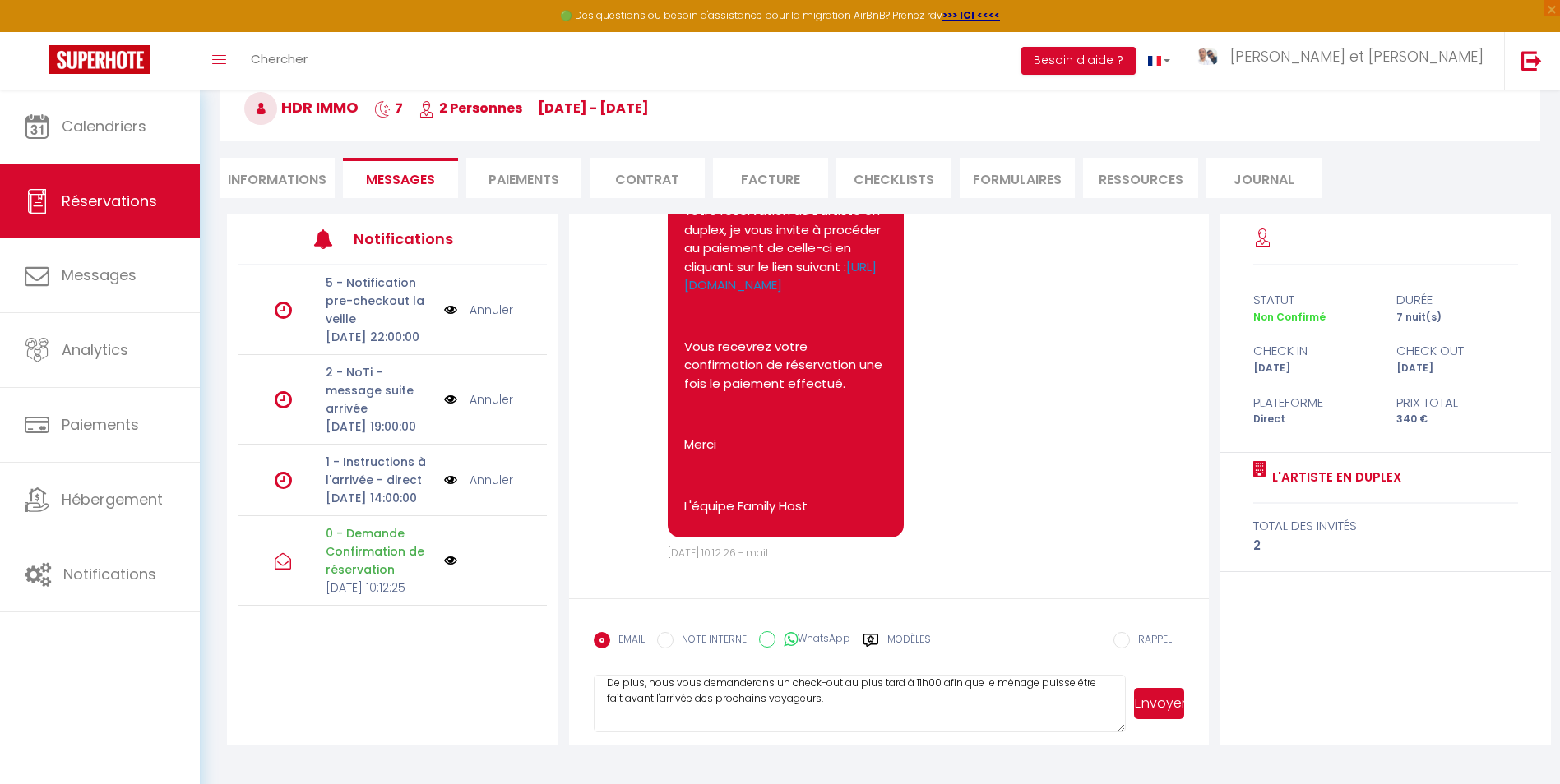
scroll to position [224, 0]
click at [789, 705] on textarea "Bonjour HDR, Merci d'avoir choisi de réserver votre séjour au sein de notre log…" at bounding box center [859, 704] width 532 height 58
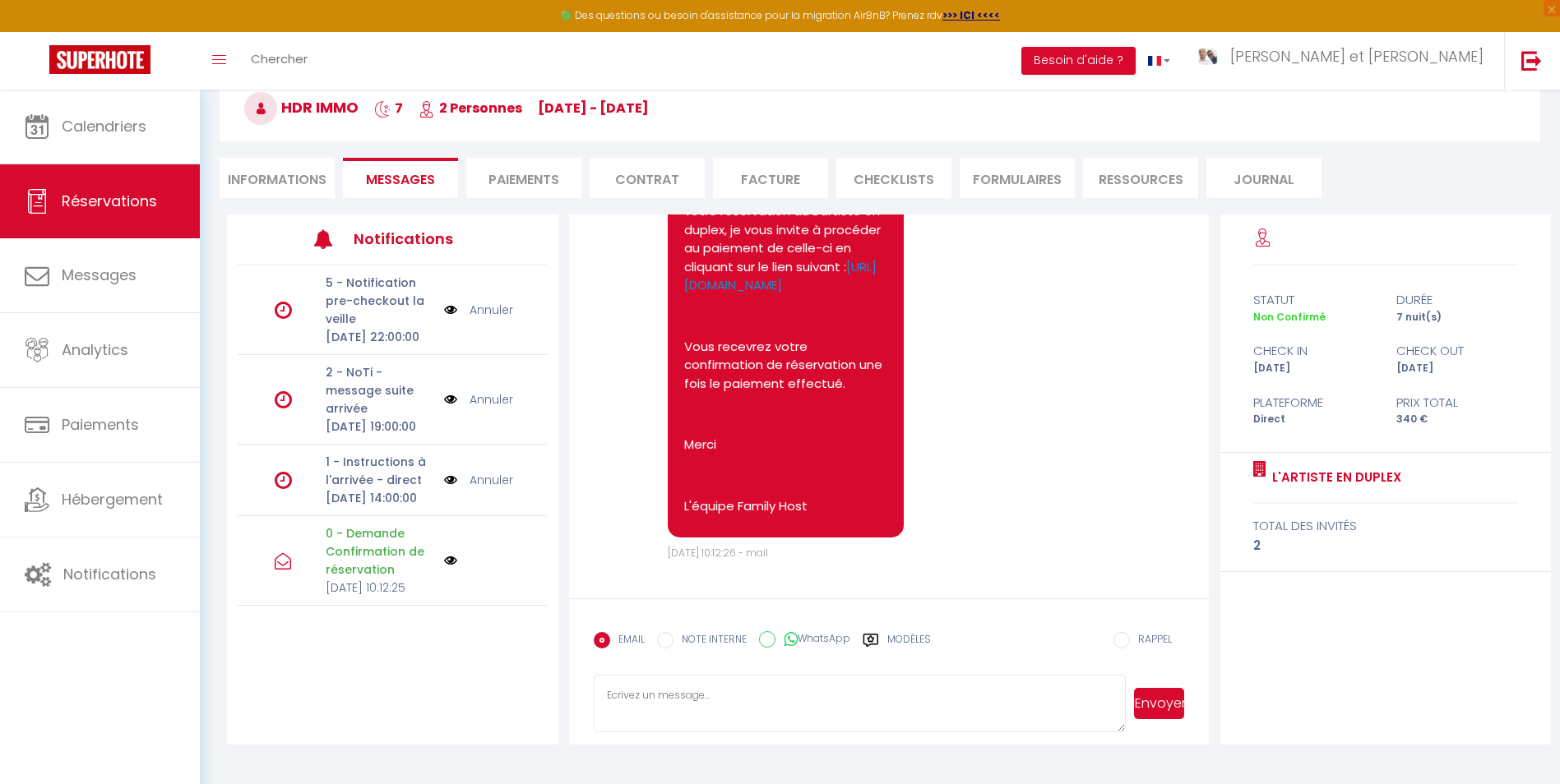
click at [885, 641] on div "Modèles" at bounding box center [897, 649] width 68 height 35
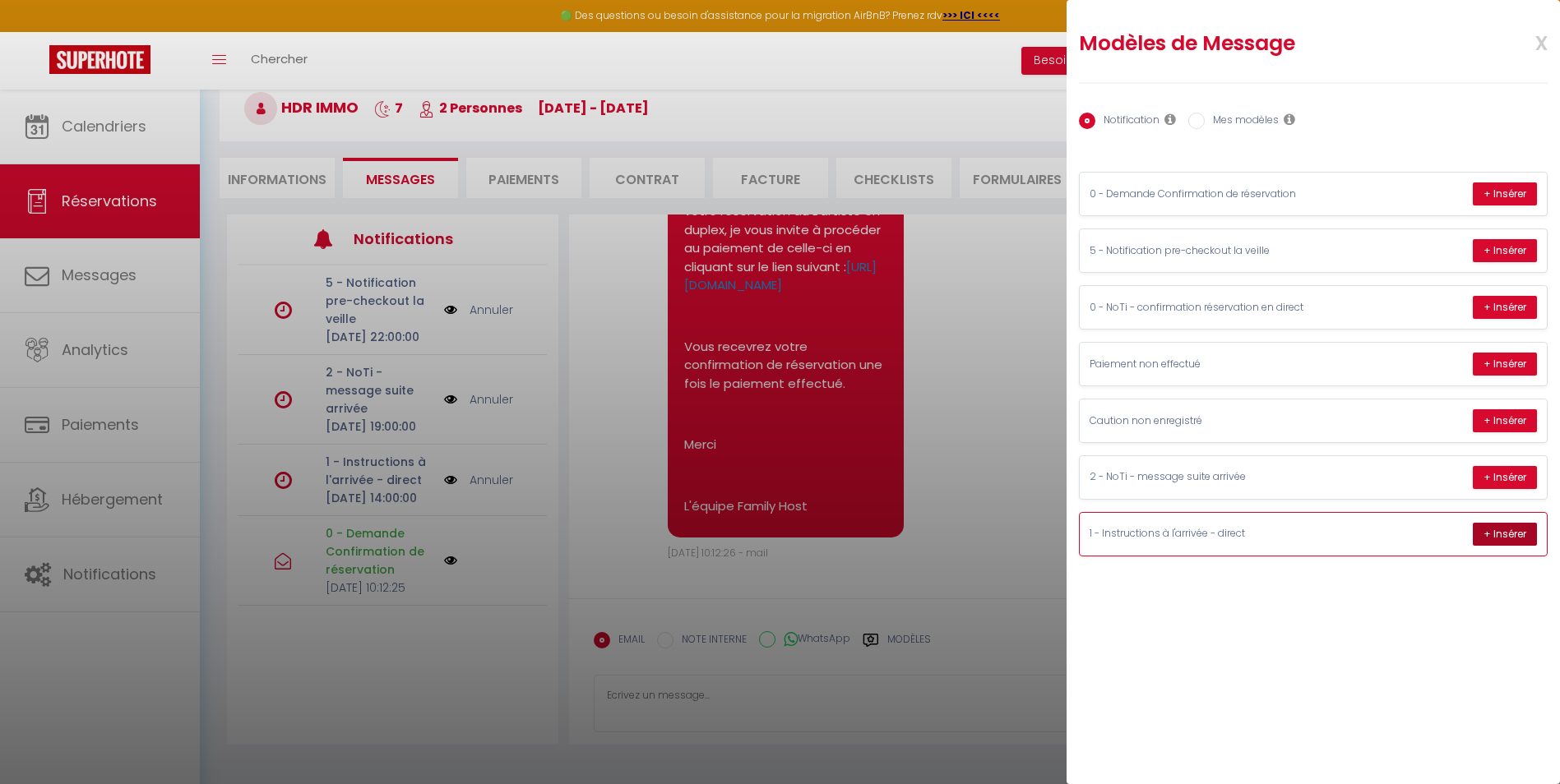
click at [1500, 532] on button "+ Insérer" at bounding box center [1505, 534] width 64 height 23
type textarea "Bonjour HDR, C'est Romain, membre de l'équipe Family Host et votre hôte pour vo…"
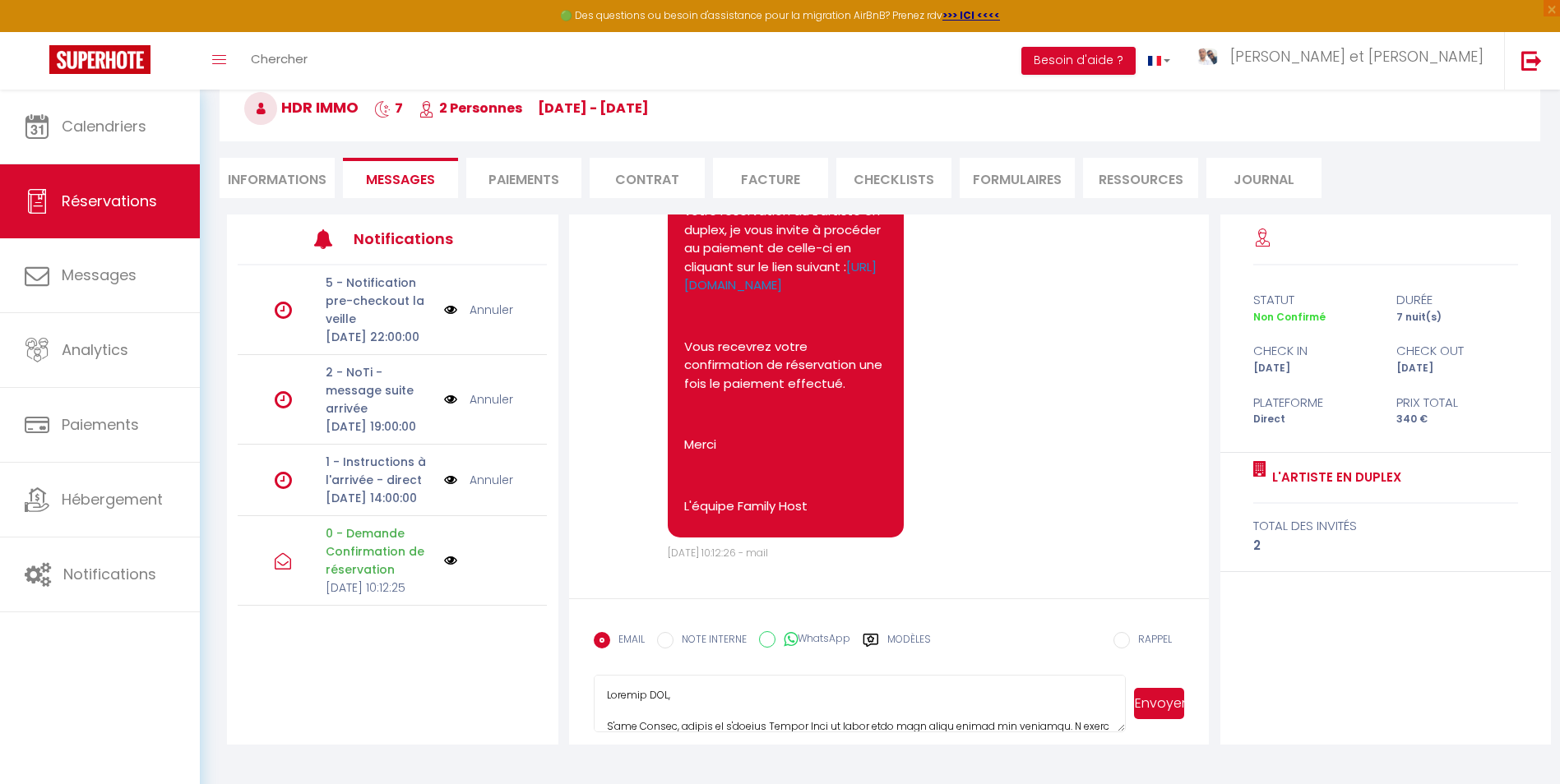
click at [1151, 692] on button "Envoyer" at bounding box center [1159, 704] width 50 height 31
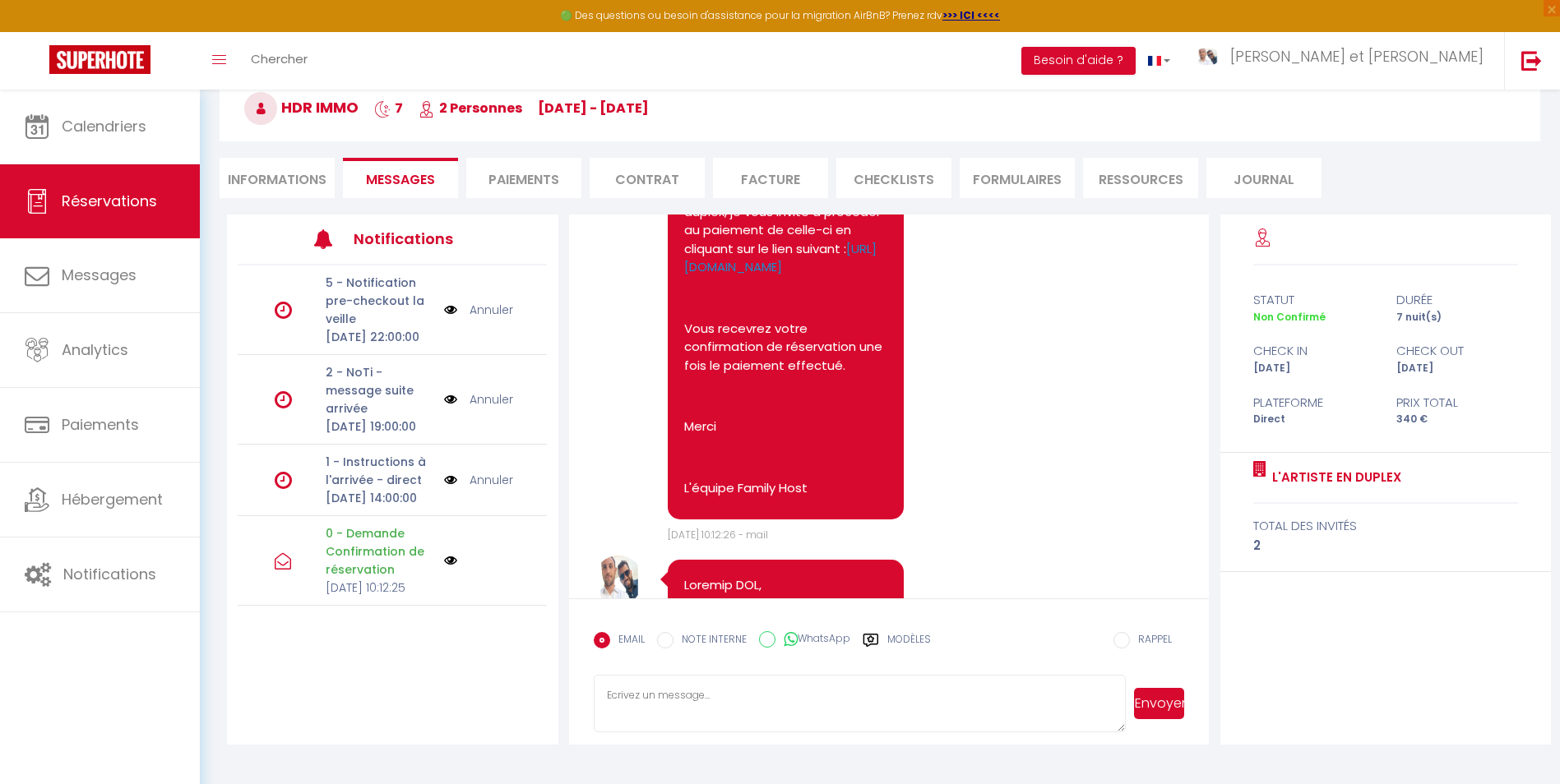
click at [760, 701] on textarea at bounding box center [859, 704] width 532 height 58
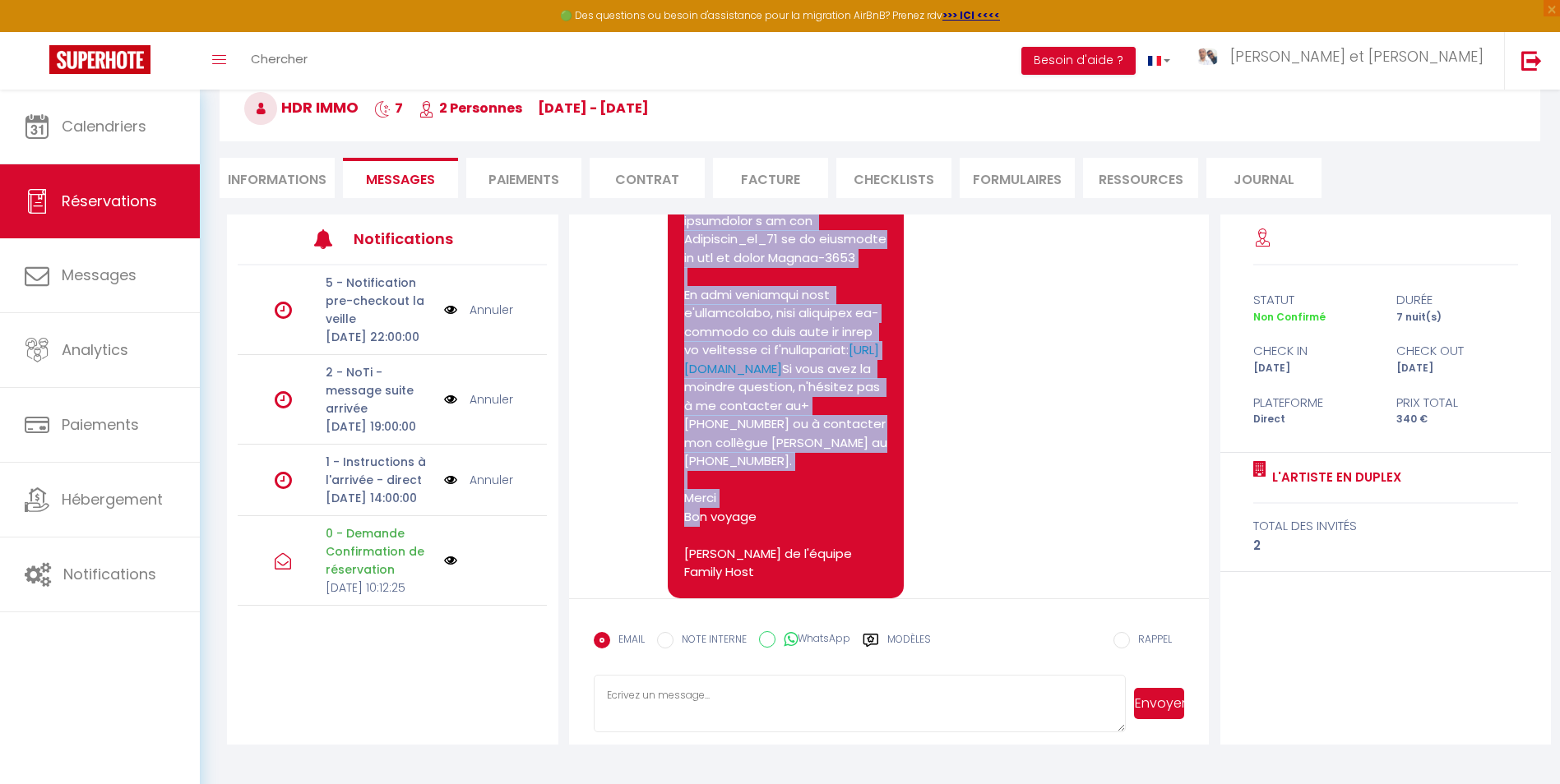
scroll to position [1408, 0]
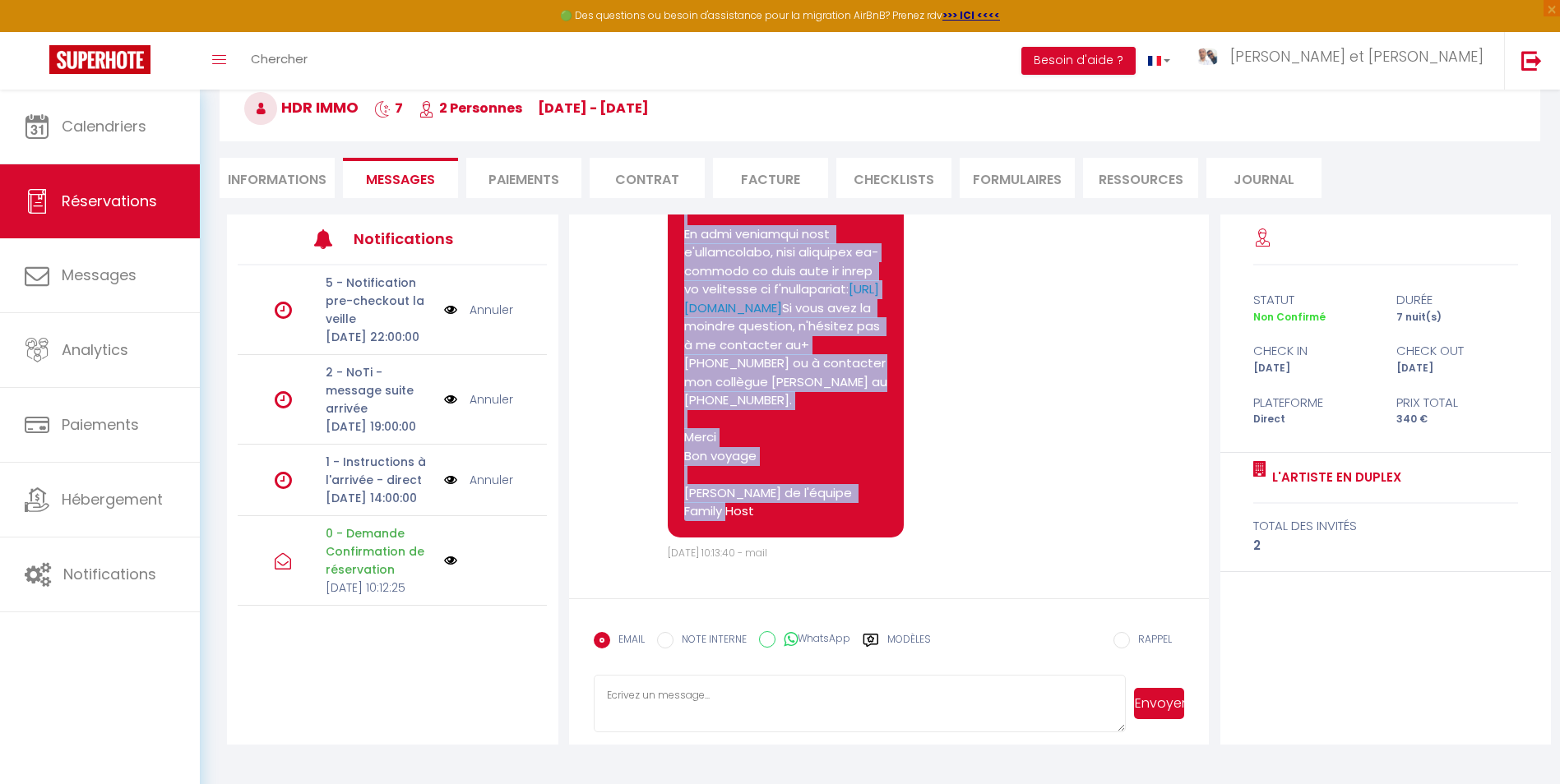
drag, startPoint x: 681, startPoint y: 438, endPoint x: 886, endPoint y: 505, distance: 215.7
copy pre "Bonjour HDR, C'est Romain, membre de l'équipe Family Host et votre hôte pour vo…"
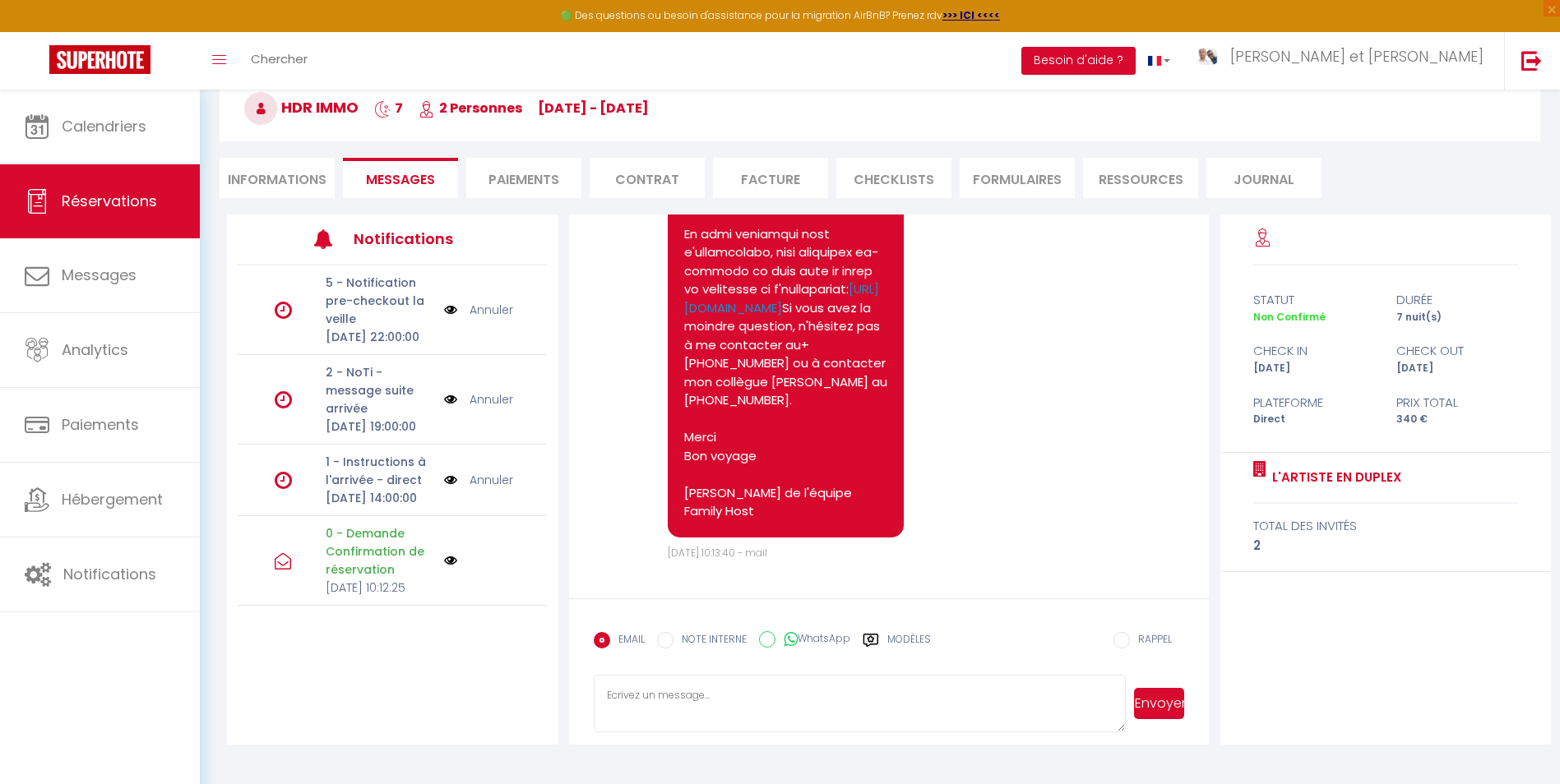
click at [895, 640] on label "Modèles" at bounding box center [909, 646] width 43 height 28
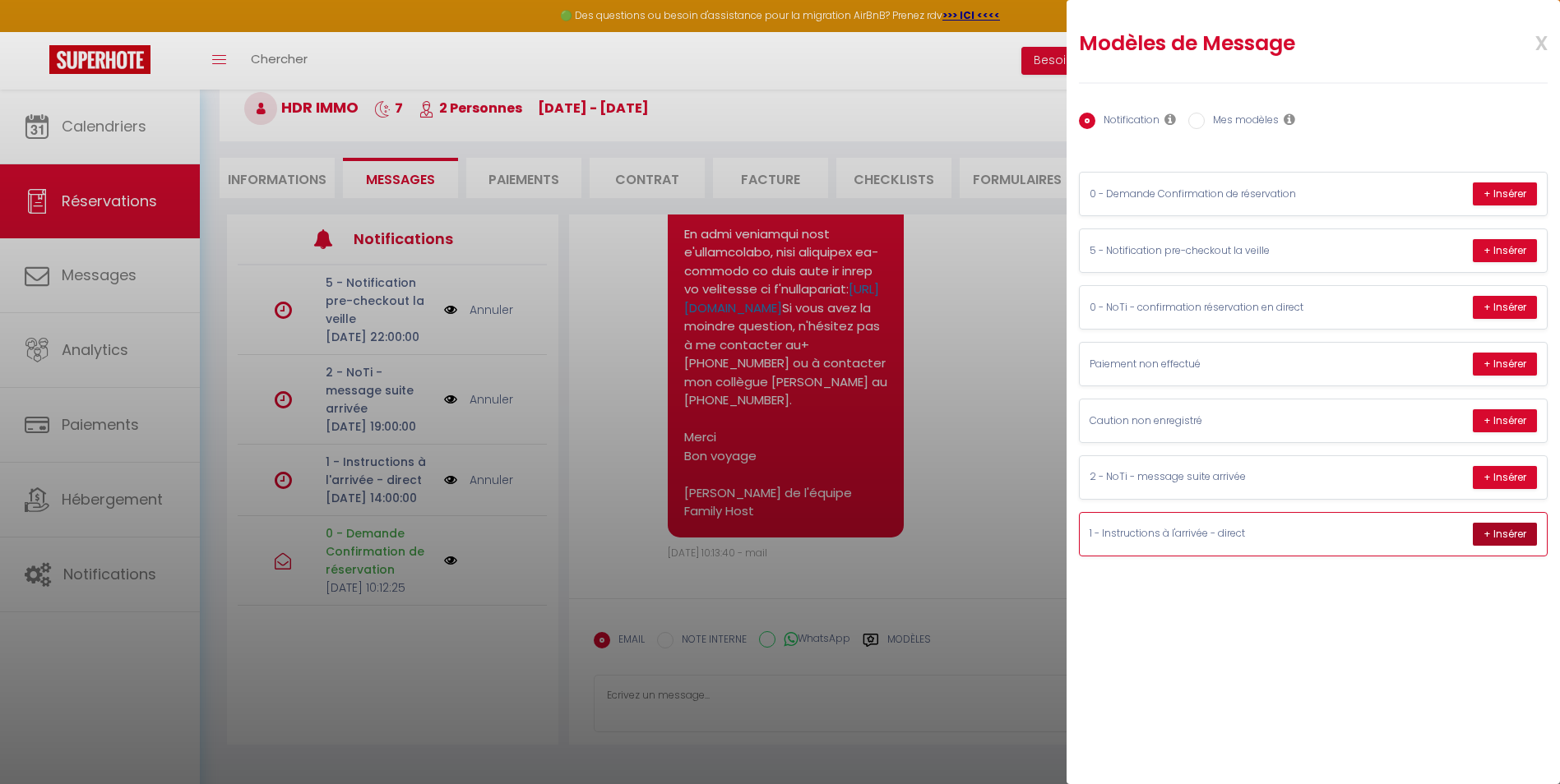
click at [1508, 533] on button "+ Insérer" at bounding box center [1505, 534] width 64 height 23
type textarea "Bonjour HDR, C'est Romain, membre de l'équipe Family Host et votre hôte pour vo…"
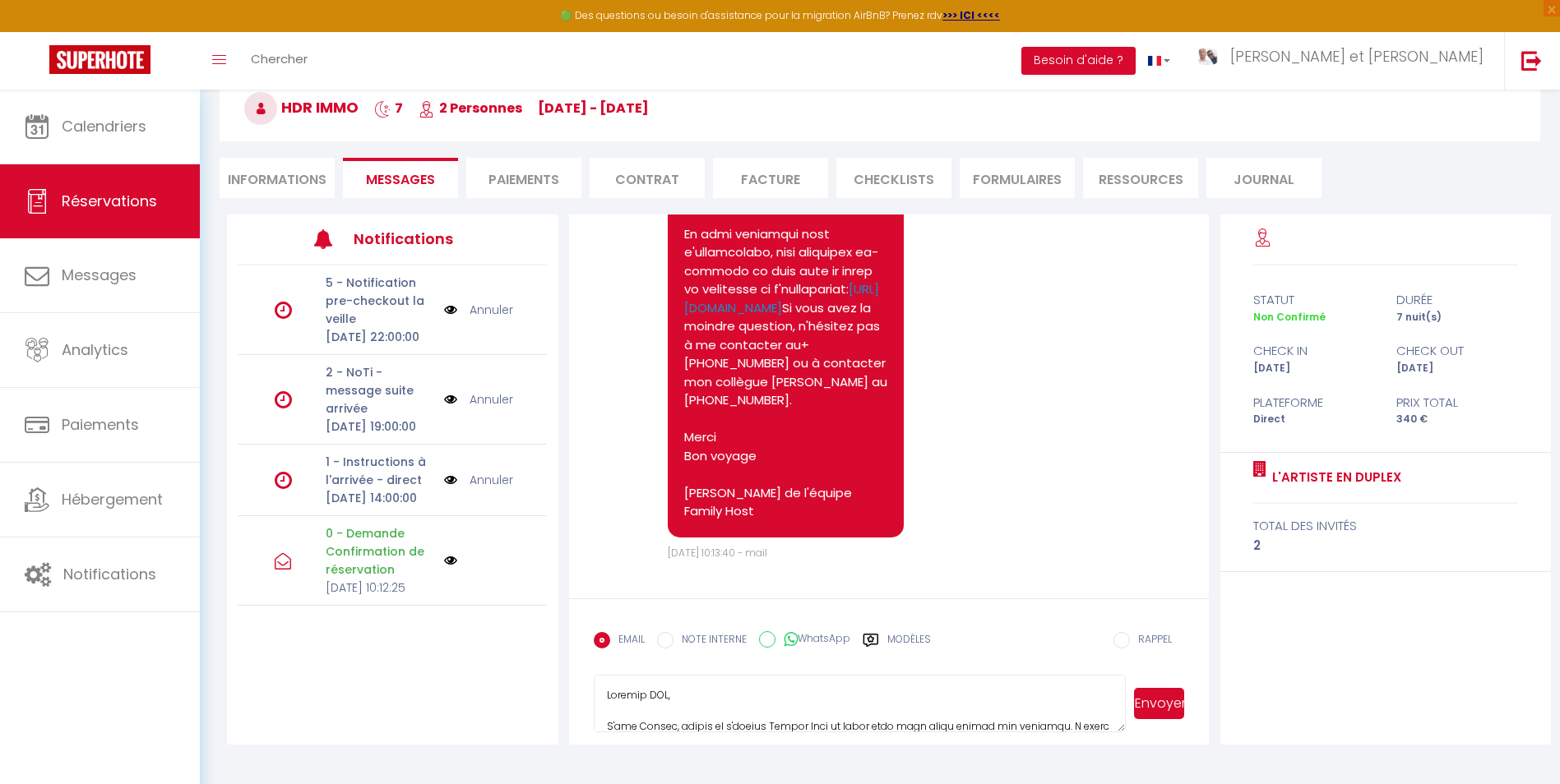
click at [812, 692] on body "🟢 Des questions ou besoin d'assistance pour la migration AirBnB? Prenez rdv >>>…" at bounding box center [780, 392] width 1560 height 784
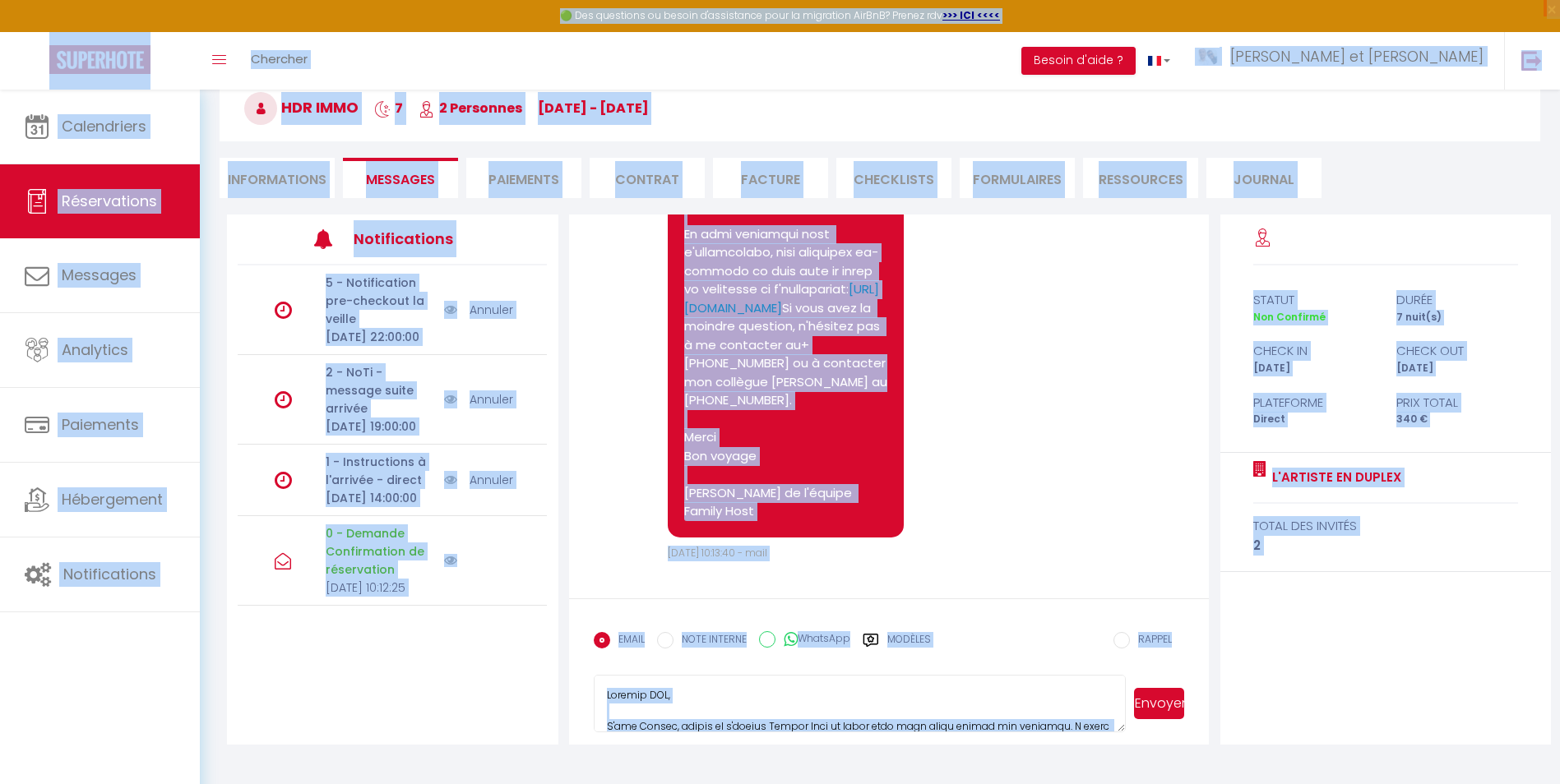
click at [825, 686] on textarea at bounding box center [859, 704] width 532 height 58
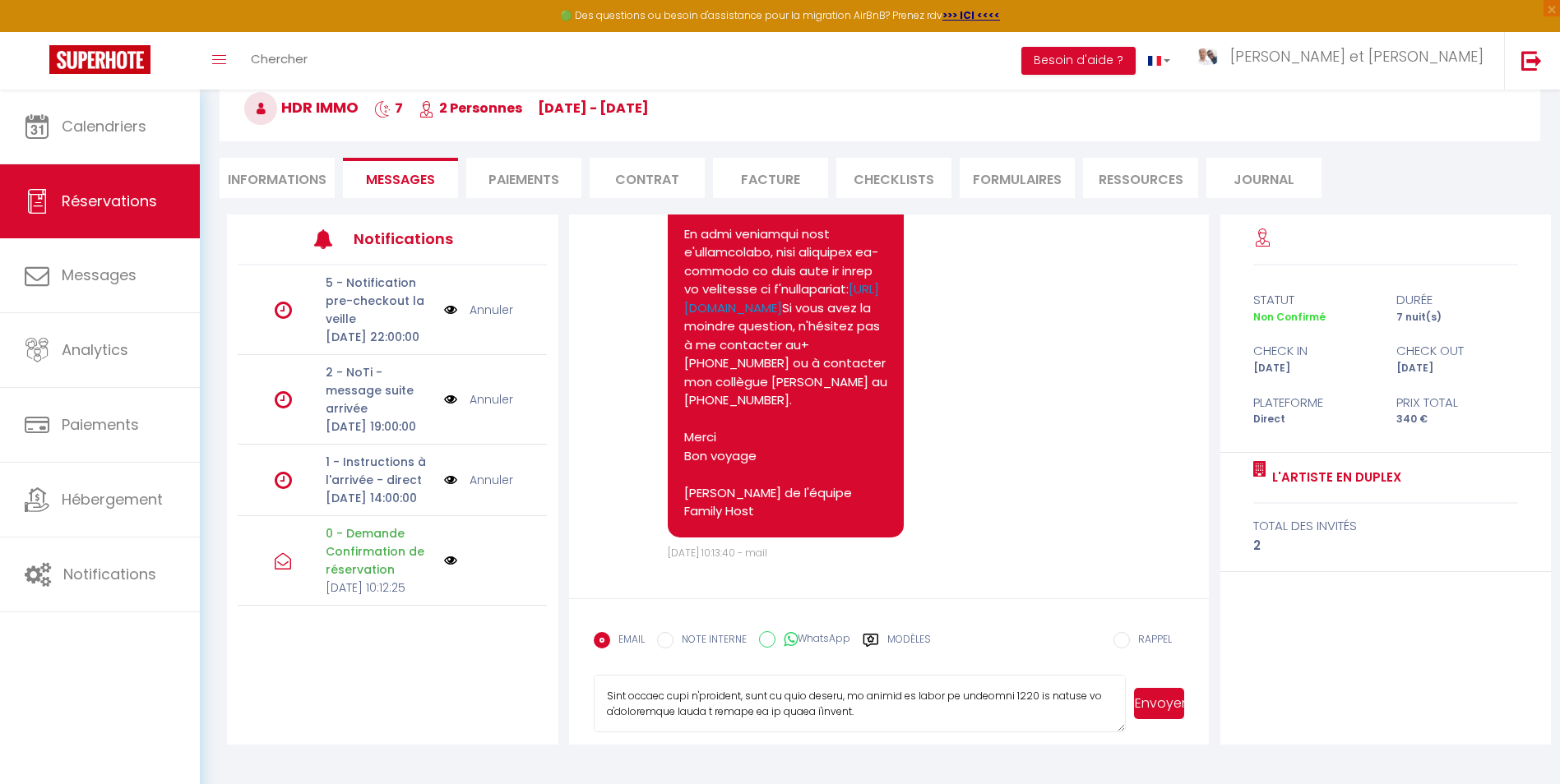
scroll to position [465, 0]
drag, startPoint x: 599, startPoint y: 692, endPoint x: 916, endPoint y: 813, distance: 339.3
click at [916, 694] on html "🟢 Des questions ou besoin d'assistance pour la migration AirBnB? Prenez rdv >>>…" at bounding box center [780, 302] width 1560 height 784
click at [1154, 711] on button "Envoyer" at bounding box center [1159, 704] width 50 height 31
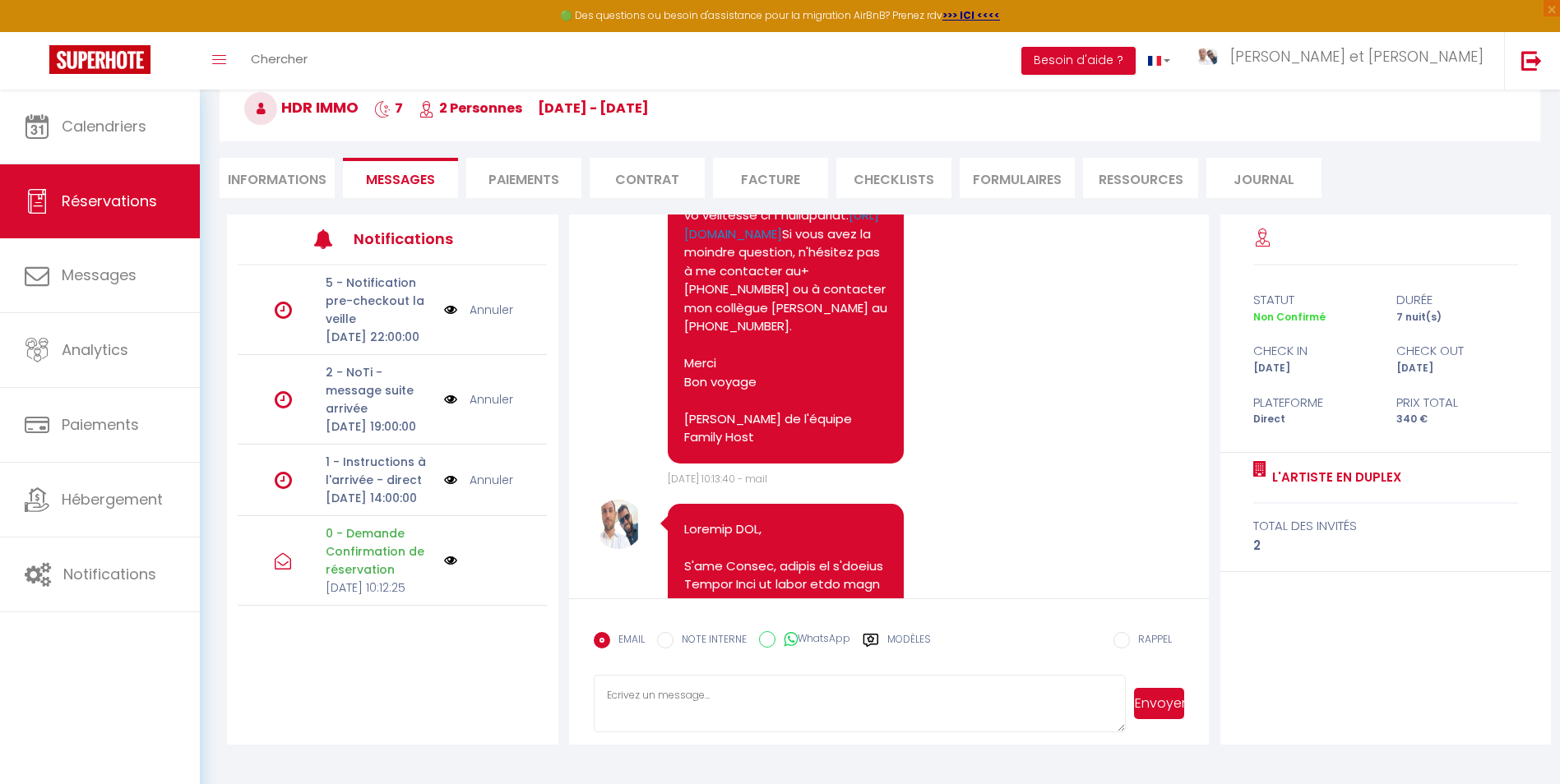
scroll to position [0, 0]
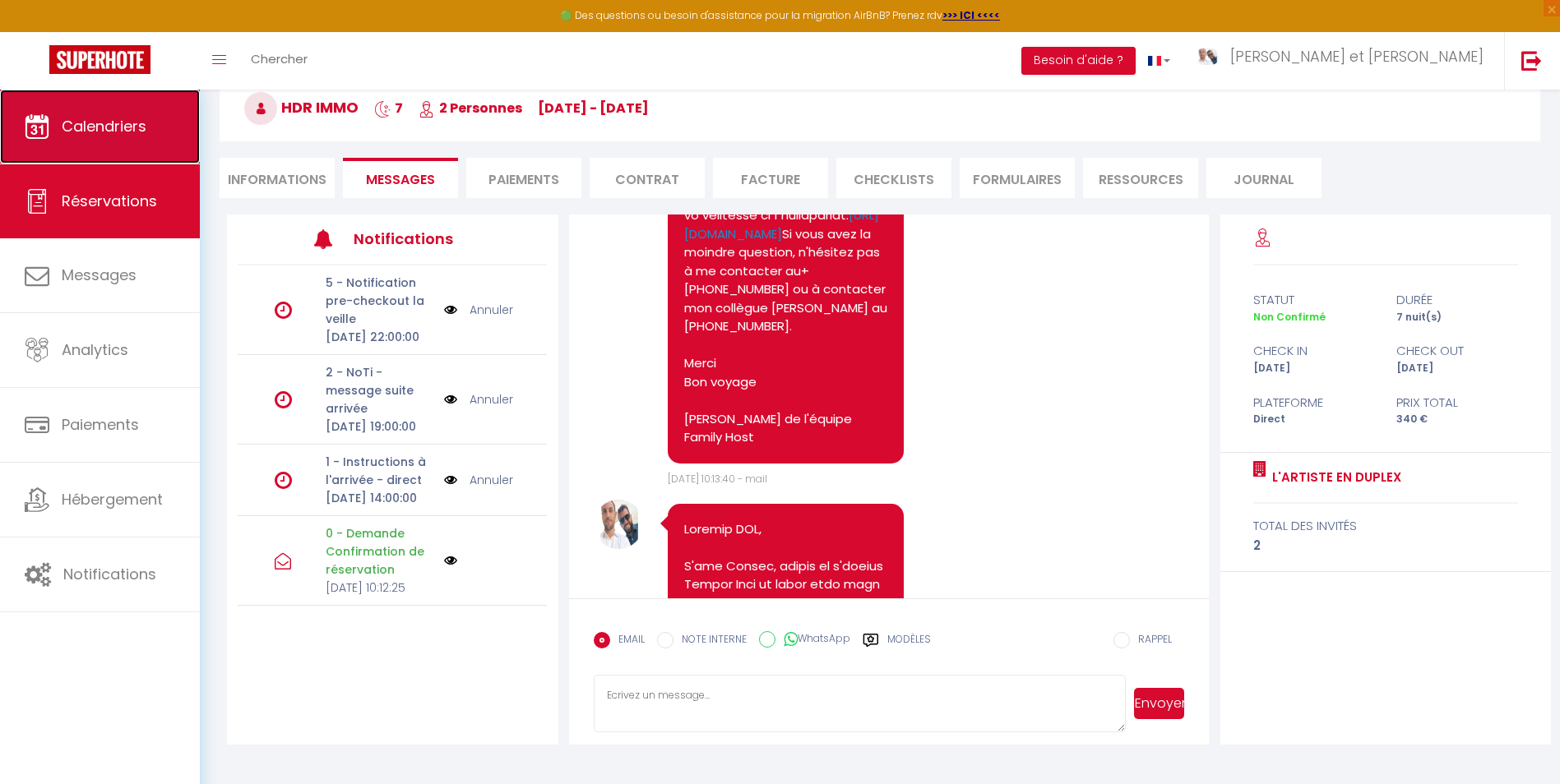
click at [94, 111] on link "Calendriers" at bounding box center [99, 127] width 200 height 74
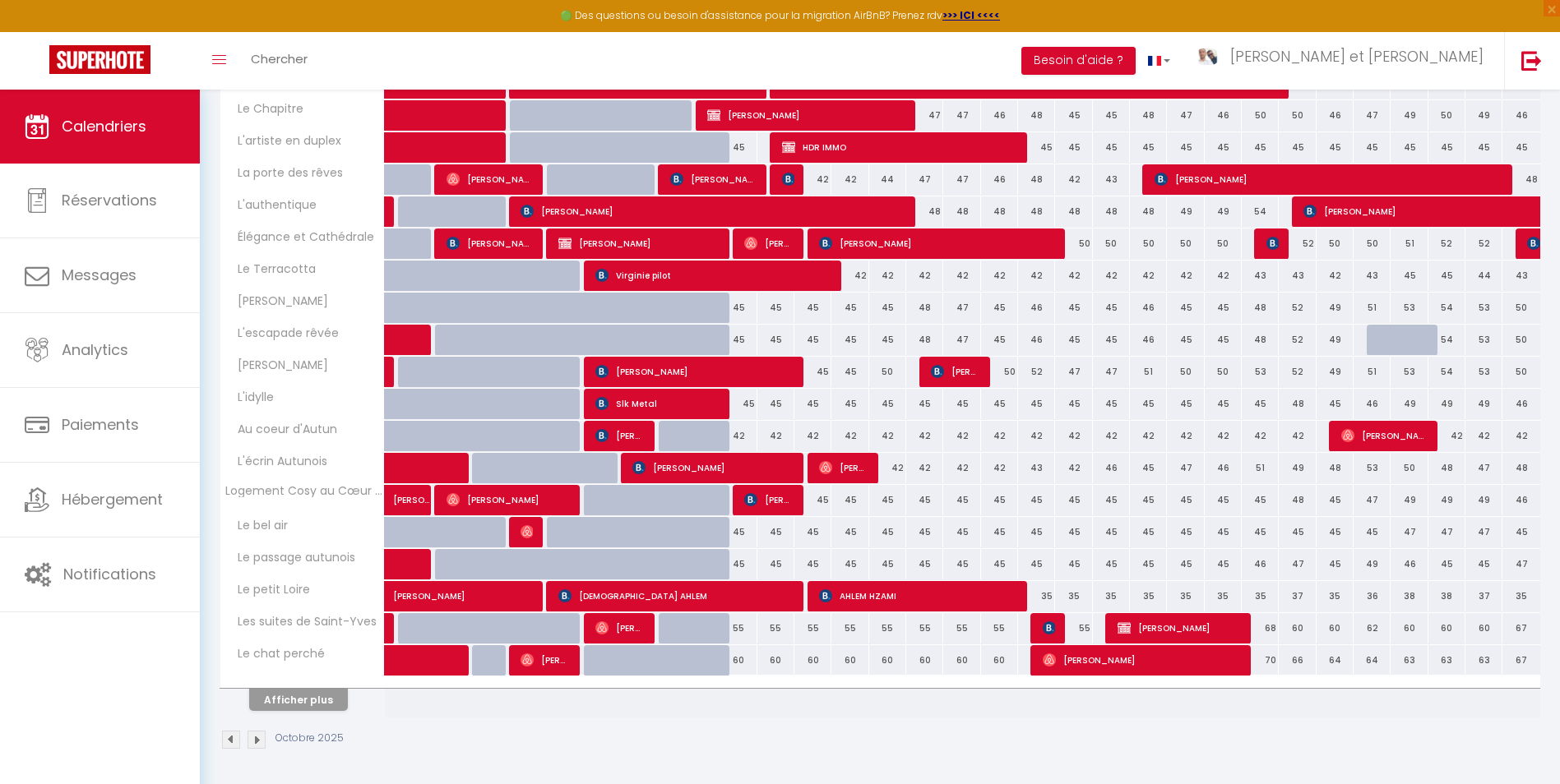
scroll to position [340, 0]
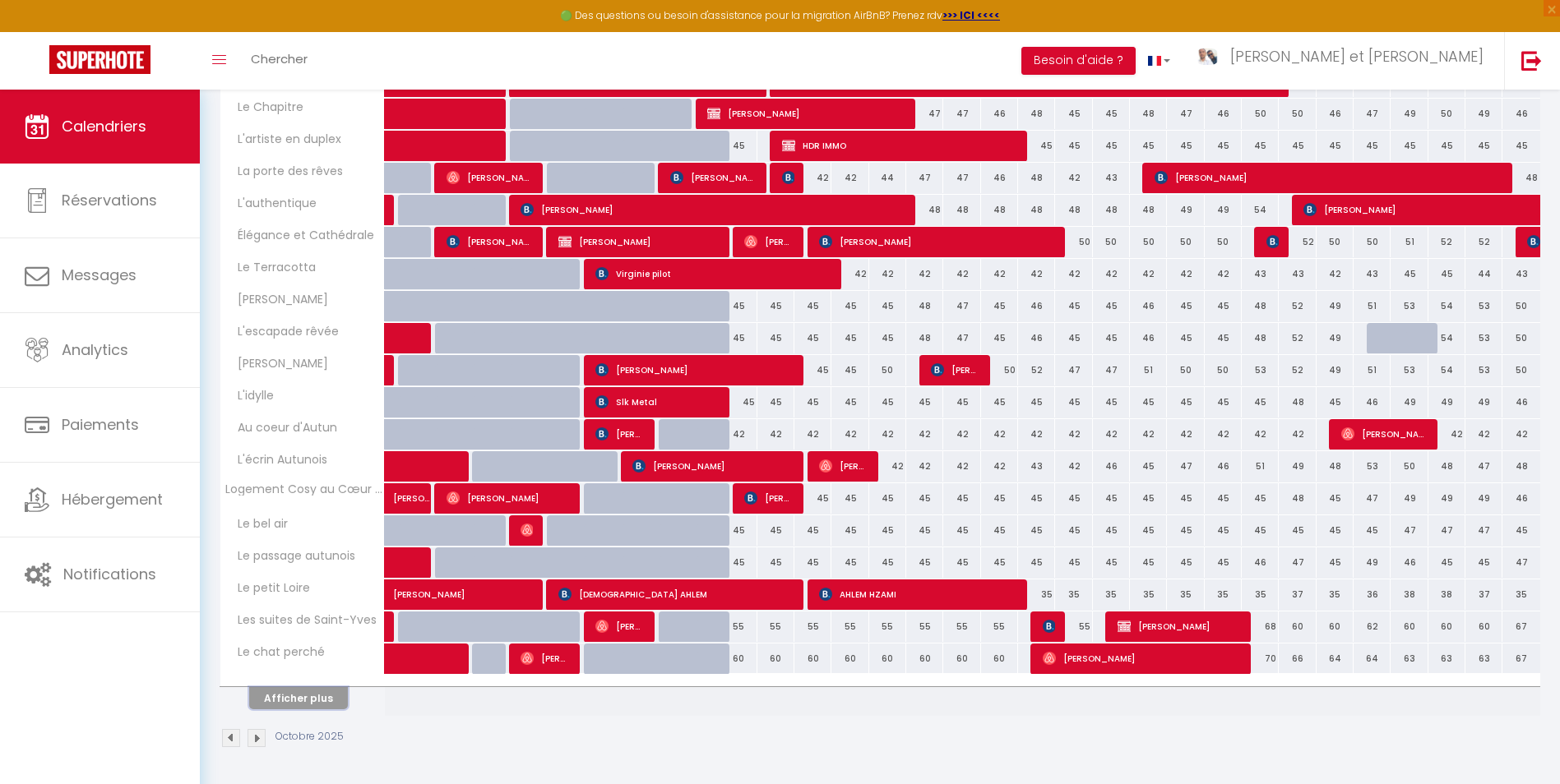
drag, startPoint x: 270, startPoint y: 700, endPoint x: 299, endPoint y: 671, distance: 41.0
click at [270, 700] on button "Afficher plus" at bounding box center [298, 699] width 98 height 22
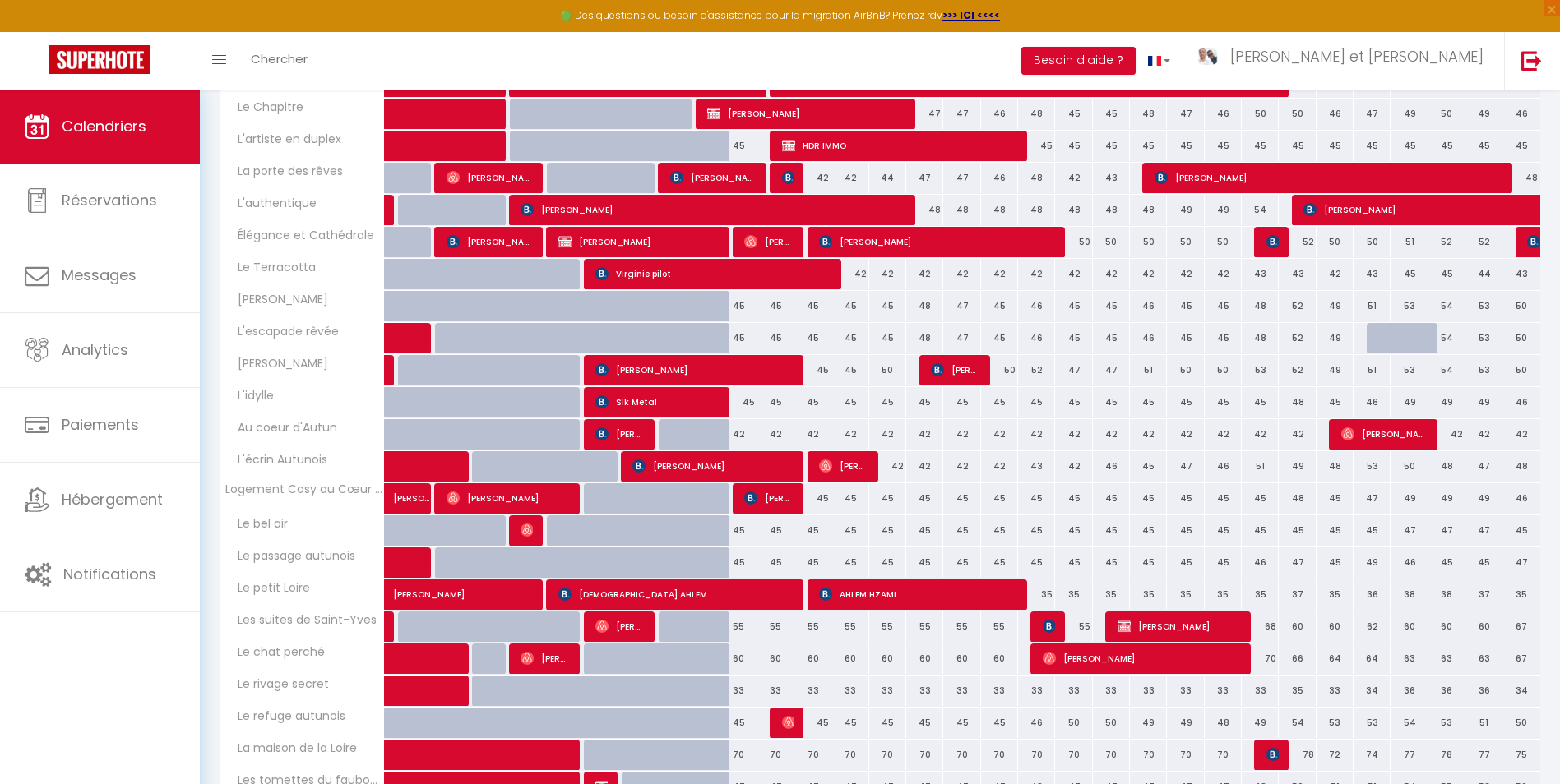
scroll to position [587, 0]
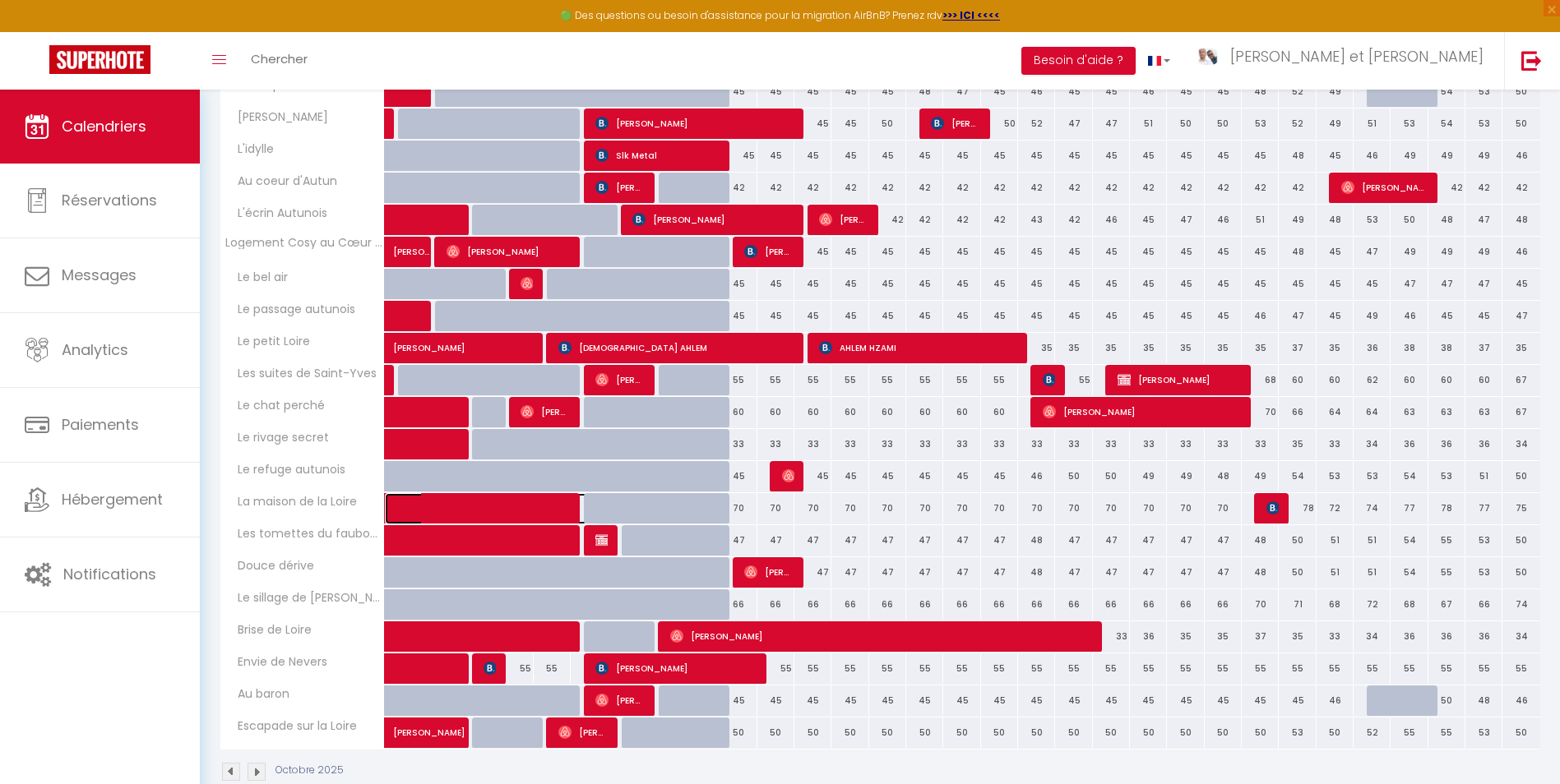
click at [531, 509] on span at bounding box center [504, 509] width 189 height 31
select select "OK"
select select "0"
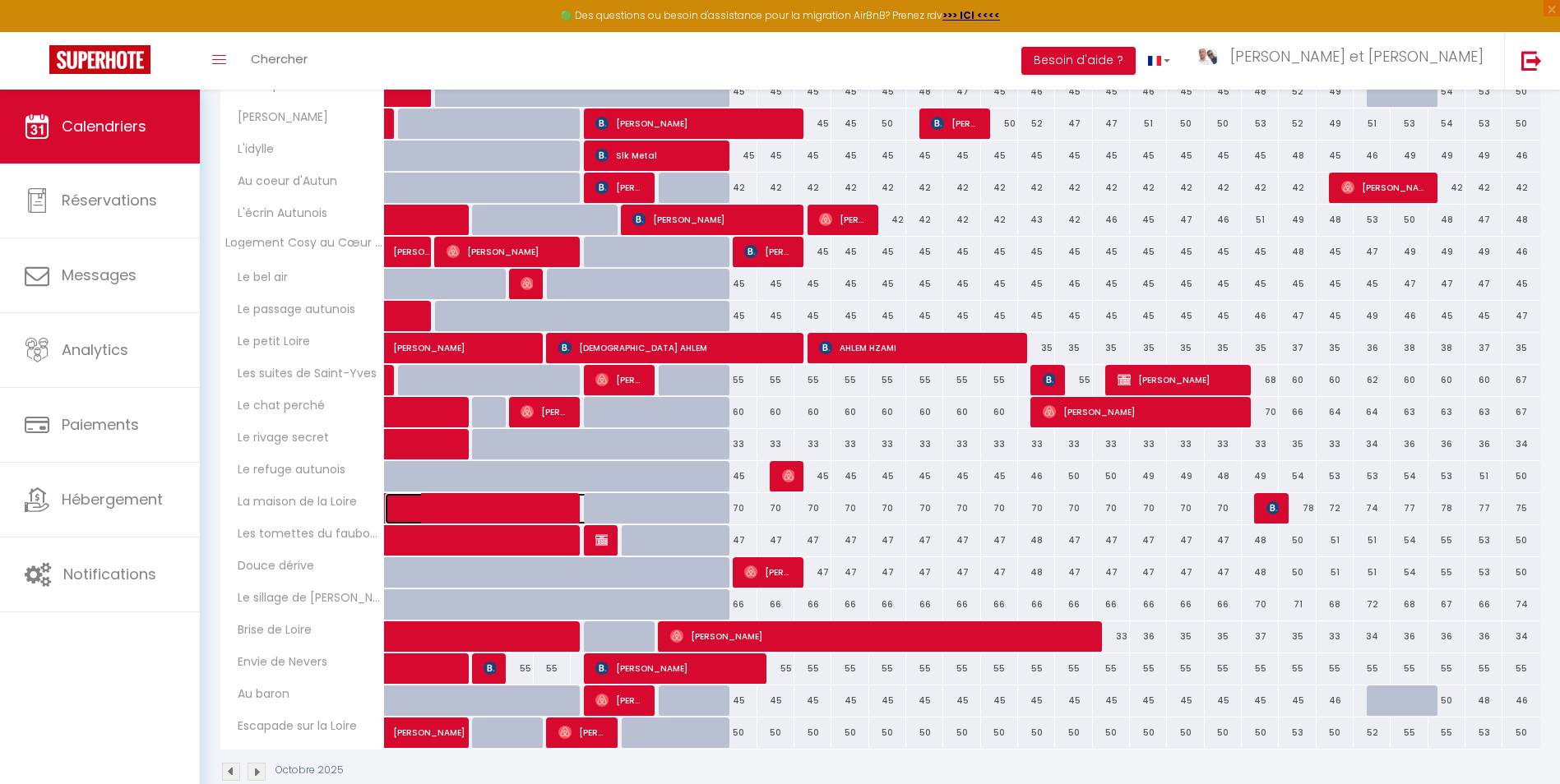
select select "1"
select select
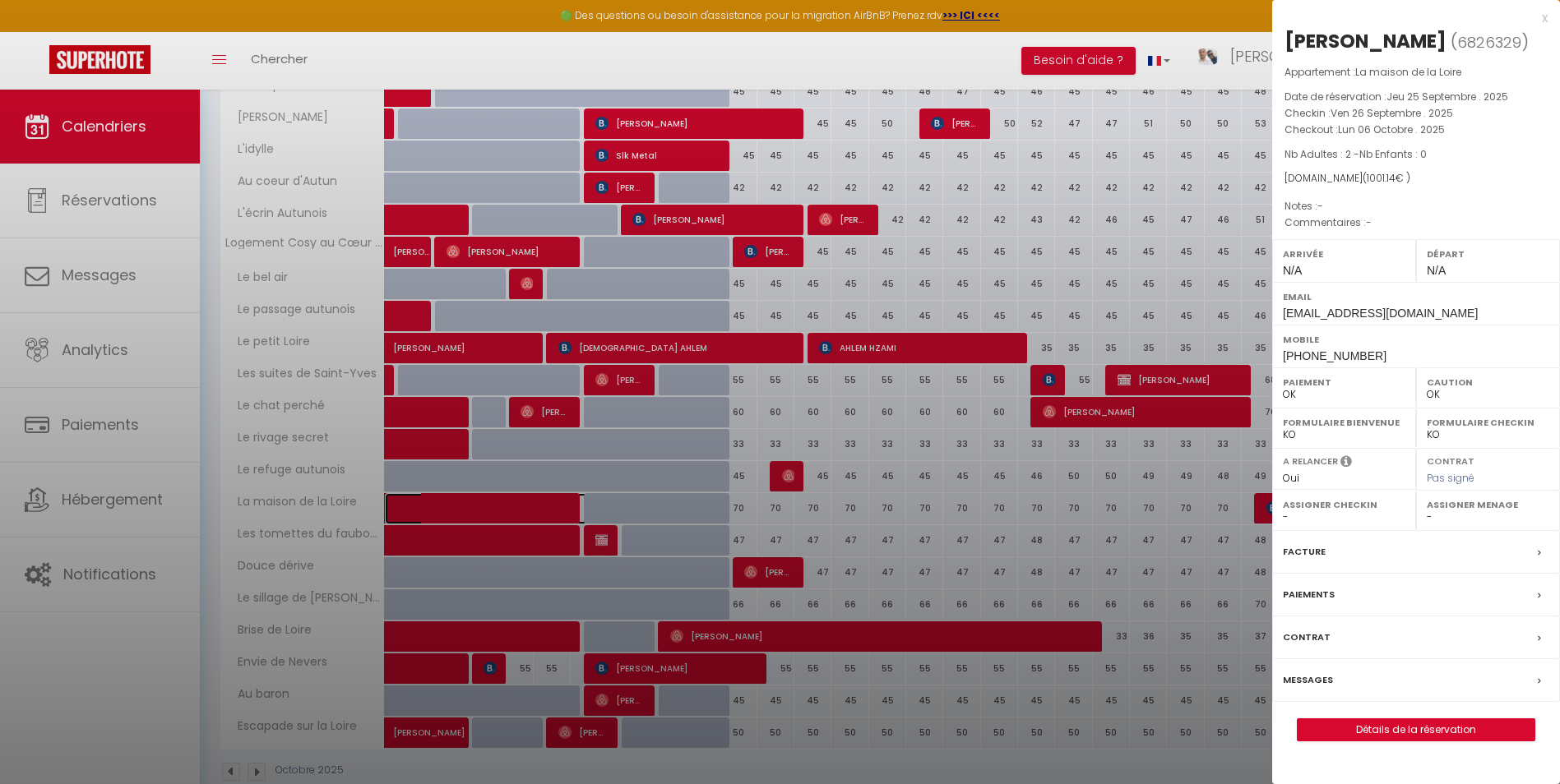
select select "51850"
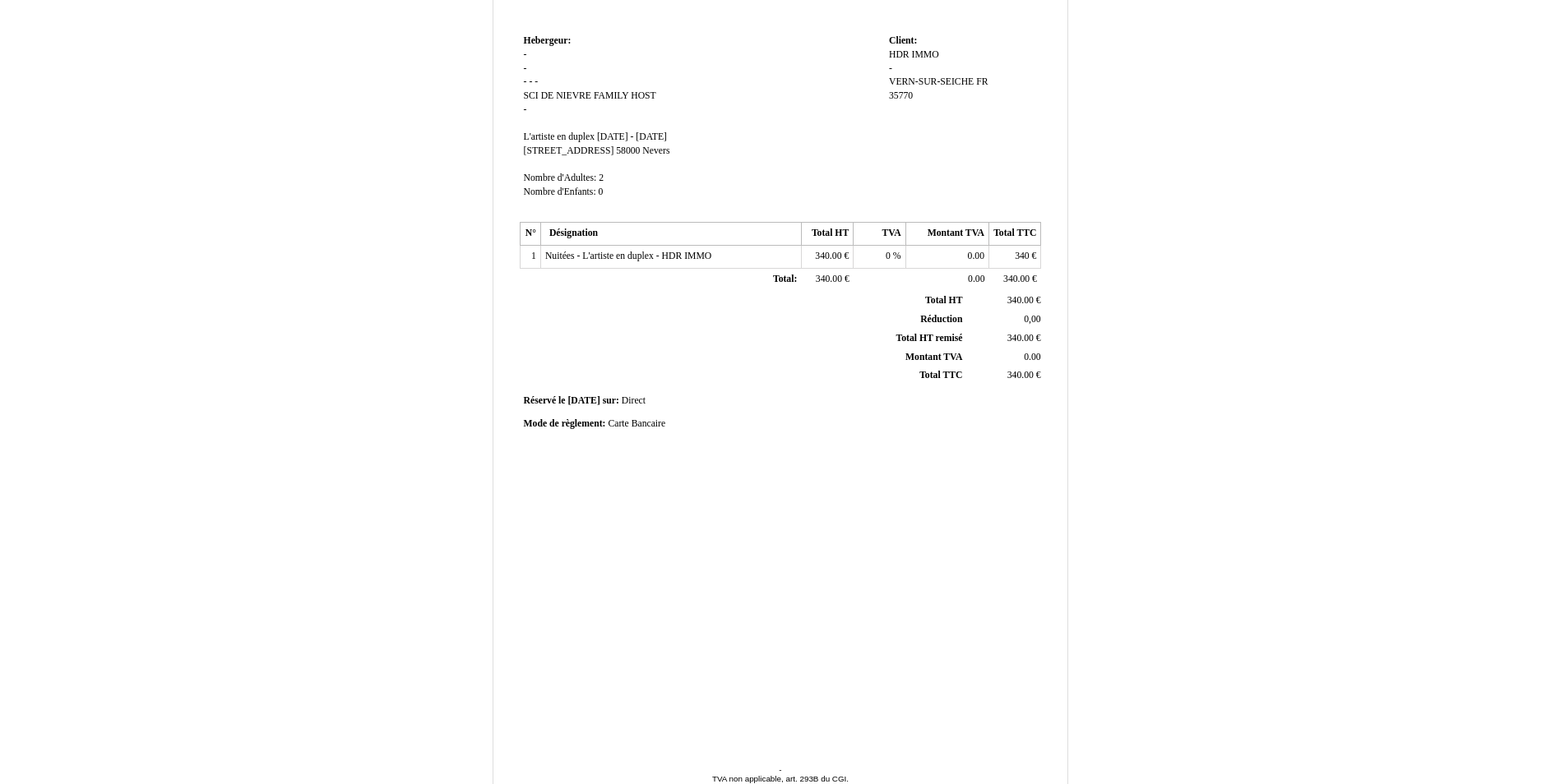
scroll to position [208, 0]
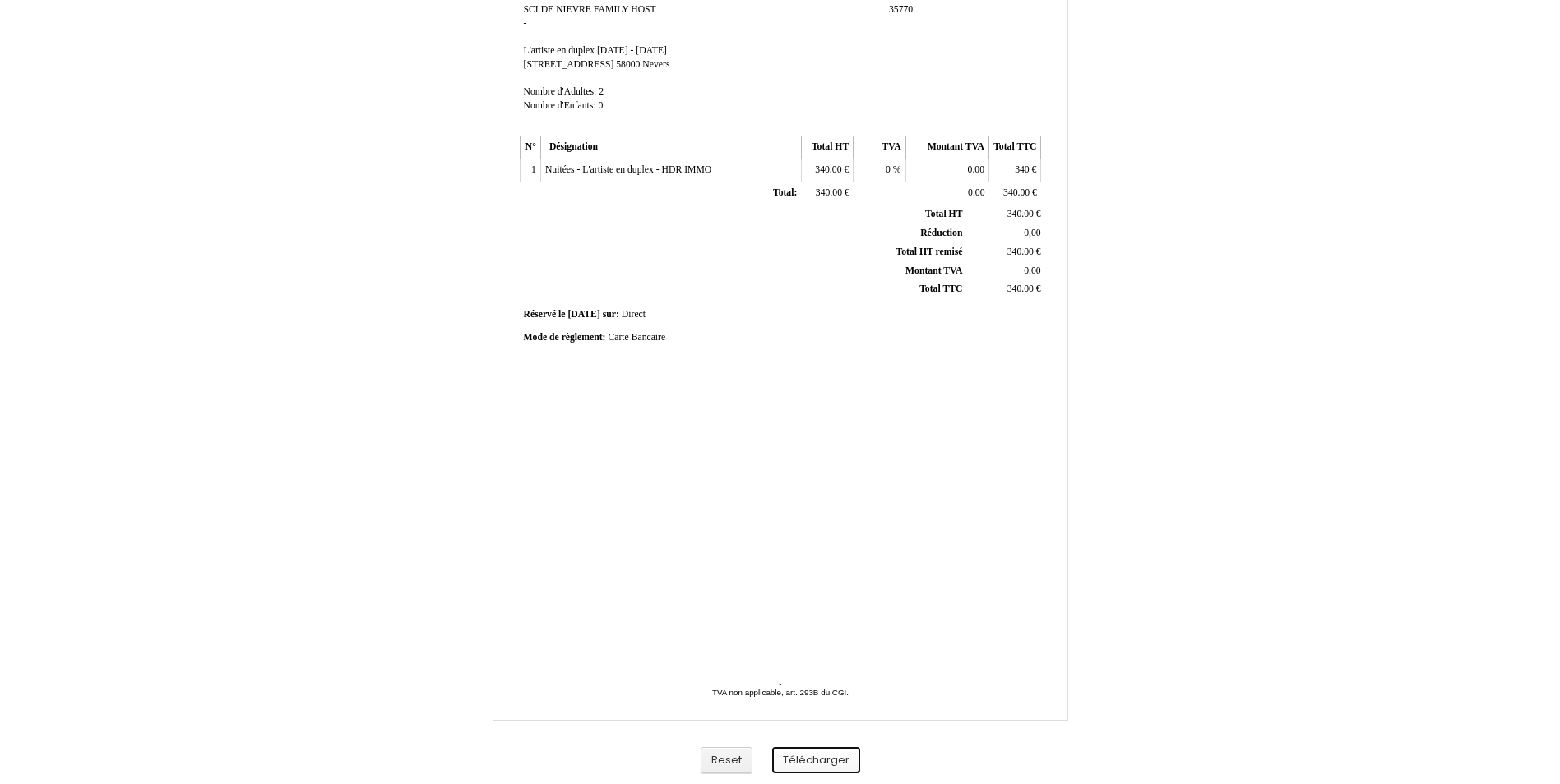
click at [834, 759] on button "Télécharger" at bounding box center [816, 760] width 88 height 27
